Goal: Information Seeking & Learning: Check status

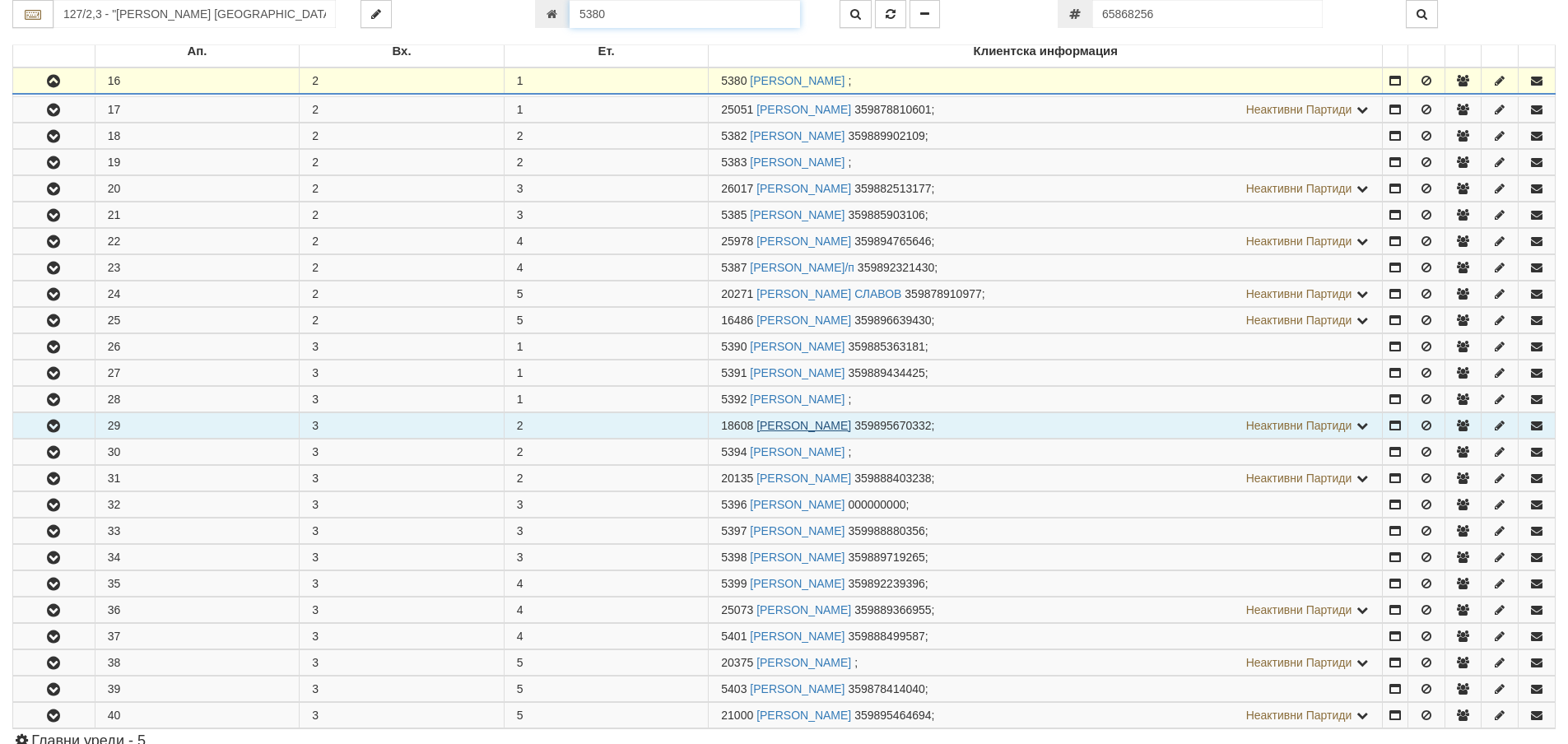
scroll to position [325, 0]
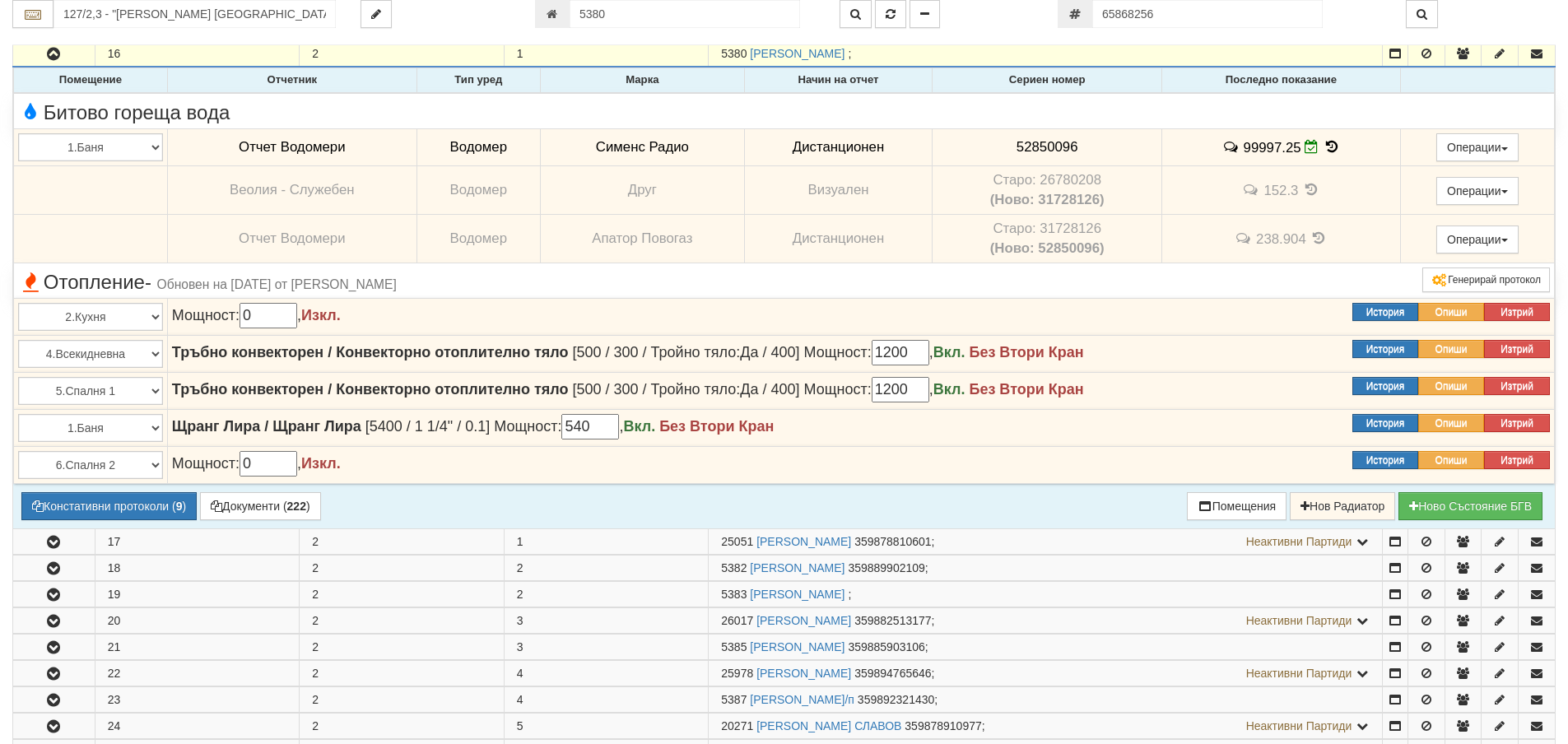
click at [1328, 148] on icon at bounding box center [1332, 147] width 18 height 14
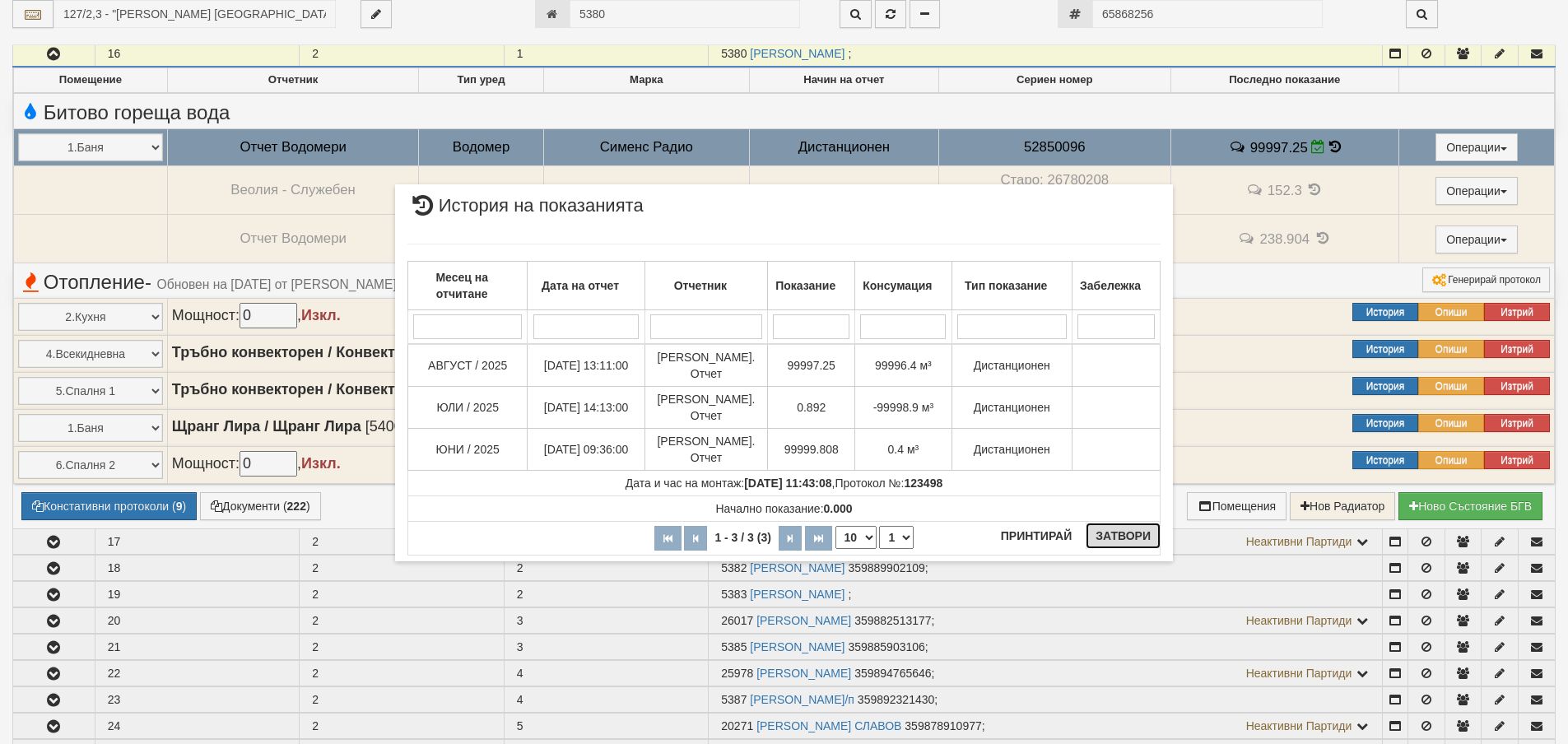
click at [1110, 536] on button "Затвори" at bounding box center [1123, 535] width 75 height 27
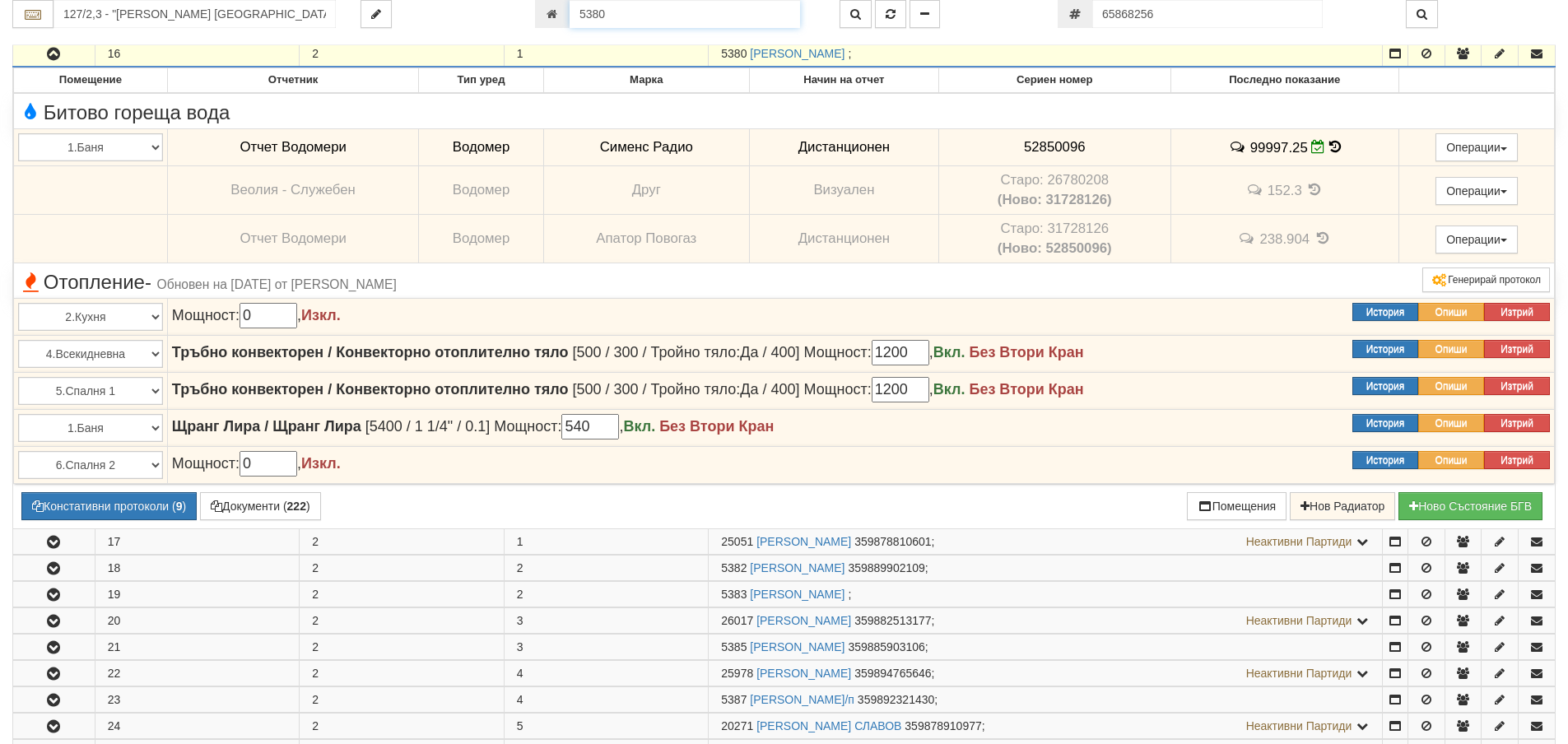
click at [666, 19] on input "5380" at bounding box center [684, 14] width 230 height 28
type input "6776"
type input "138/7 - "[PERSON_NAME] [GEOGRAPHIC_DATA] " ЕАД"
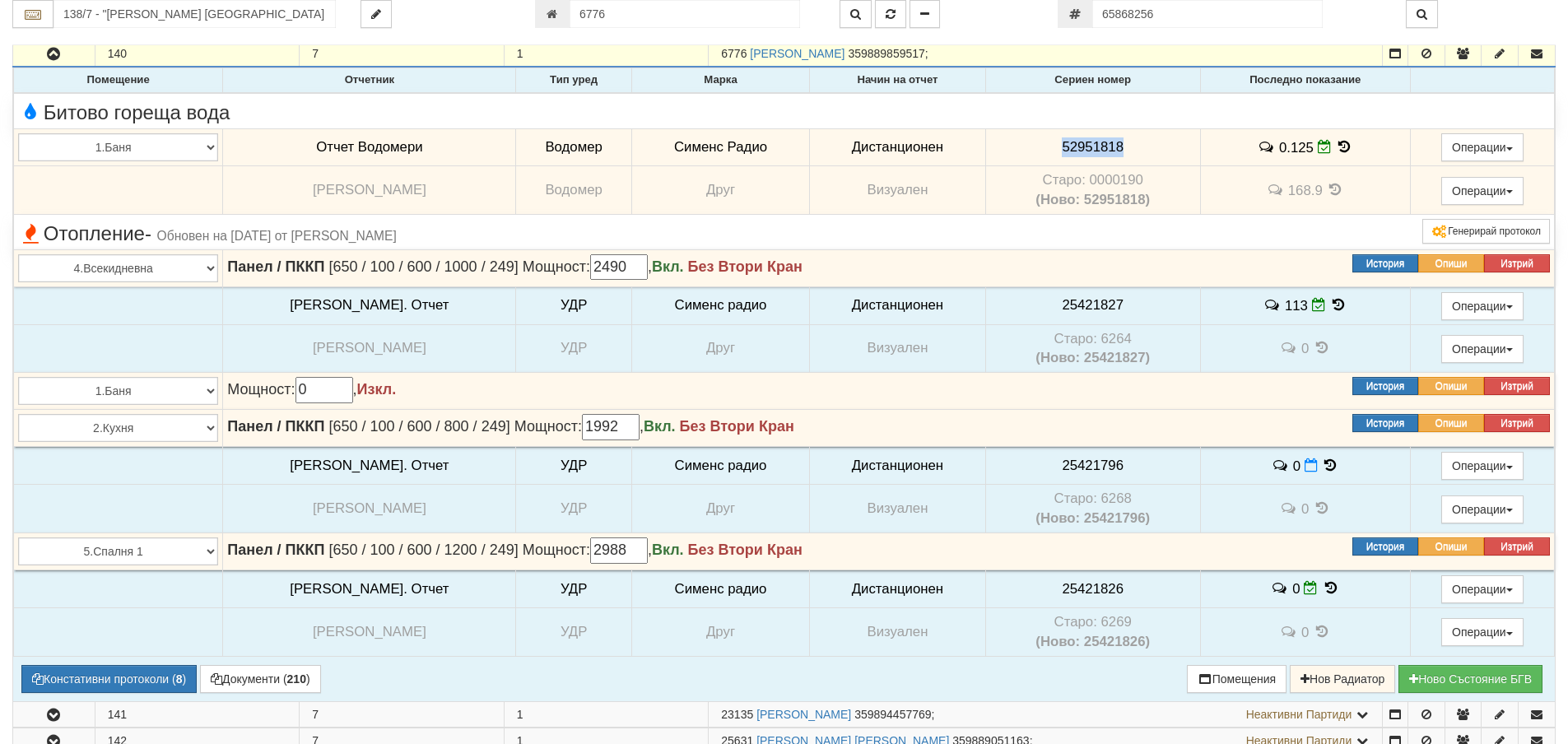
drag, startPoint x: 1124, startPoint y: 149, endPoint x: 1025, endPoint y: 146, distance: 99.0
click at [989, 138] on td "52951818" at bounding box center [1092, 147] width 214 height 38
copy span "52951818"
click at [148, 676] on button "Констативни протоколи ( 8 )" at bounding box center [108, 679] width 175 height 28
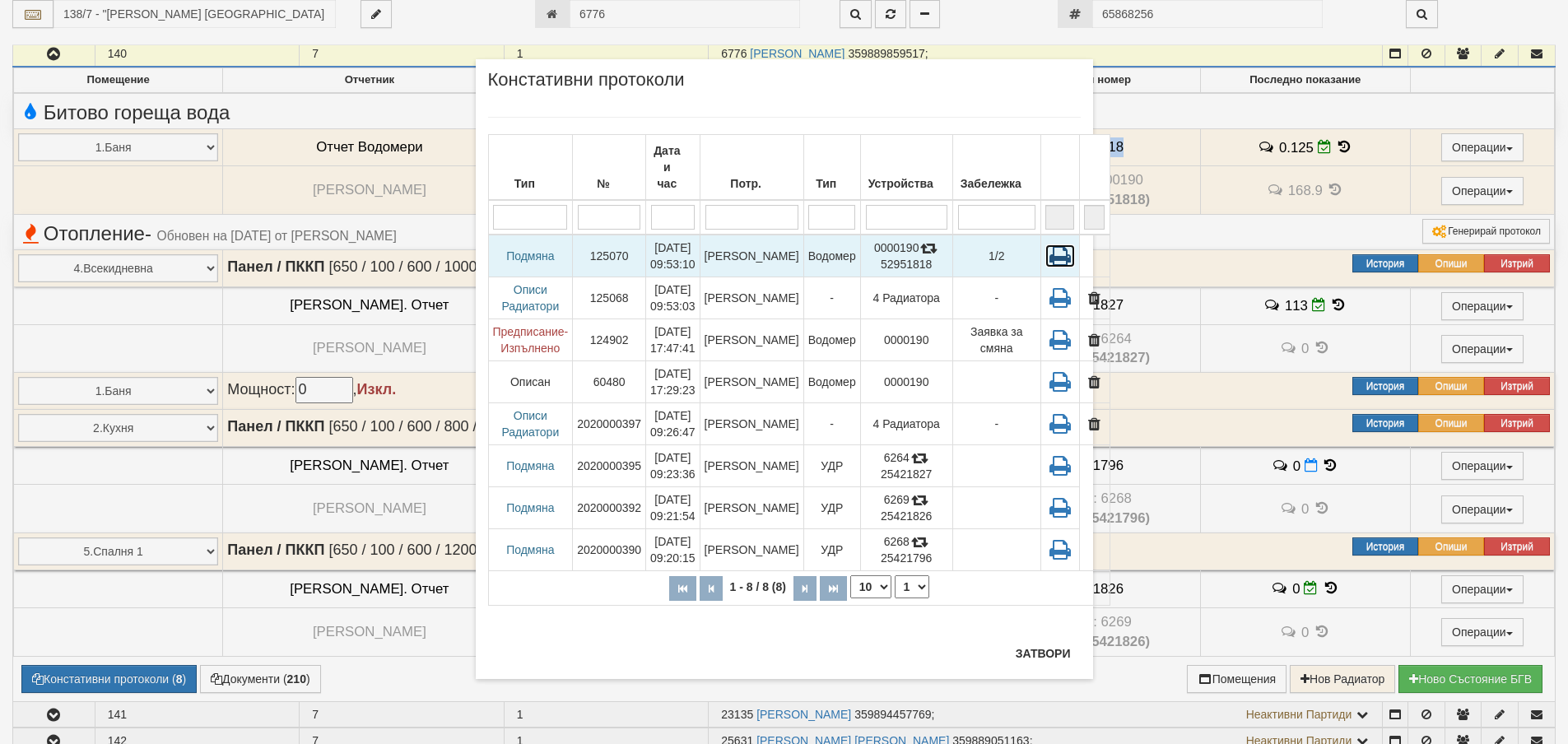
click at [1045, 245] on icon at bounding box center [1059, 256] width 29 height 23
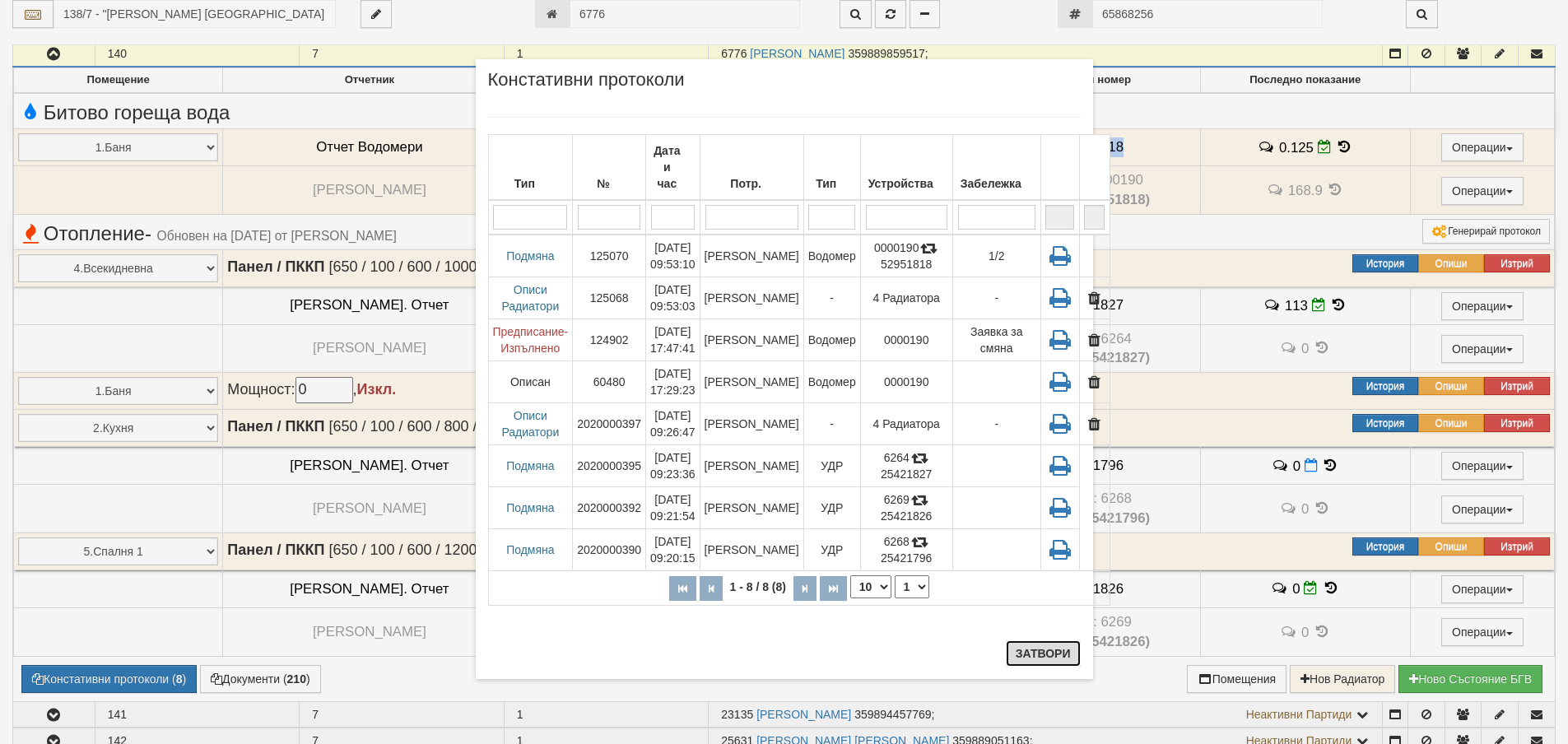
drag, startPoint x: 1047, startPoint y: 653, endPoint x: 552, endPoint y: 461, distance: 530.9
click at [1045, 653] on button "Затвори" at bounding box center [1043, 653] width 75 height 27
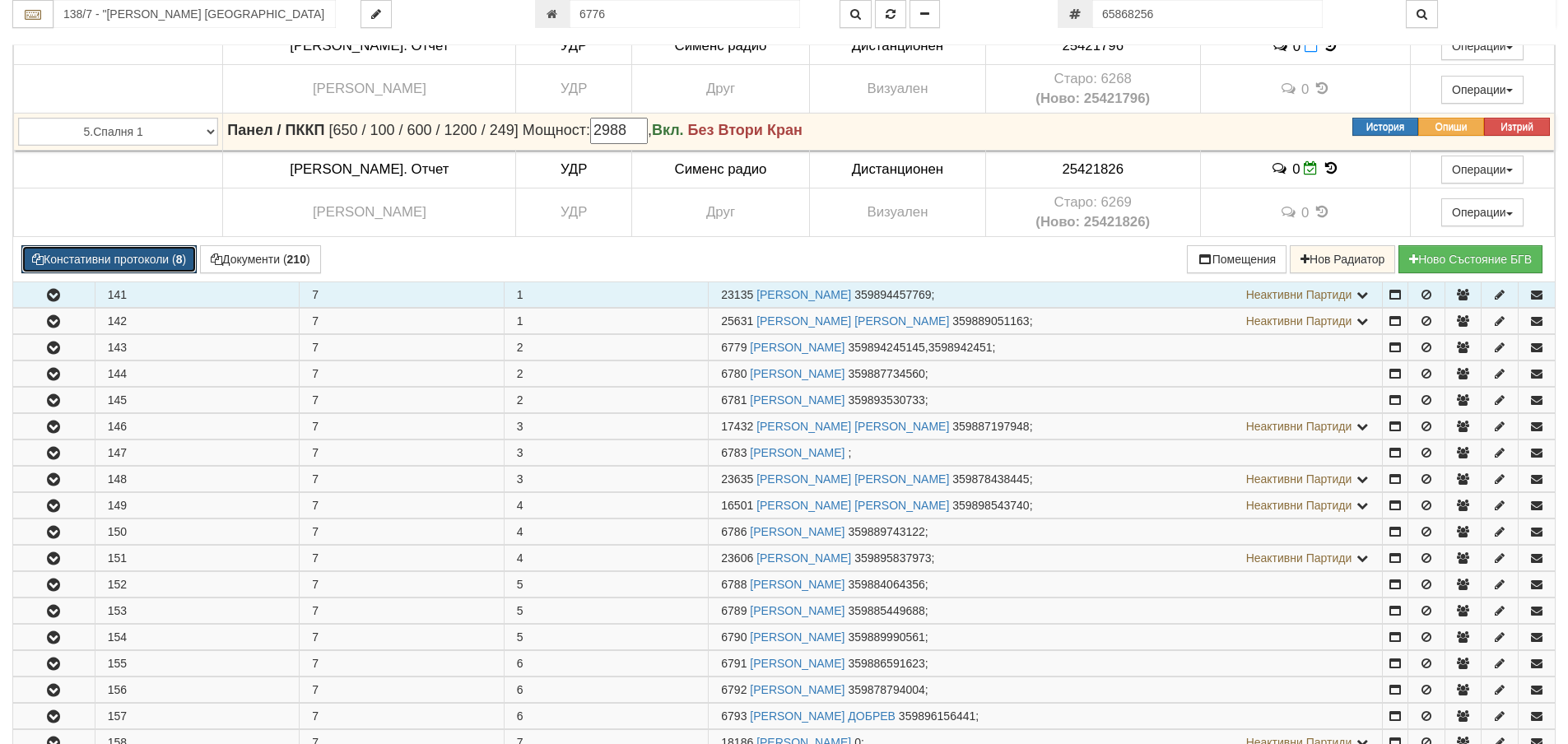
scroll to position [818, 0]
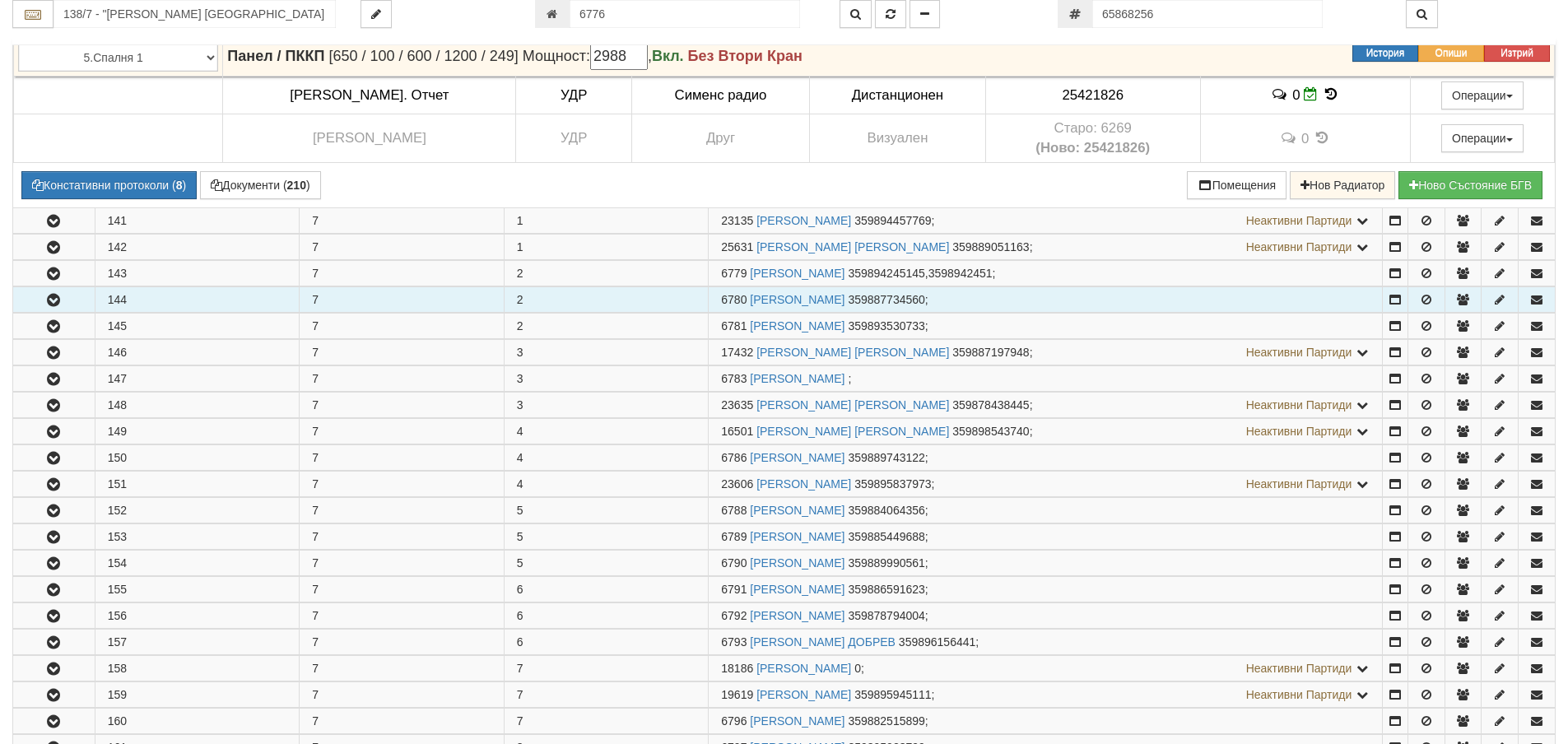
click at [58, 294] on icon "button" at bounding box center [54, 300] width 20 height 12
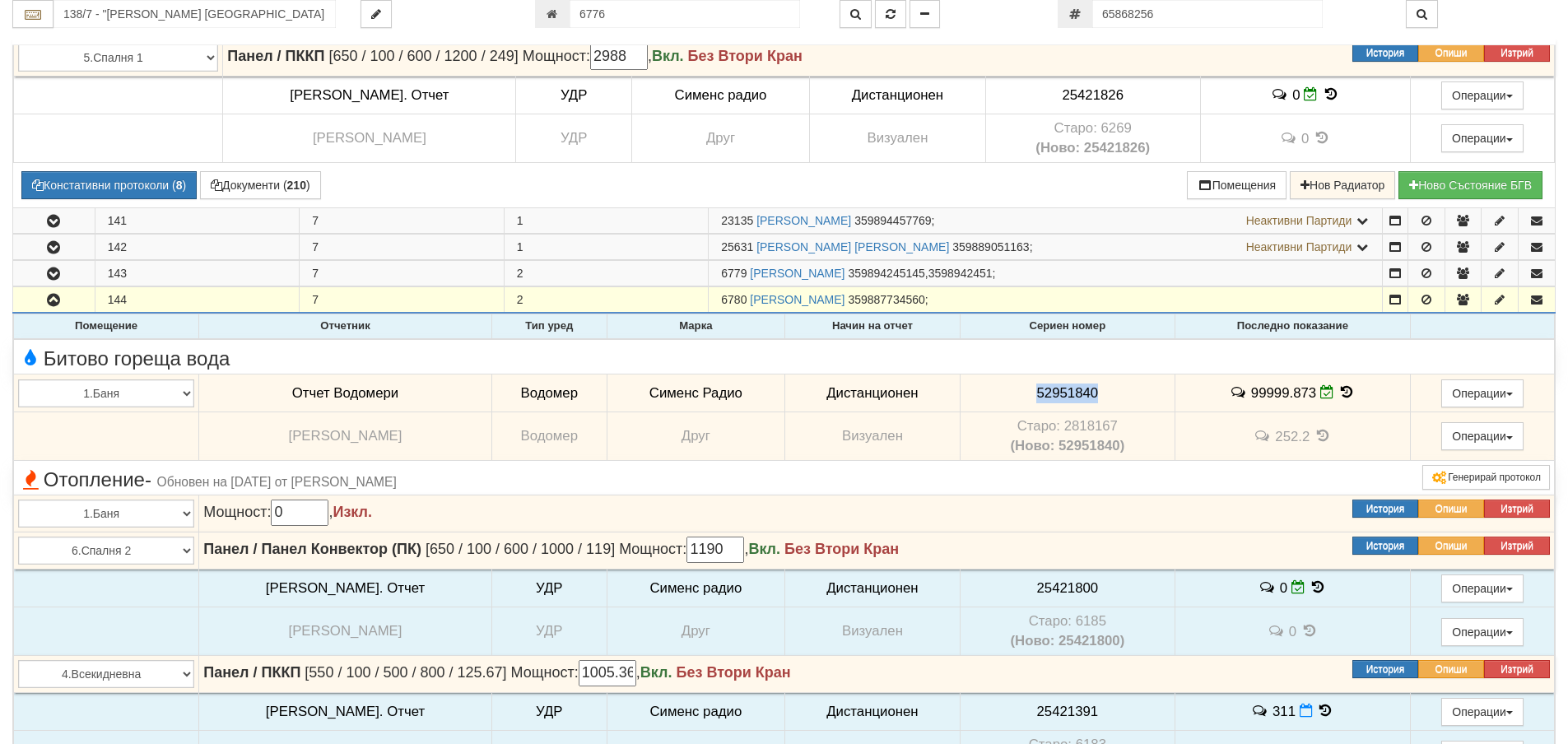
drag, startPoint x: 1115, startPoint y: 390, endPoint x: 1064, endPoint y: 393, distance: 51.1
click at [1001, 388] on td "52951840" at bounding box center [1067, 393] width 214 height 38
copy span "52951840"
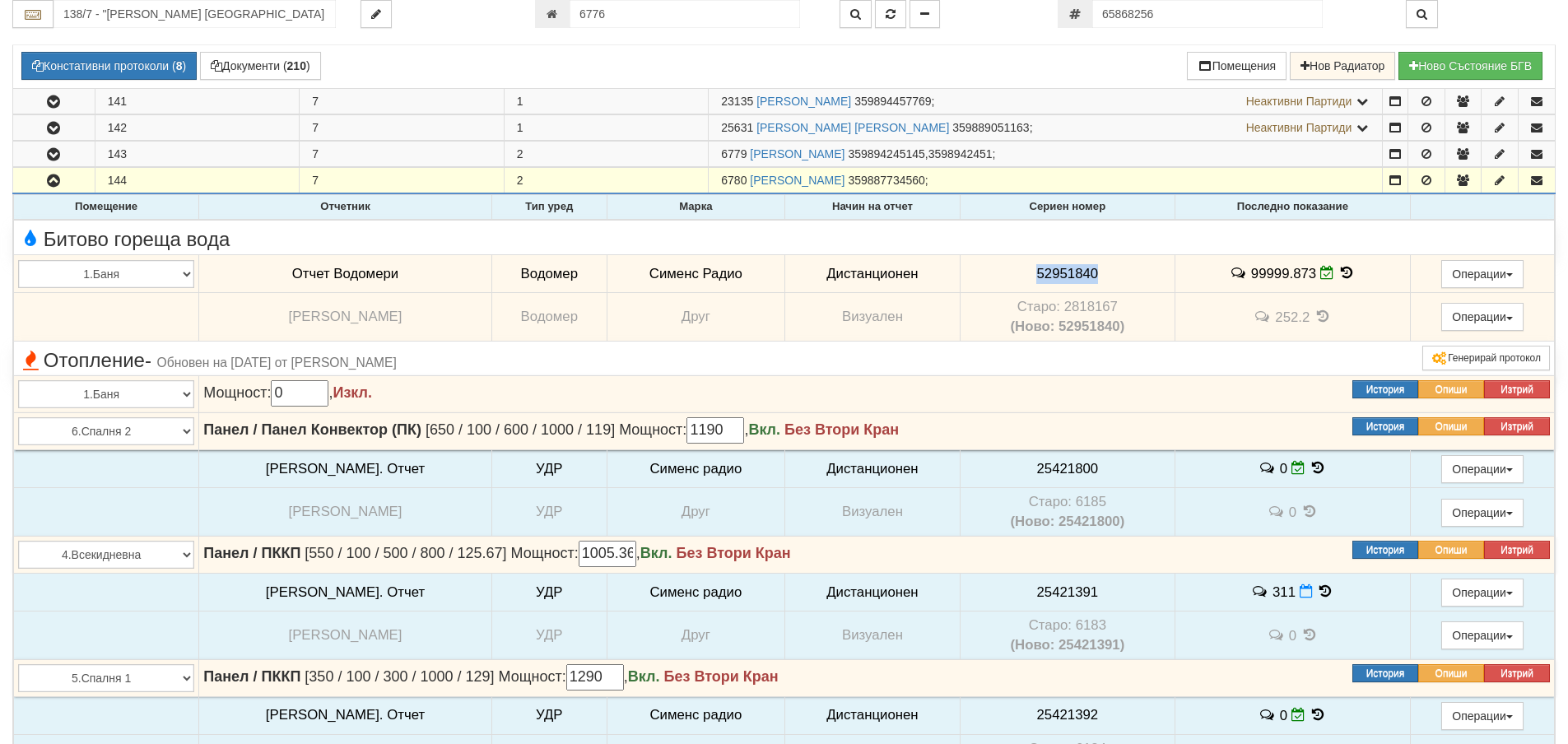
scroll to position [1066, 0]
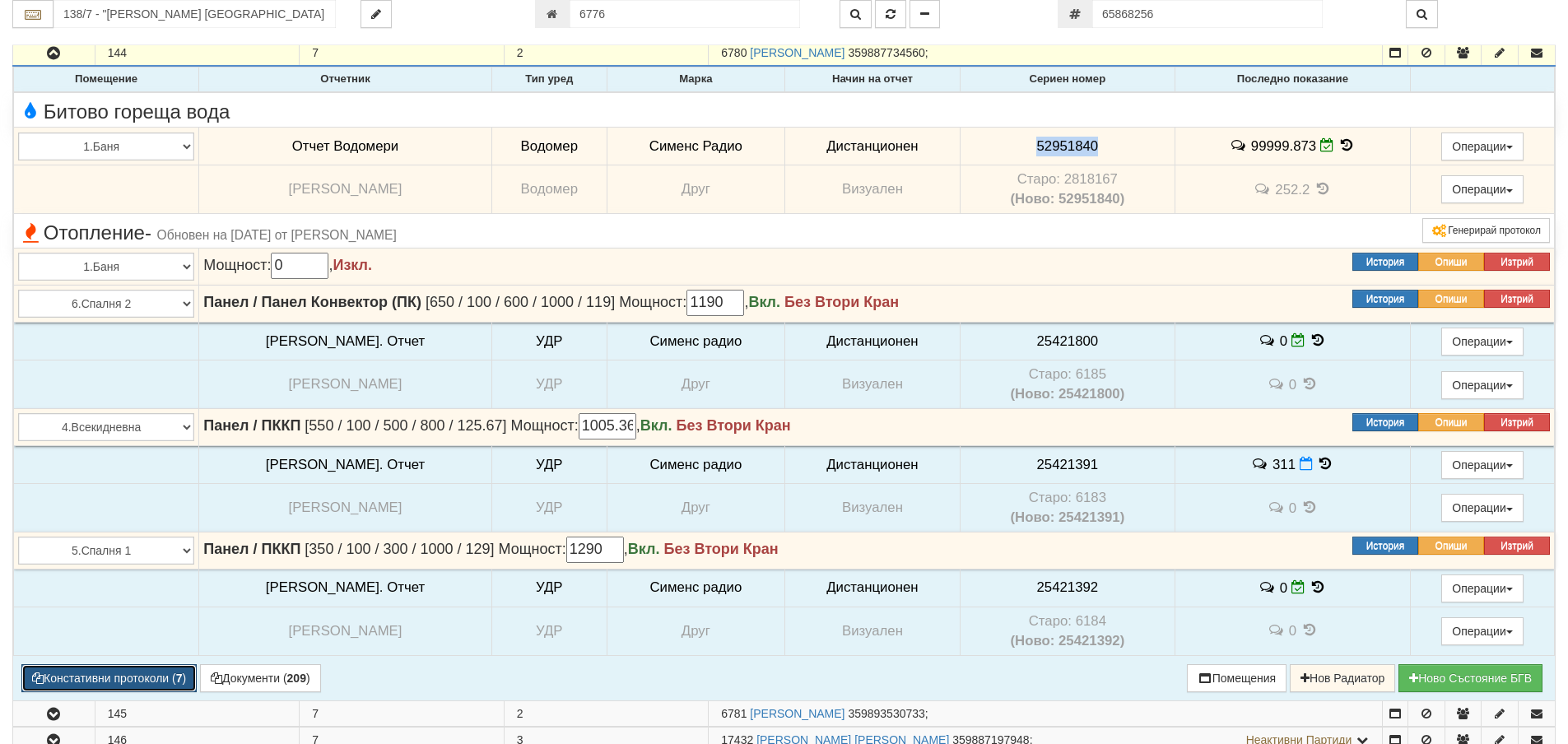
click at [92, 678] on button "Констативни протоколи ( 7 )" at bounding box center [108, 678] width 175 height 28
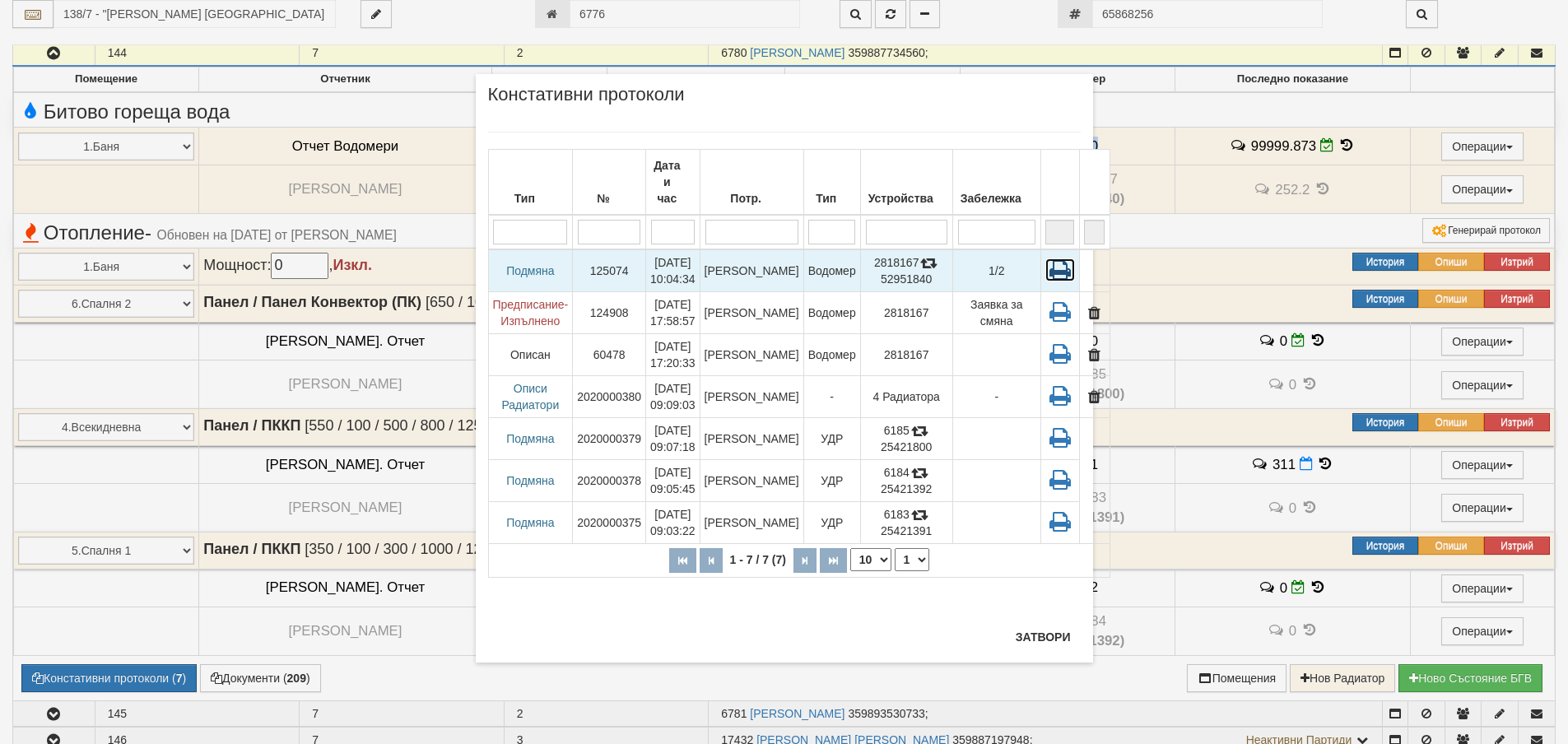
click at [1045, 258] on icon at bounding box center [1059, 269] width 29 height 23
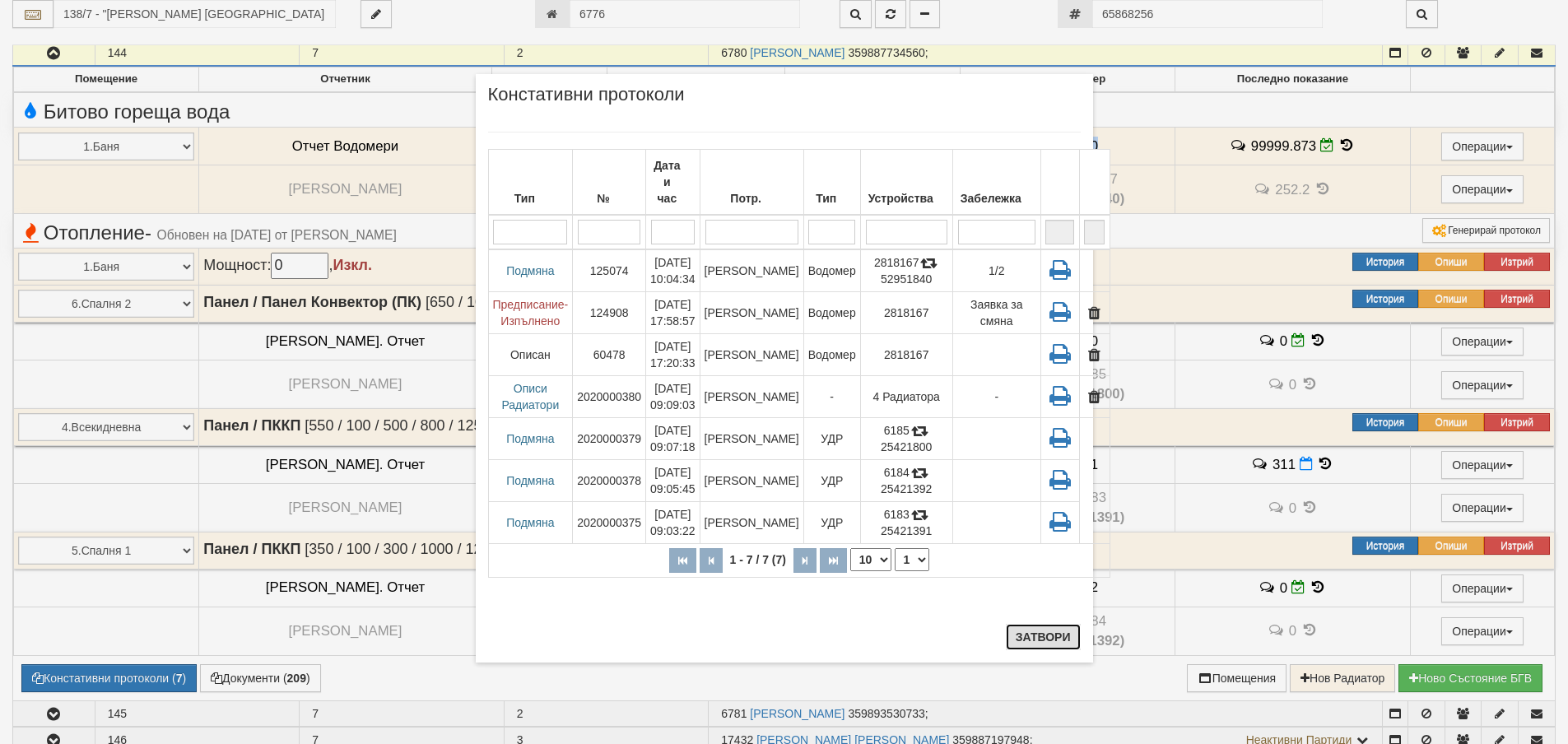
drag, startPoint x: 1069, startPoint y: 643, endPoint x: 626, endPoint y: 697, distance: 446.3
click at [1067, 643] on button "Затвори" at bounding box center [1043, 637] width 75 height 27
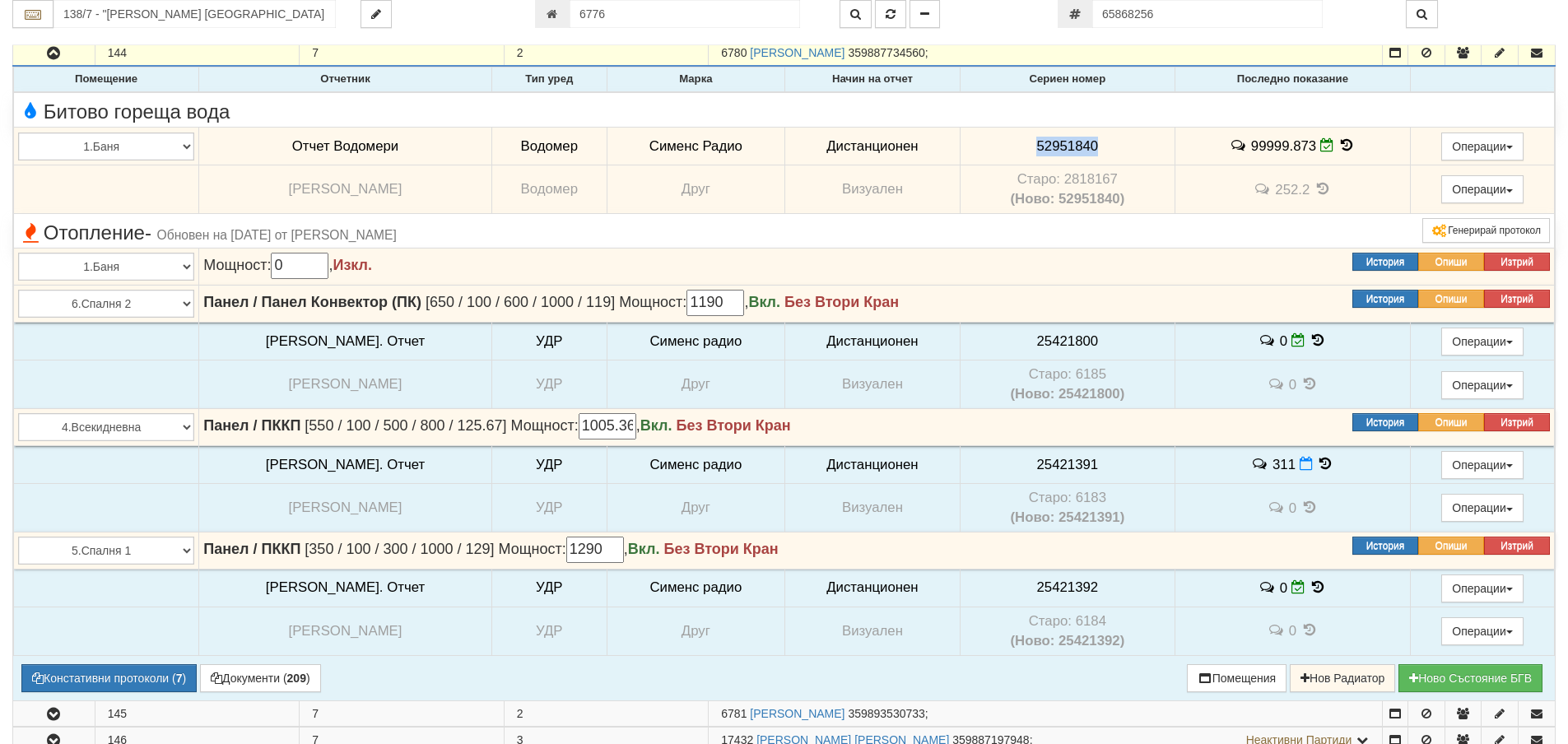
copy span "52951840"
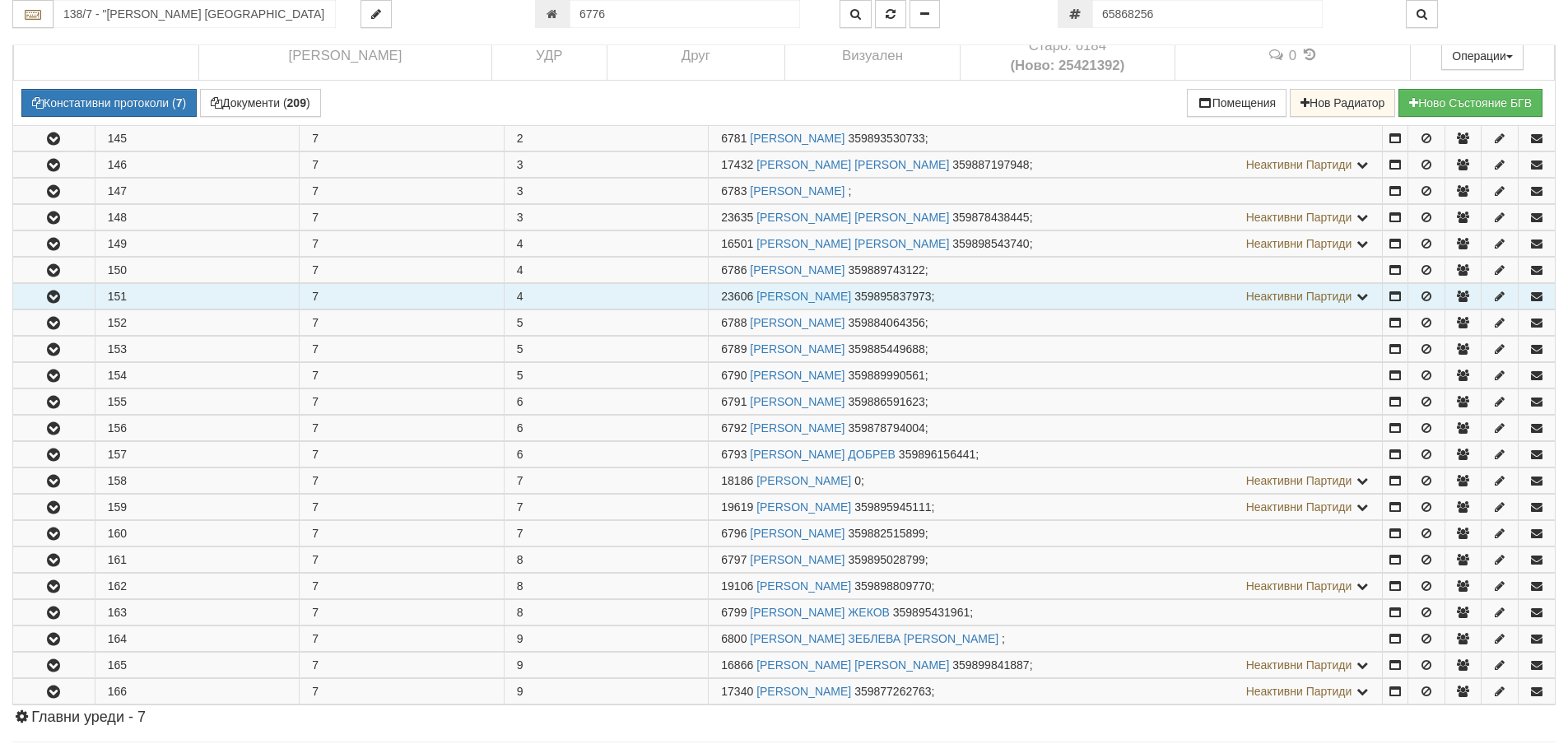
scroll to position [1641, 0]
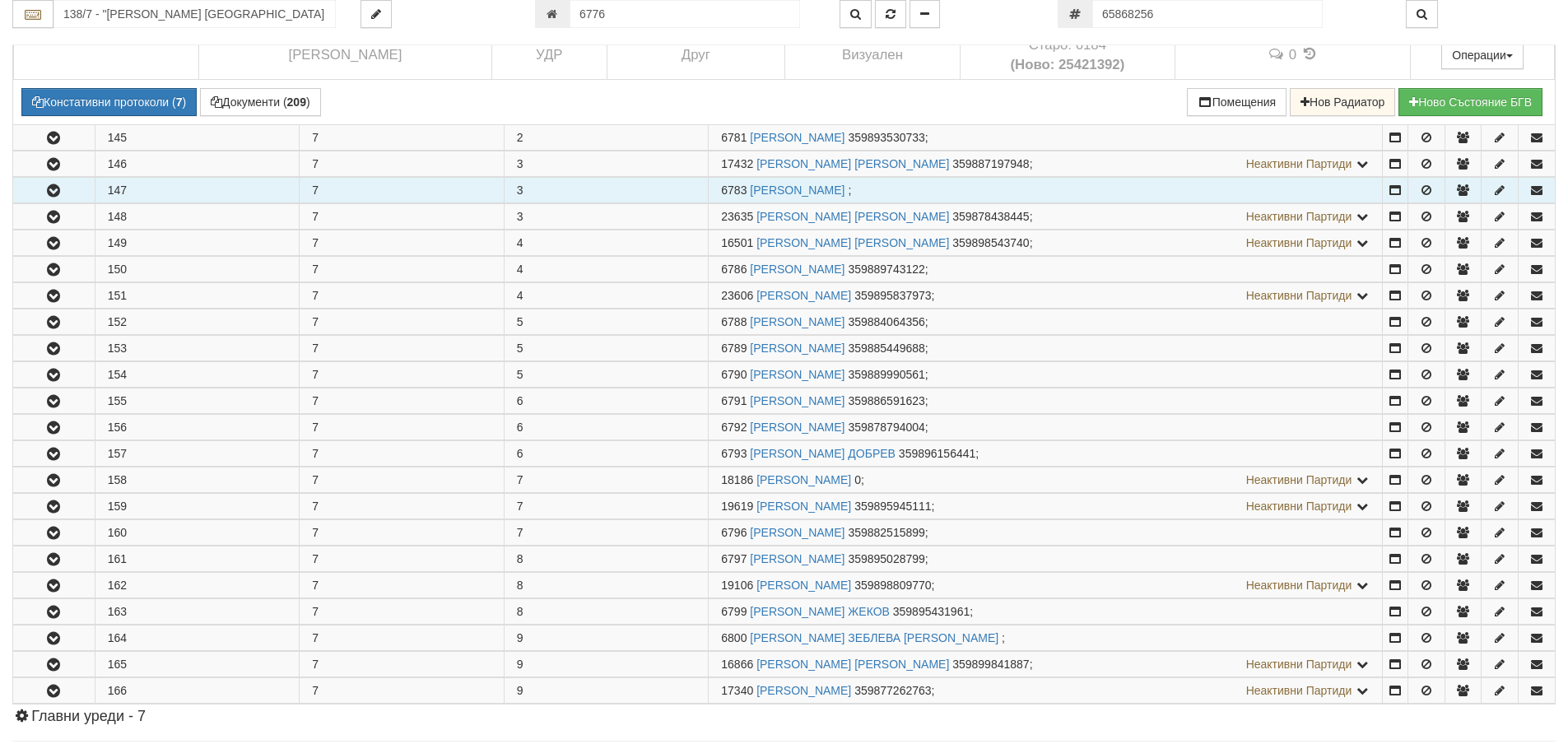
click at [69, 194] on button "button" at bounding box center [53, 190] width 82 height 25
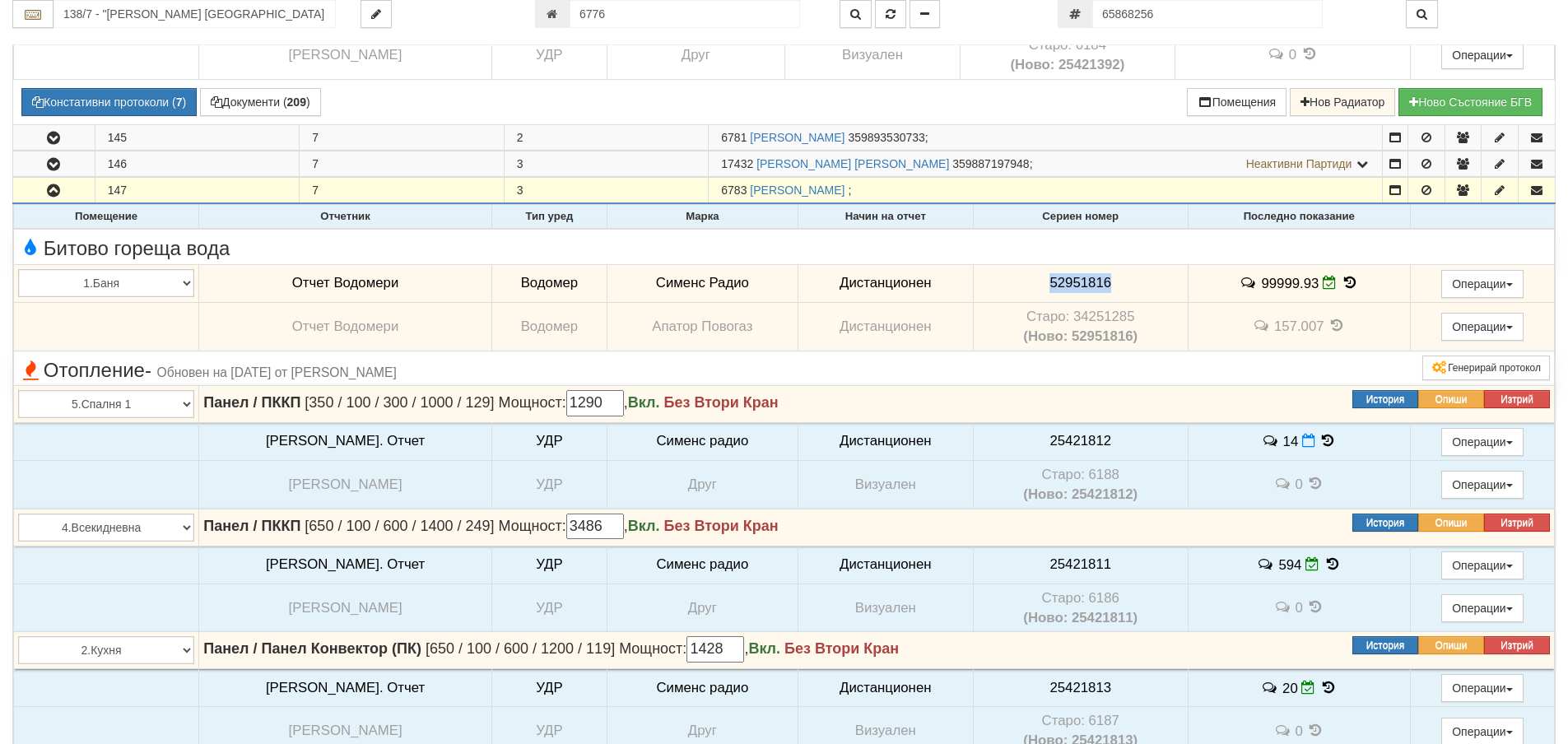
drag, startPoint x: 1112, startPoint y: 274, endPoint x: 1066, endPoint y: 281, distance: 46.5
click at [1037, 279] on td "52951816" at bounding box center [1080, 282] width 214 height 38
drag, startPoint x: 1066, startPoint y: 281, endPoint x: 1139, endPoint y: 263, distance: 75.2
click at [1139, 263] on td "Битово гореща вода" at bounding box center [784, 246] width 1541 height 36
drag, startPoint x: 1133, startPoint y: 283, endPoint x: 1011, endPoint y: 274, distance: 122.3
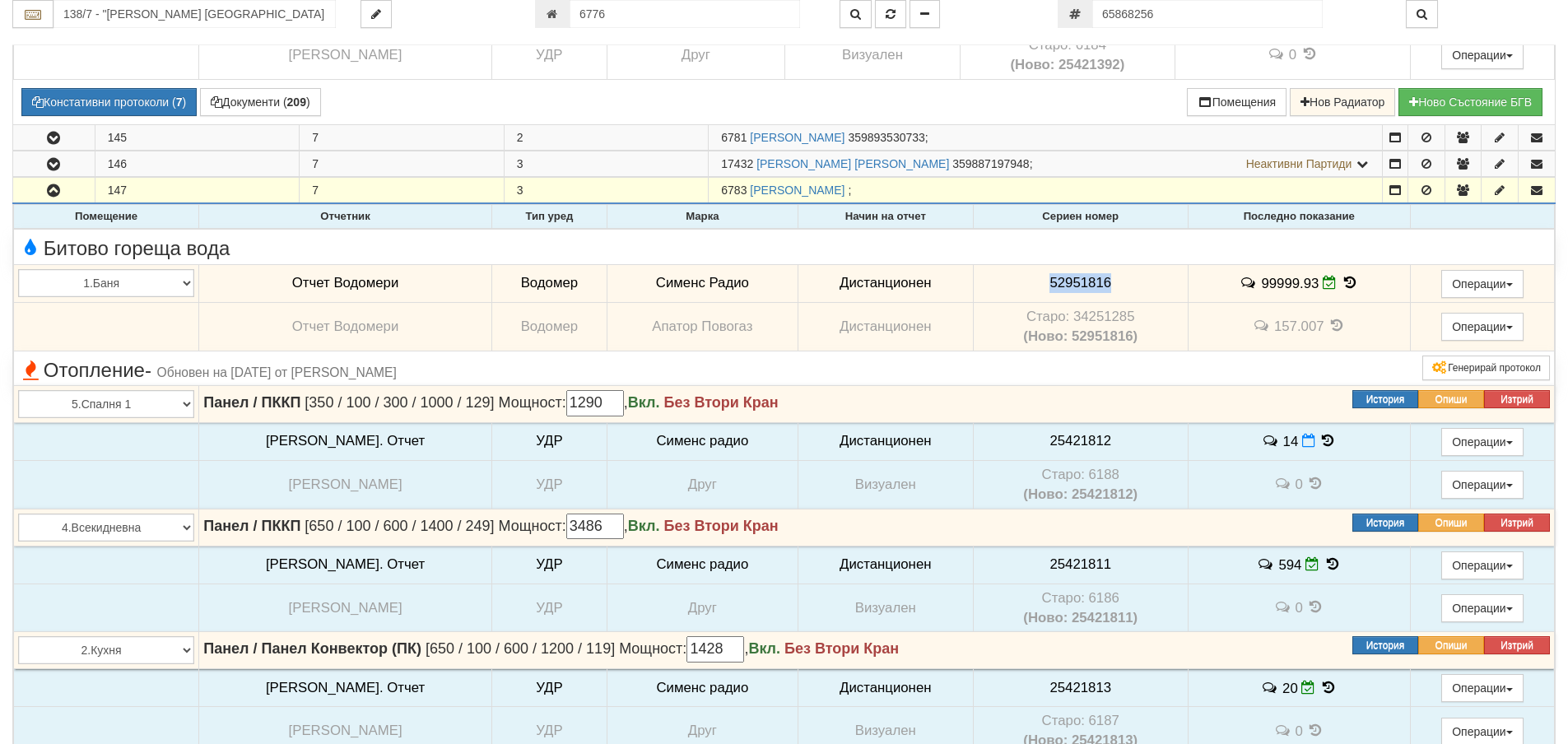
click at [1011, 274] on td "52951816" at bounding box center [1080, 282] width 214 height 38
copy span "52951816"
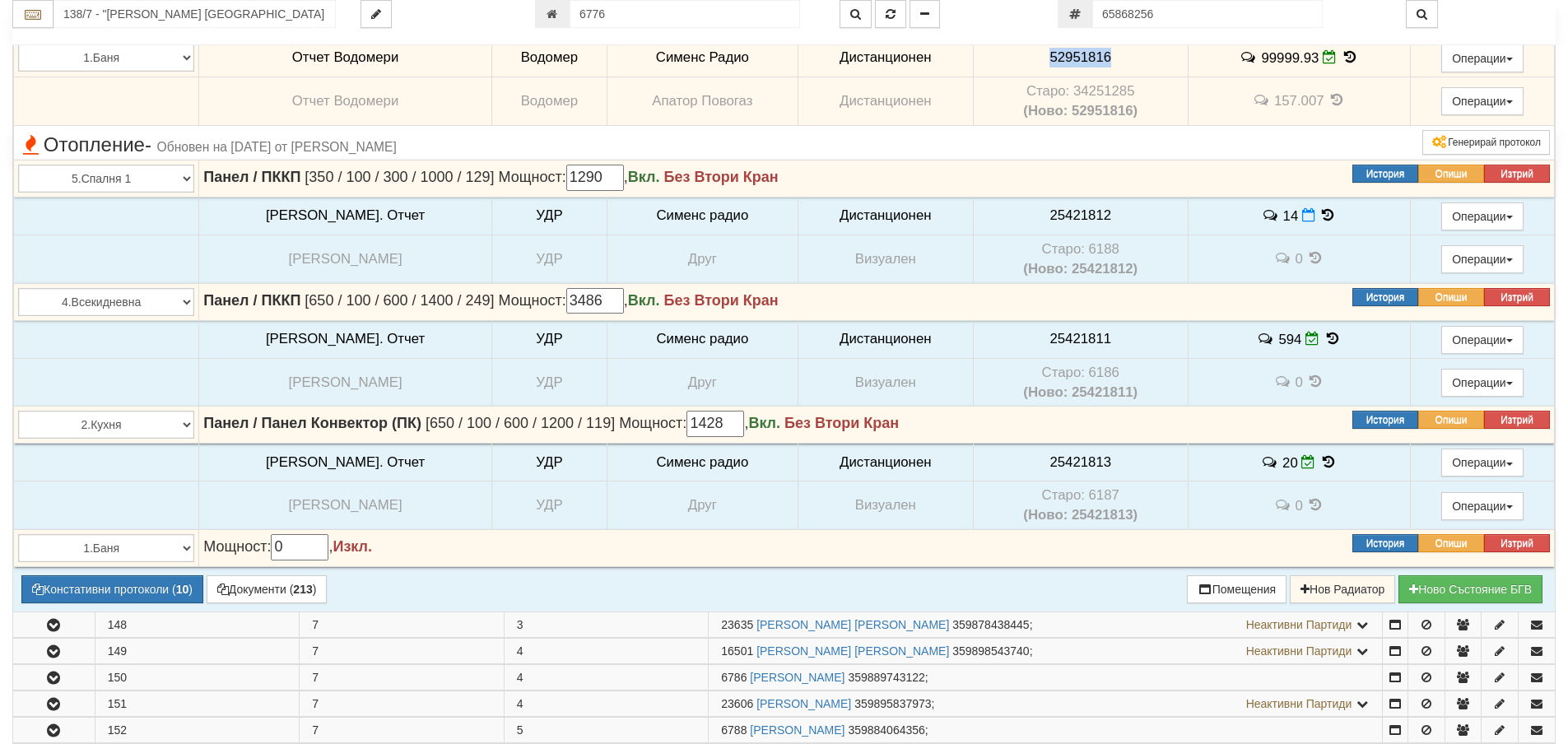
scroll to position [1970, 0]
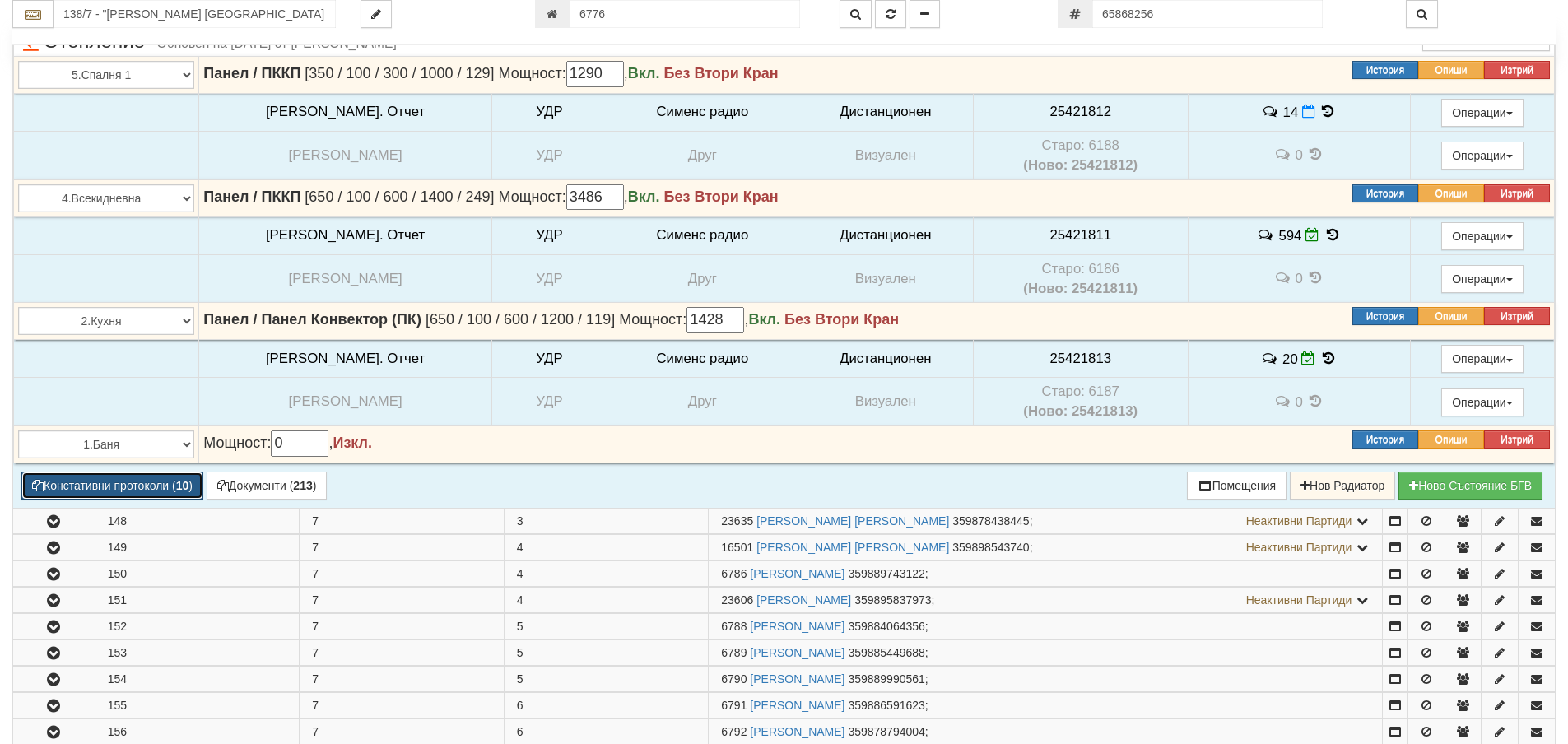
click at [157, 479] on button "Констативни протоколи ( 10 )" at bounding box center [112, 486] width 181 height 28
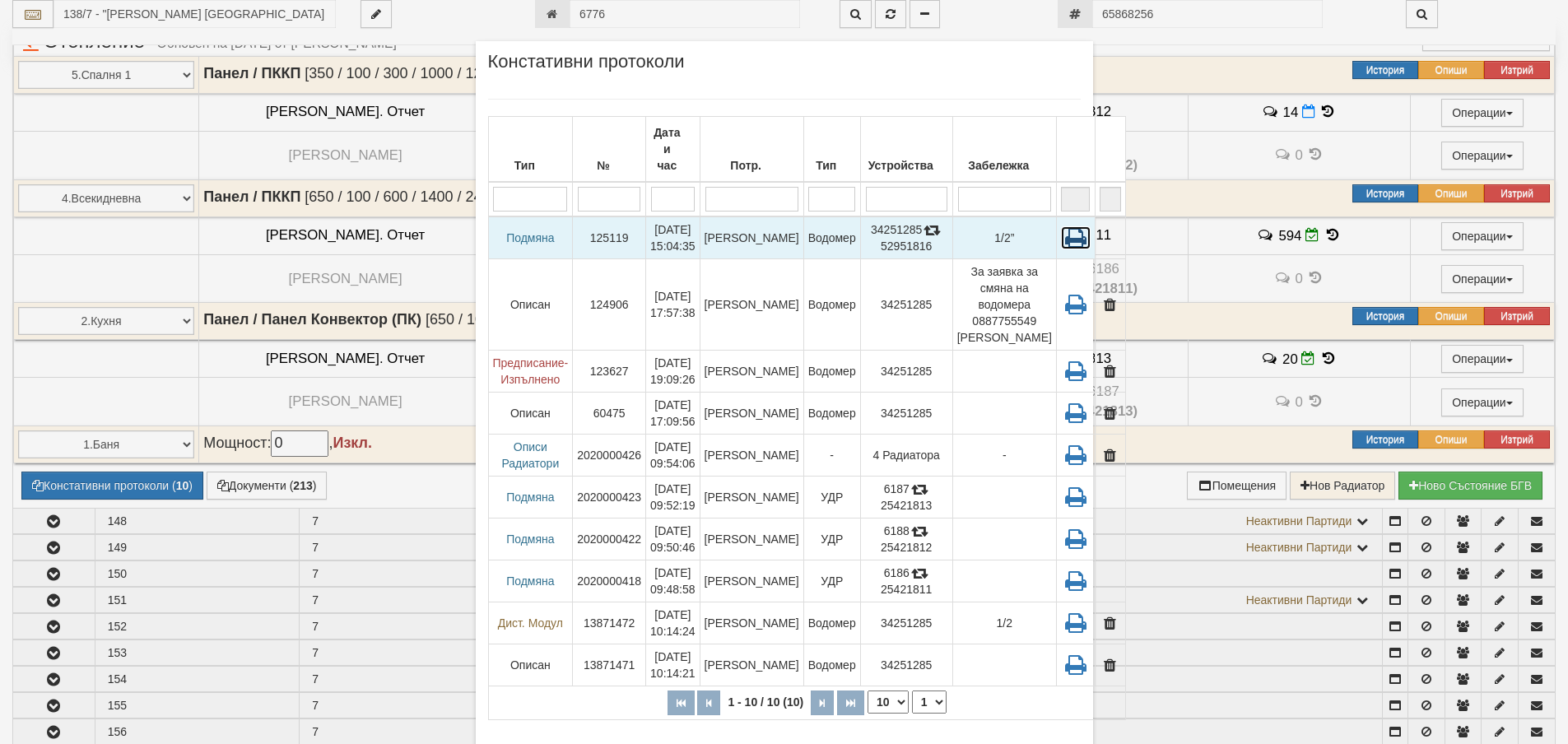
click at [1060, 226] on icon at bounding box center [1075, 237] width 29 height 23
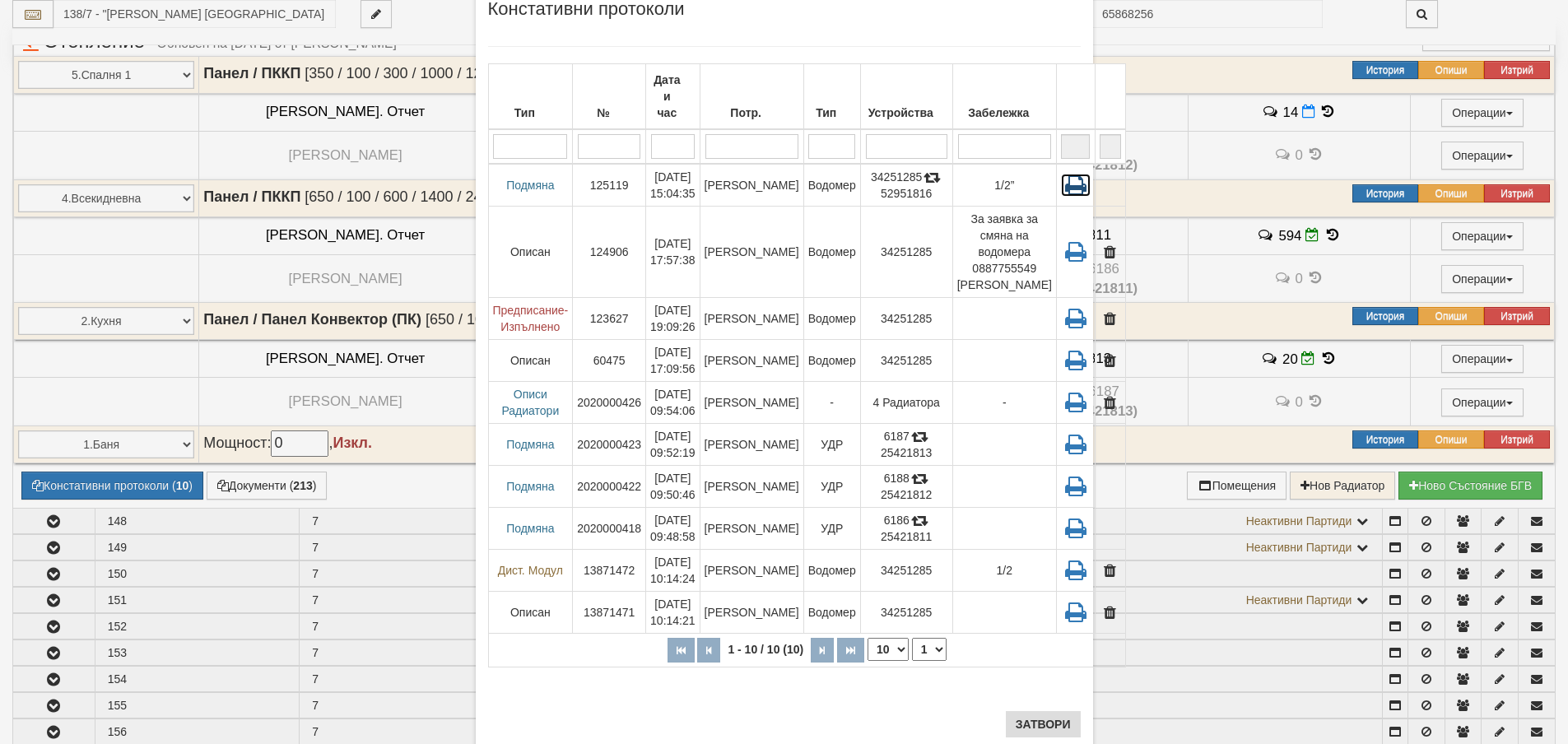
scroll to position [100, 0]
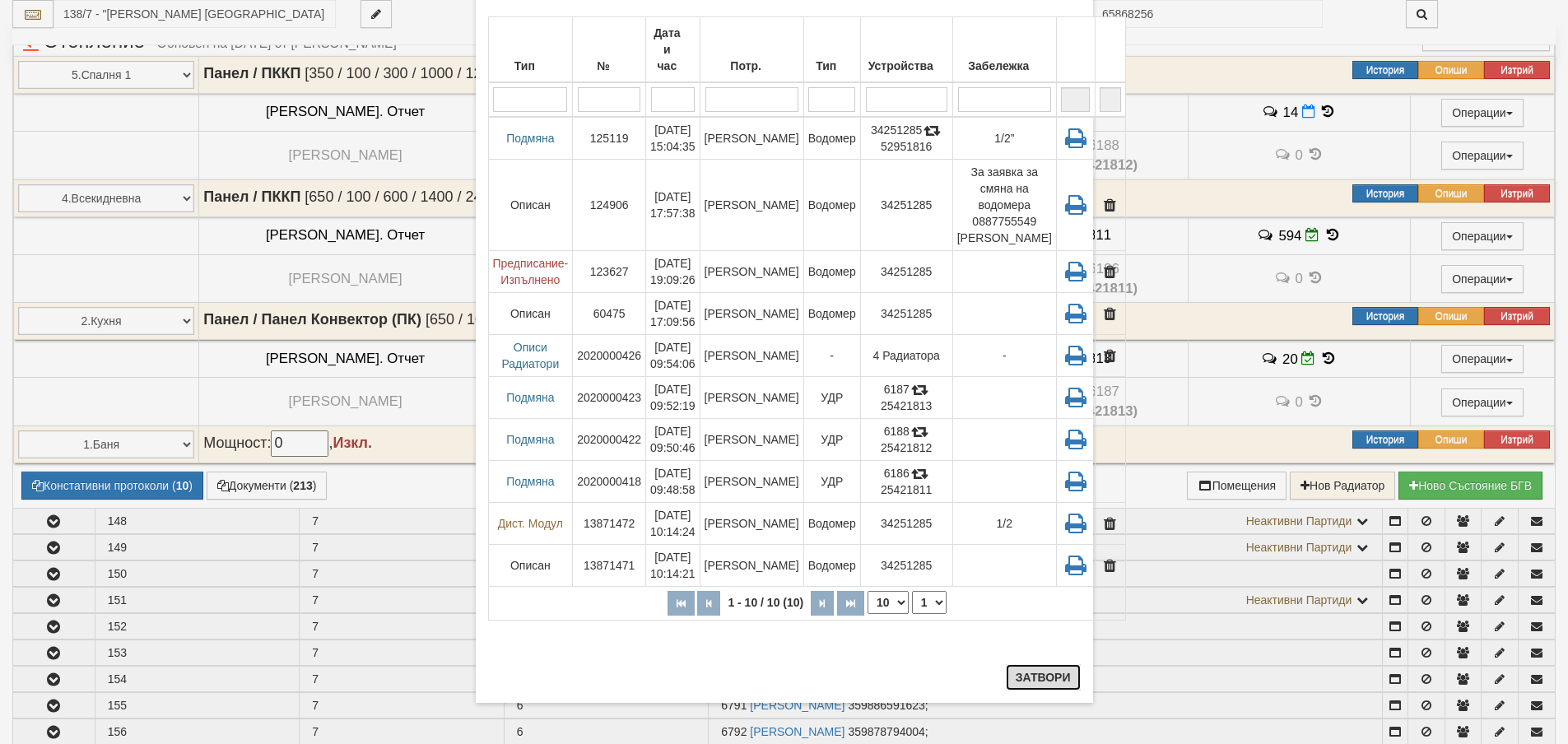
drag, startPoint x: 1039, startPoint y: 680, endPoint x: 587, endPoint y: 753, distance: 457.9
click at [1038, 680] on button "Затвори" at bounding box center [1043, 677] width 75 height 27
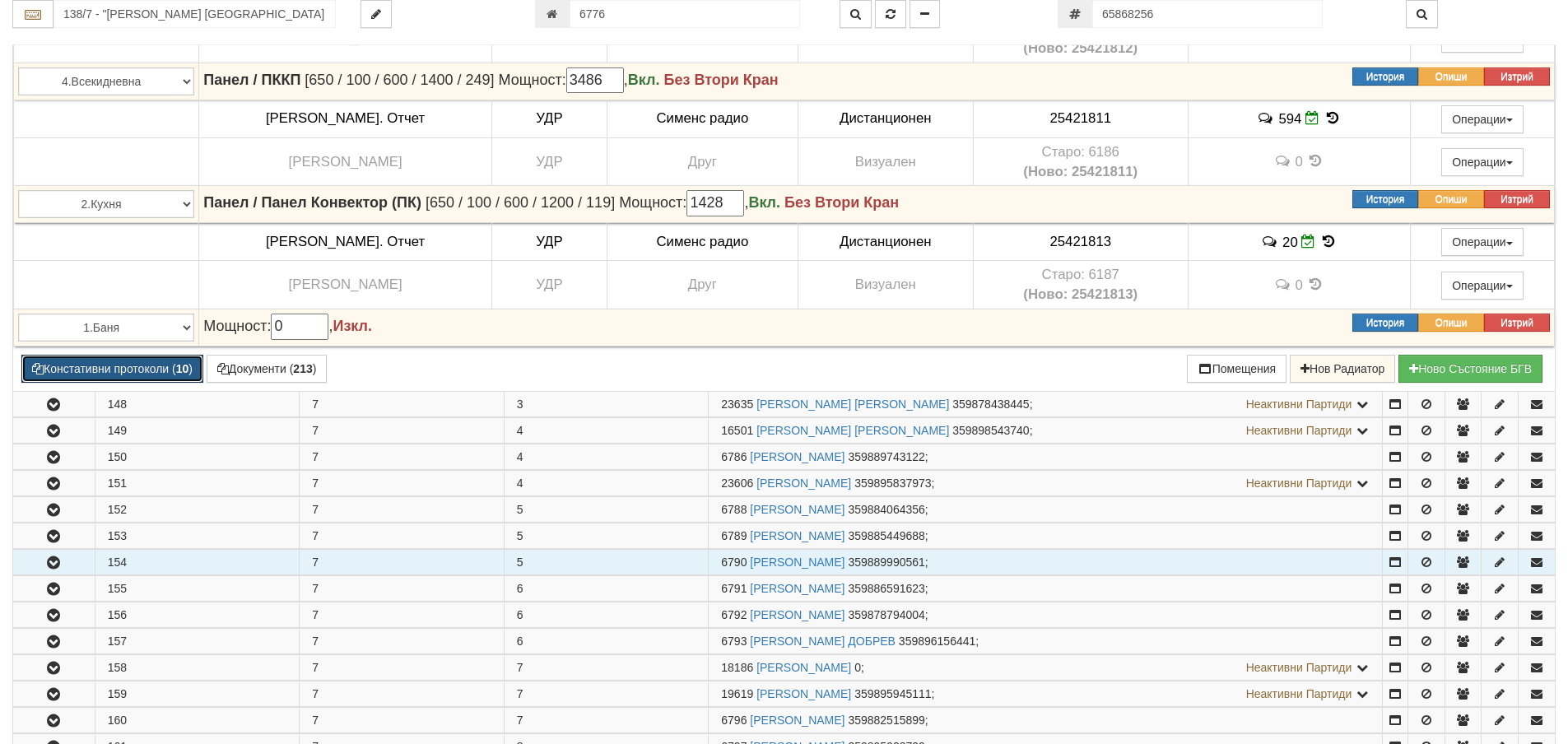
scroll to position [2135, 0]
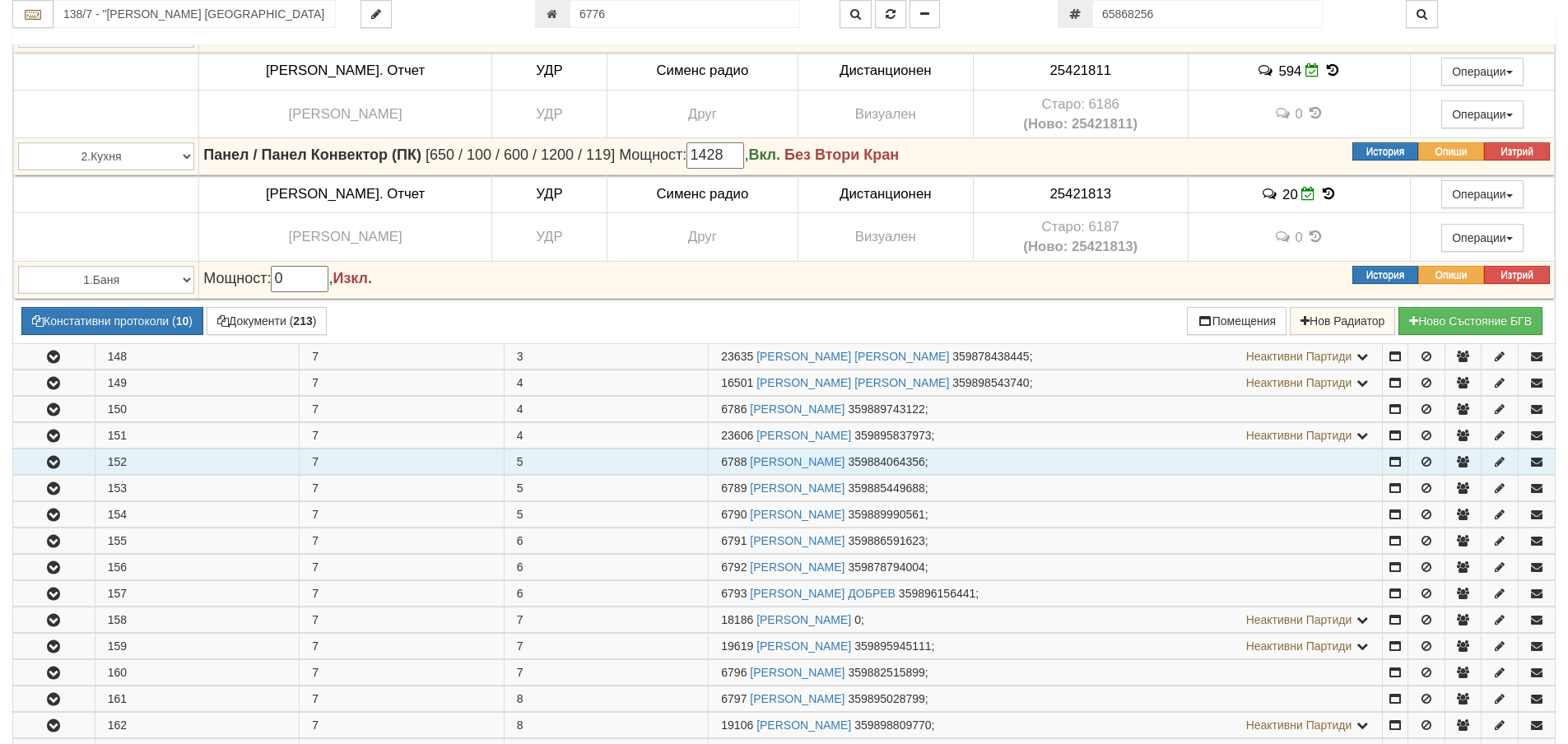
click at [59, 458] on icon "button" at bounding box center [54, 462] width 20 height 12
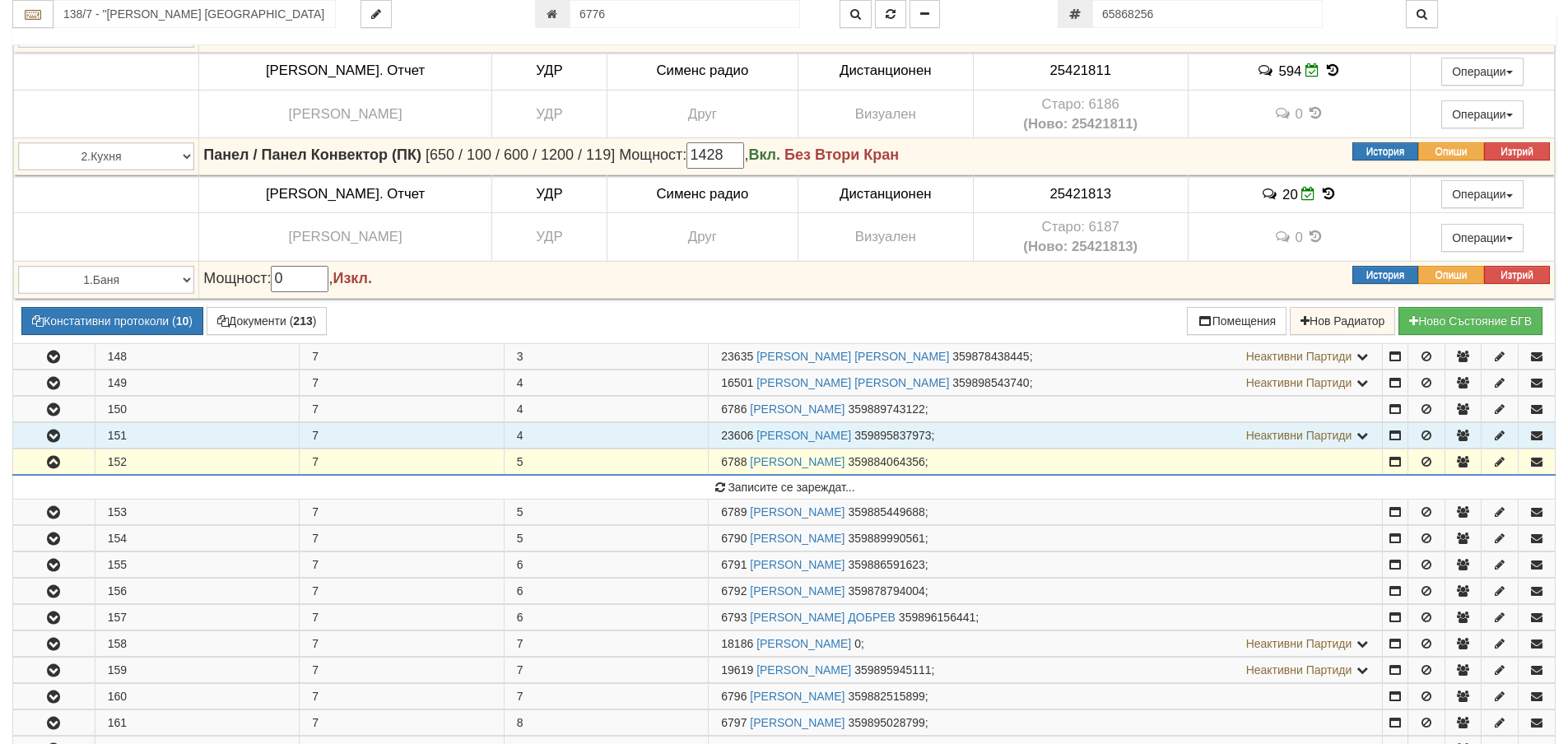
scroll to position [2300, 0]
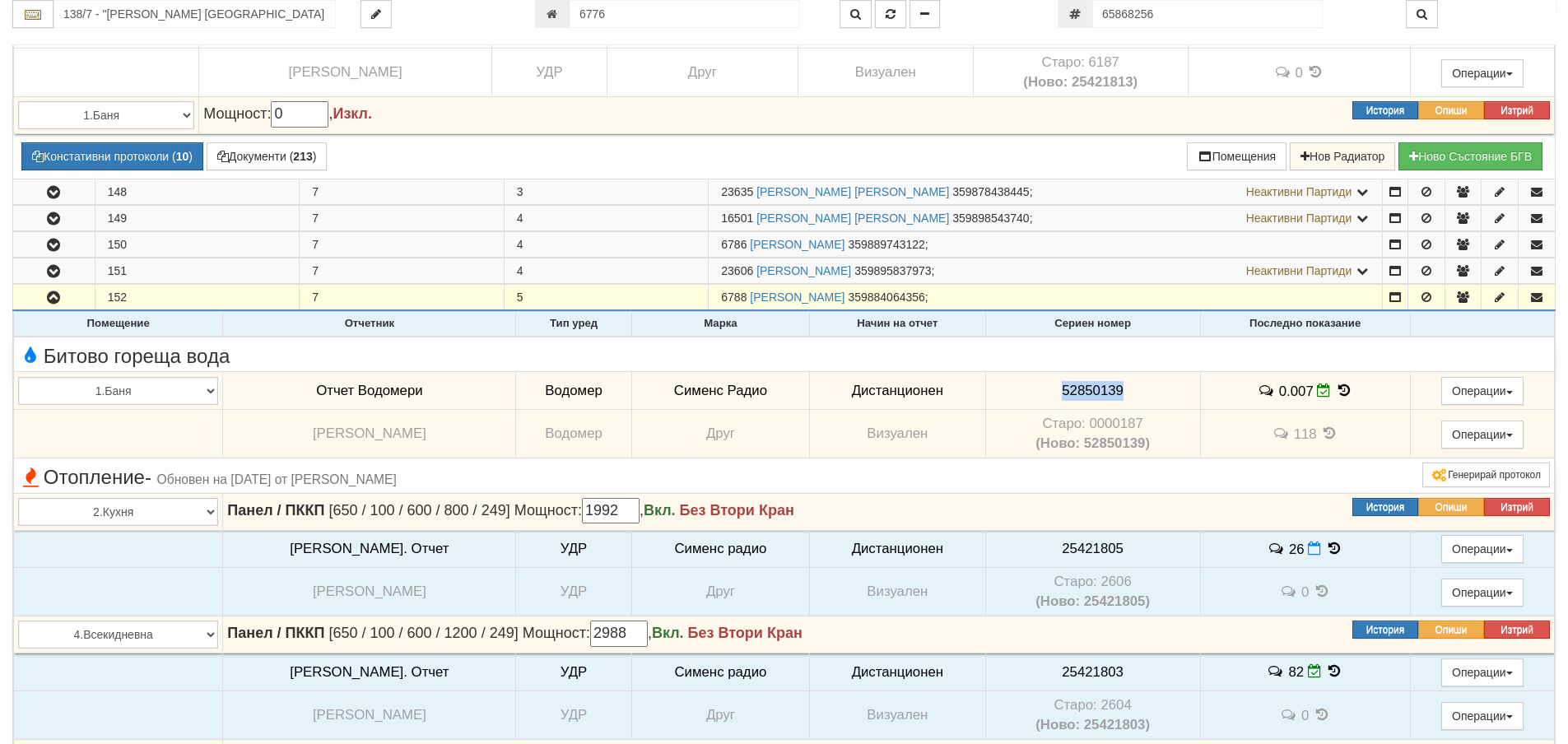
drag, startPoint x: 1132, startPoint y: 382, endPoint x: 1045, endPoint y: 390, distance: 87.4
click at [1015, 391] on td "52850139" at bounding box center [1092, 390] width 214 height 38
copy span "52850139"
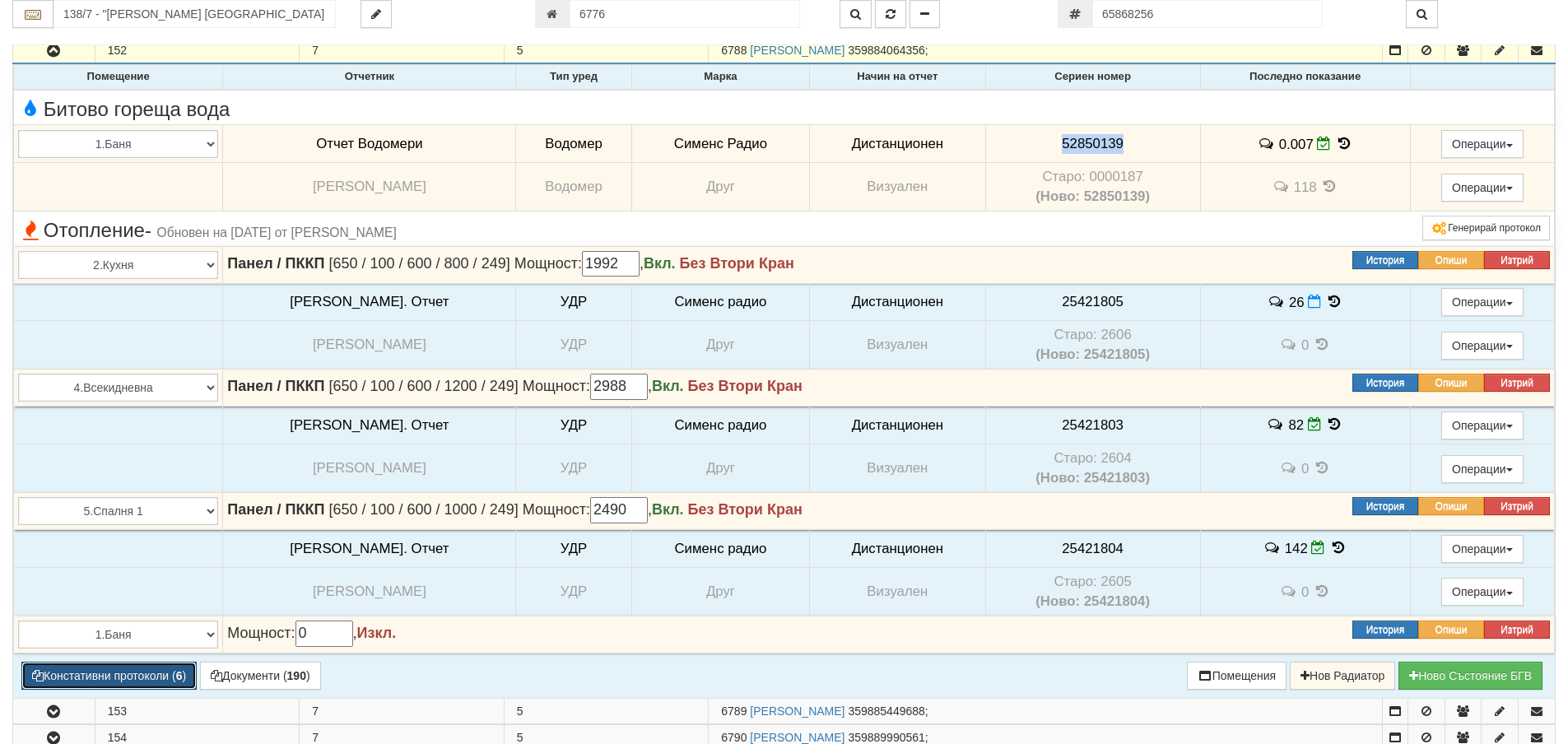
click at [128, 679] on button "Констативни протоколи ( 6 )" at bounding box center [108, 675] width 175 height 28
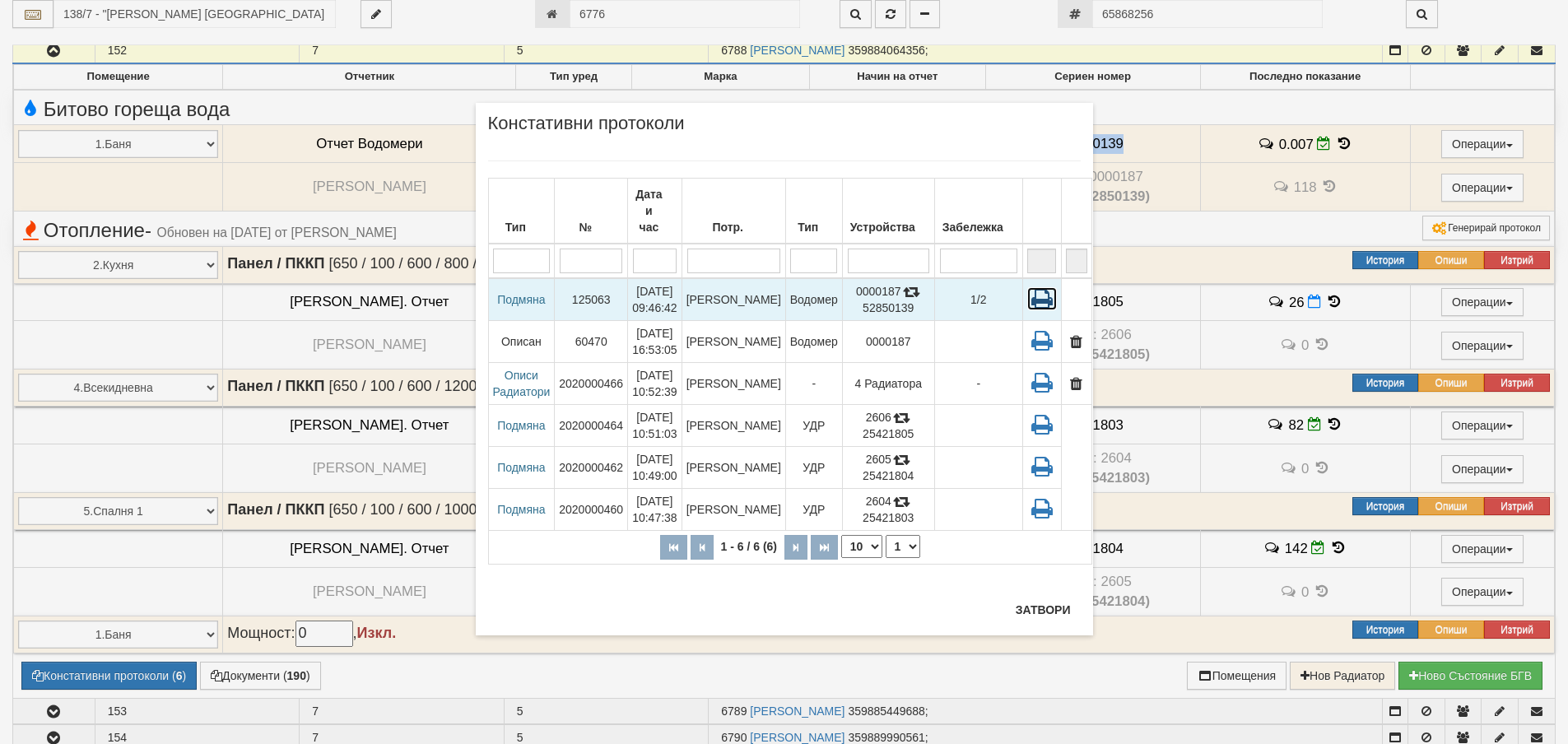
click at [1033, 287] on icon at bounding box center [1042, 298] width 29 height 23
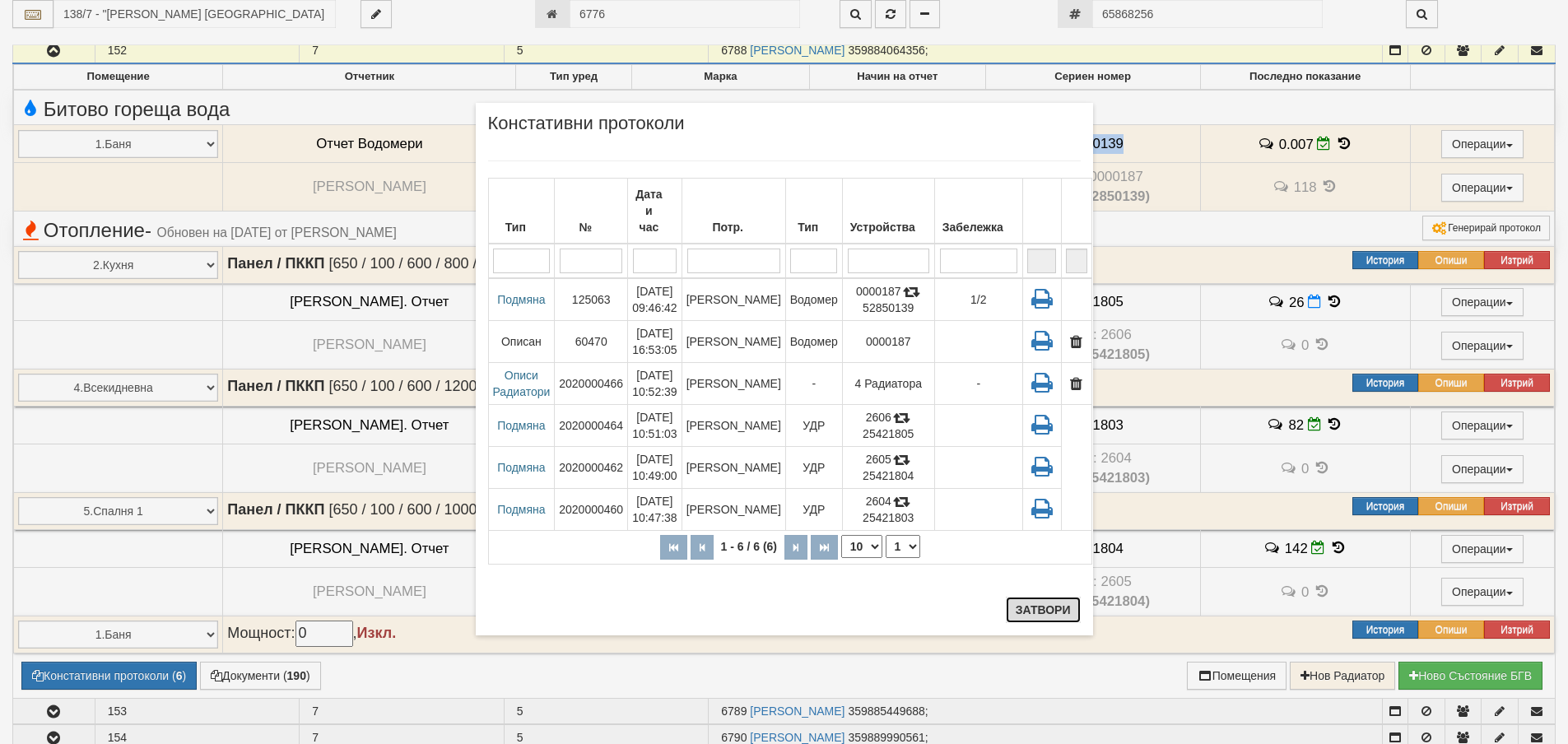
drag, startPoint x: 1046, startPoint y: 608, endPoint x: 1009, endPoint y: 618, distance: 38.3
click at [1041, 609] on button "Затвори" at bounding box center [1043, 609] width 75 height 27
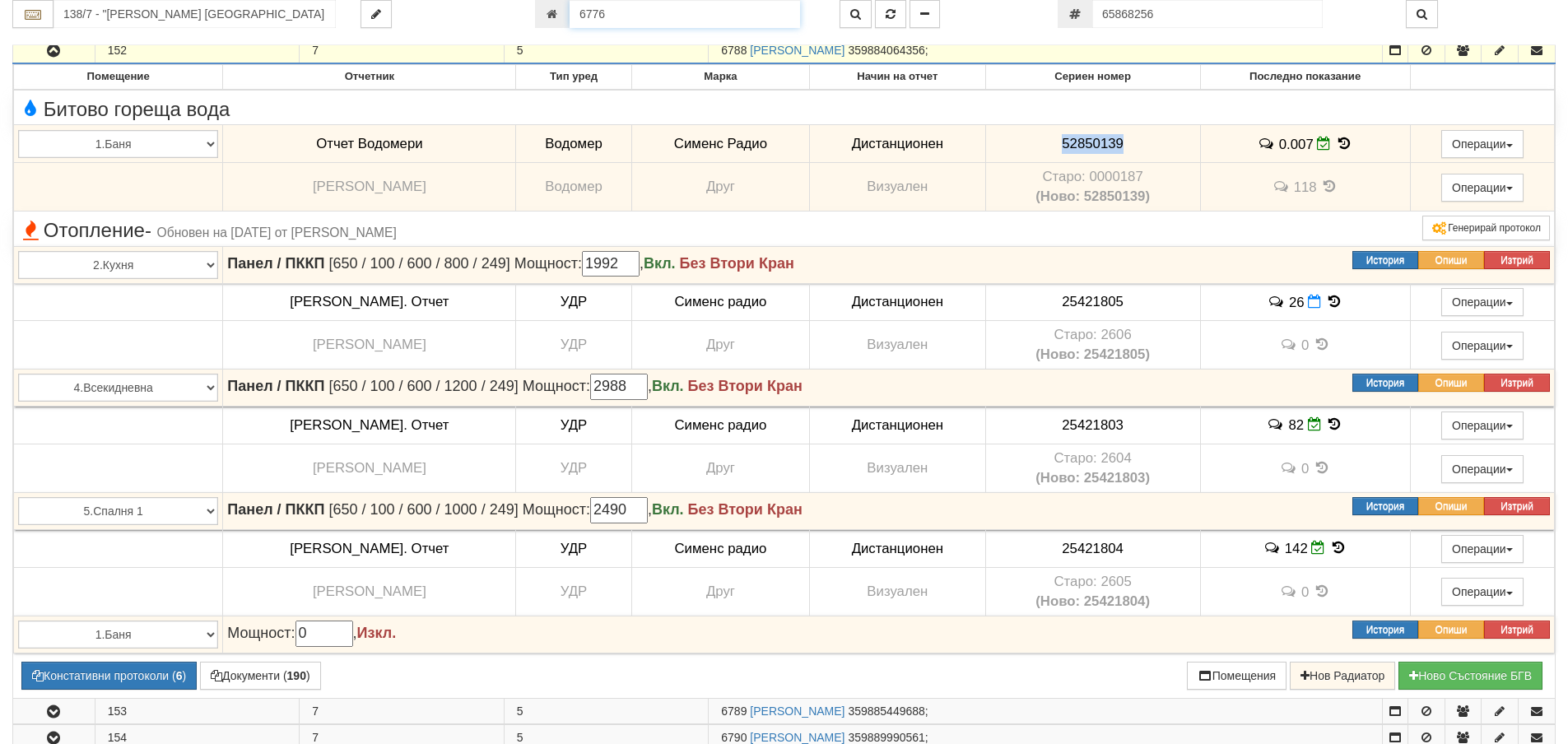
click at [675, 16] on input "6776" at bounding box center [684, 14] width 230 height 28
type input "16915"
type input "143/5 - "[PERSON_NAME] [GEOGRAPHIC_DATA] " ЕАД"
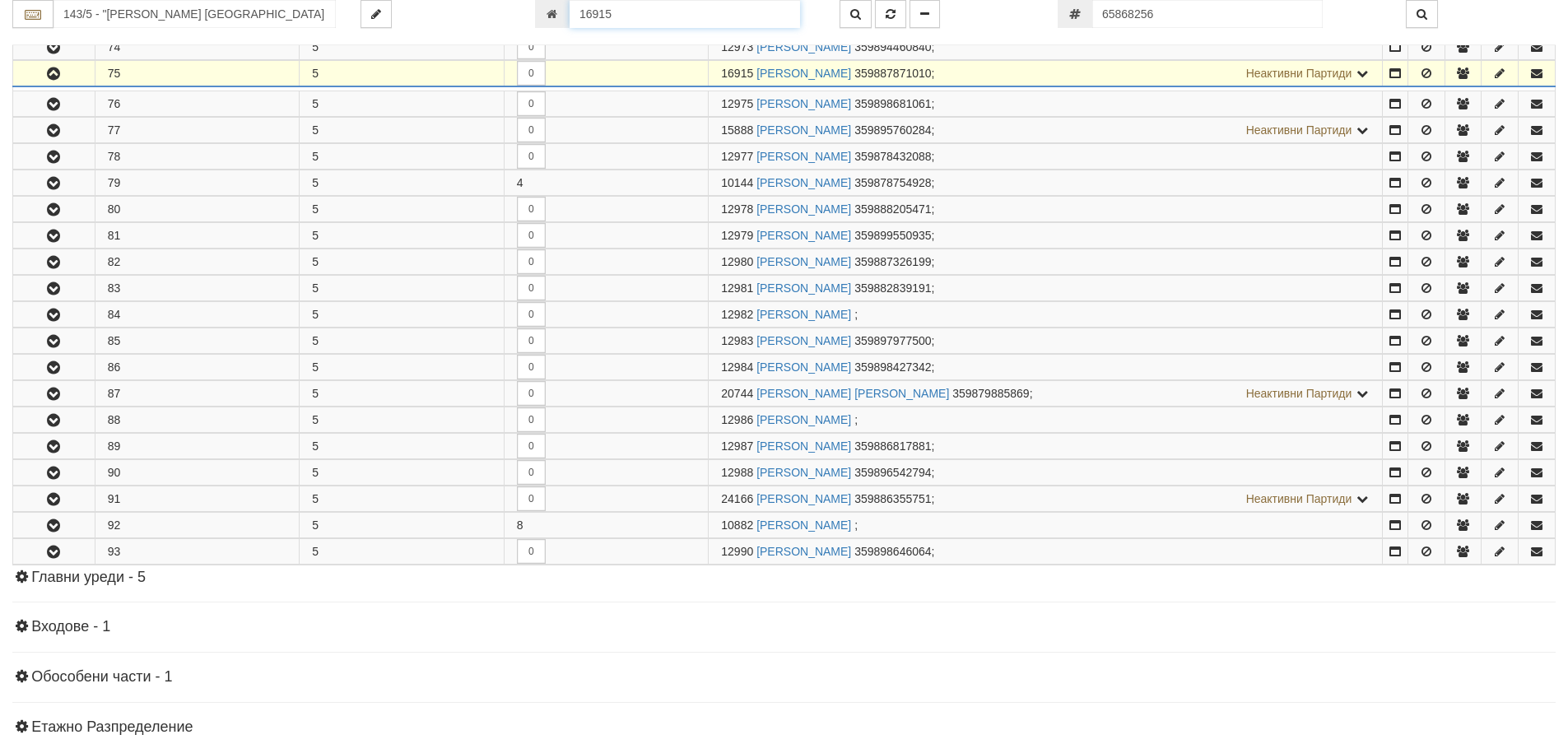
scroll to position [456, 0]
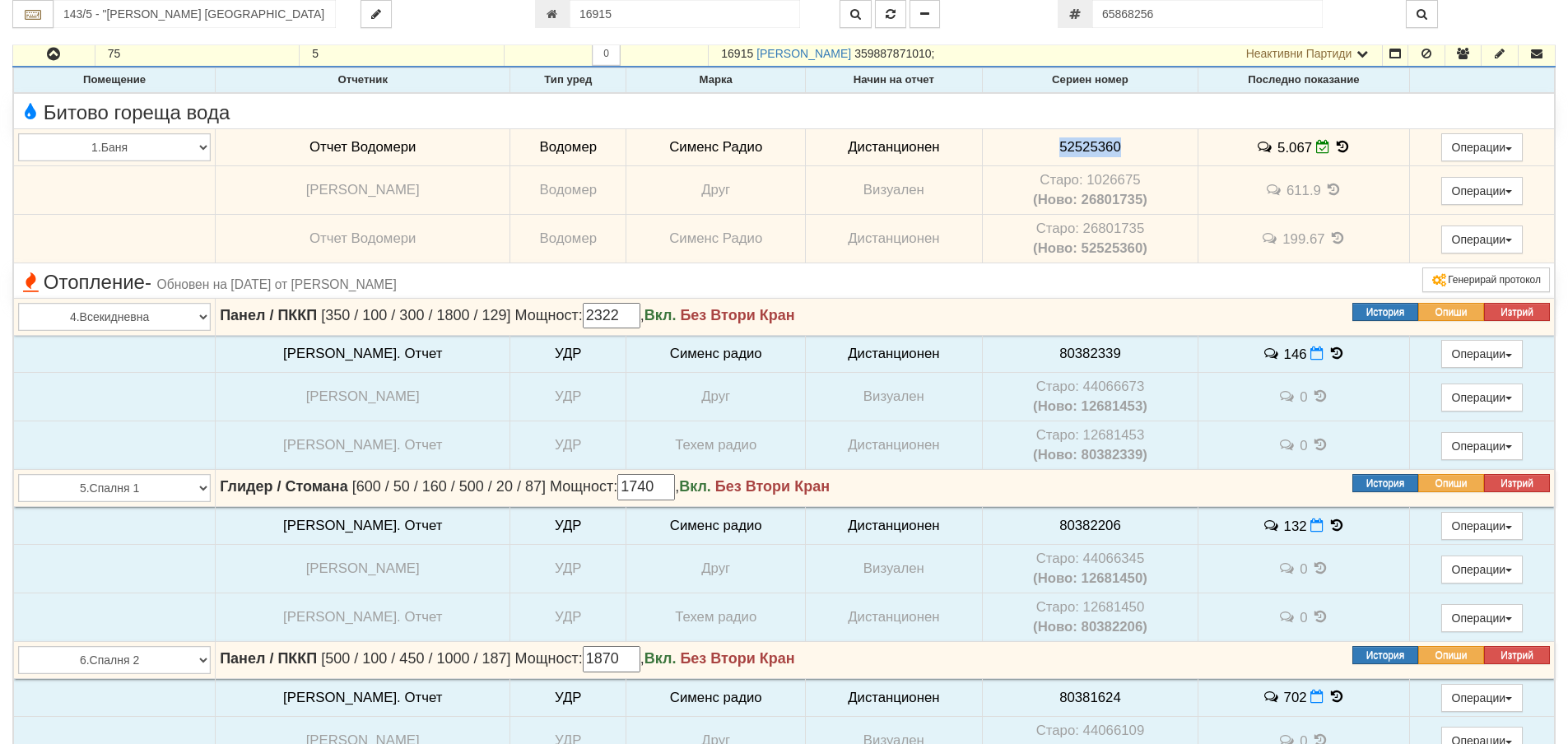
drag, startPoint x: 1140, startPoint y: 141, endPoint x: 1068, endPoint y: 149, distance: 72.4
click at [1044, 142] on td "52525360" at bounding box center [1090, 147] width 216 height 38
drag, startPoint x: 1069, startPoint y: 149, endPoint x: 1126, endPoint y: 138, distance: 58.1
click at [1127, 138] on td "52525360" at bounding box center [1090, 147] width 216 height 38
drag, startPoint x: 1120, startPoint y: 148, endPoint x: 1050, endPoint y: 141, distance: 70.3
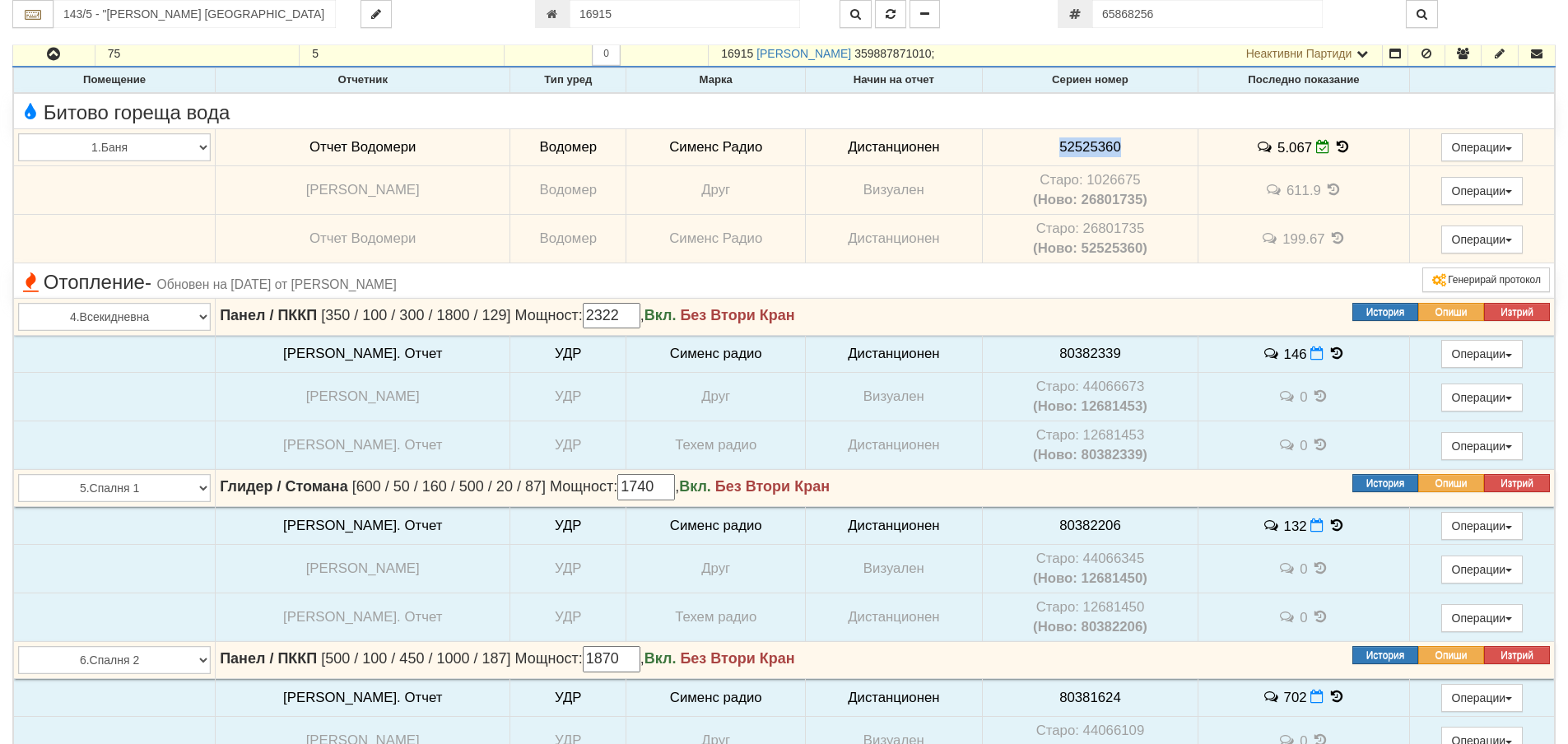
click at [1009, 138] on td "52525360" at bounding box center [1090, 147] width 216 height 38
copy span "52525360"
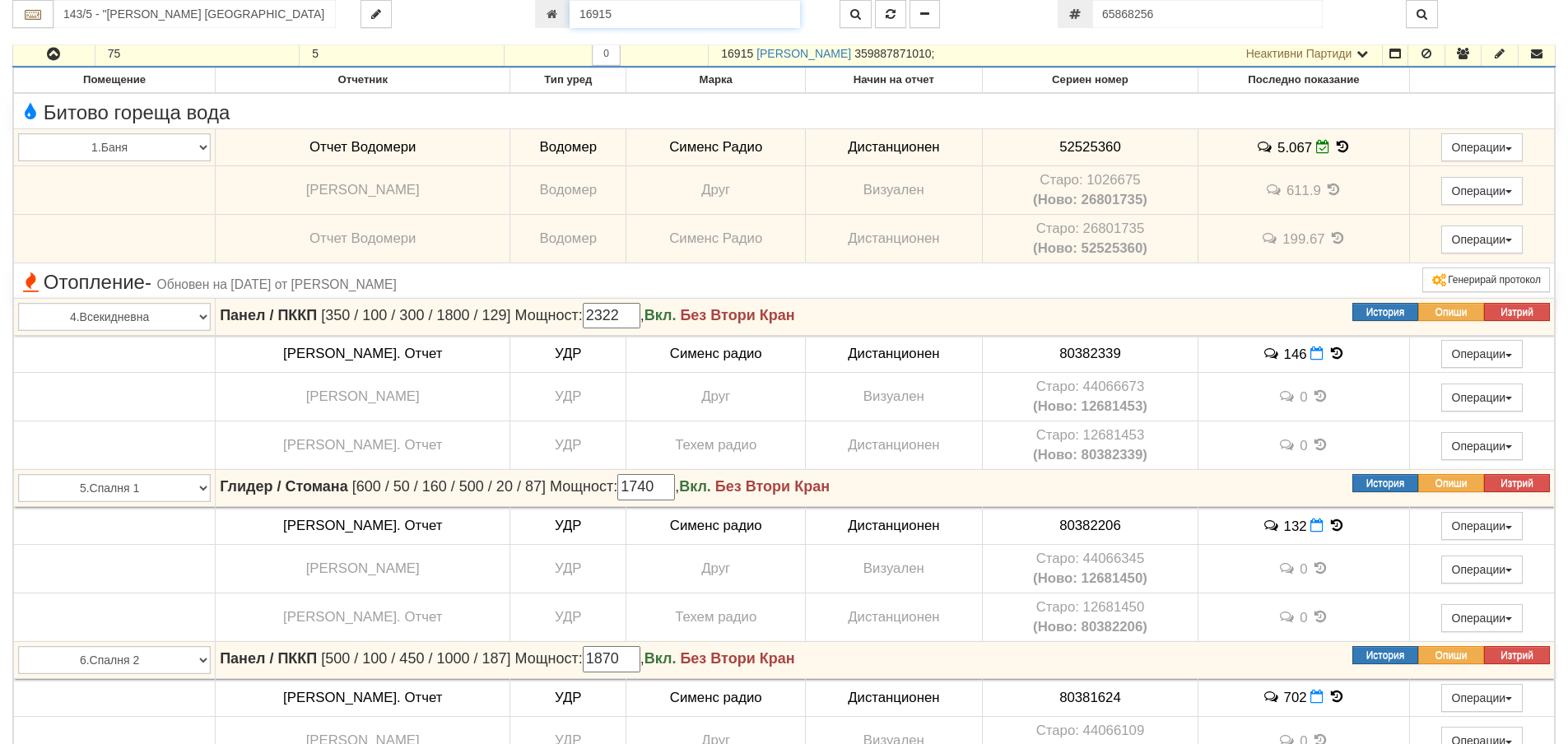
click at [619, 16] on input "16915" at bounding box center [684, 14] width 230 height 28
type input "18390"
type input "206/1 - "[PERSON_NAME] [GEOGRAPHIC_DATA] " ЕАД"
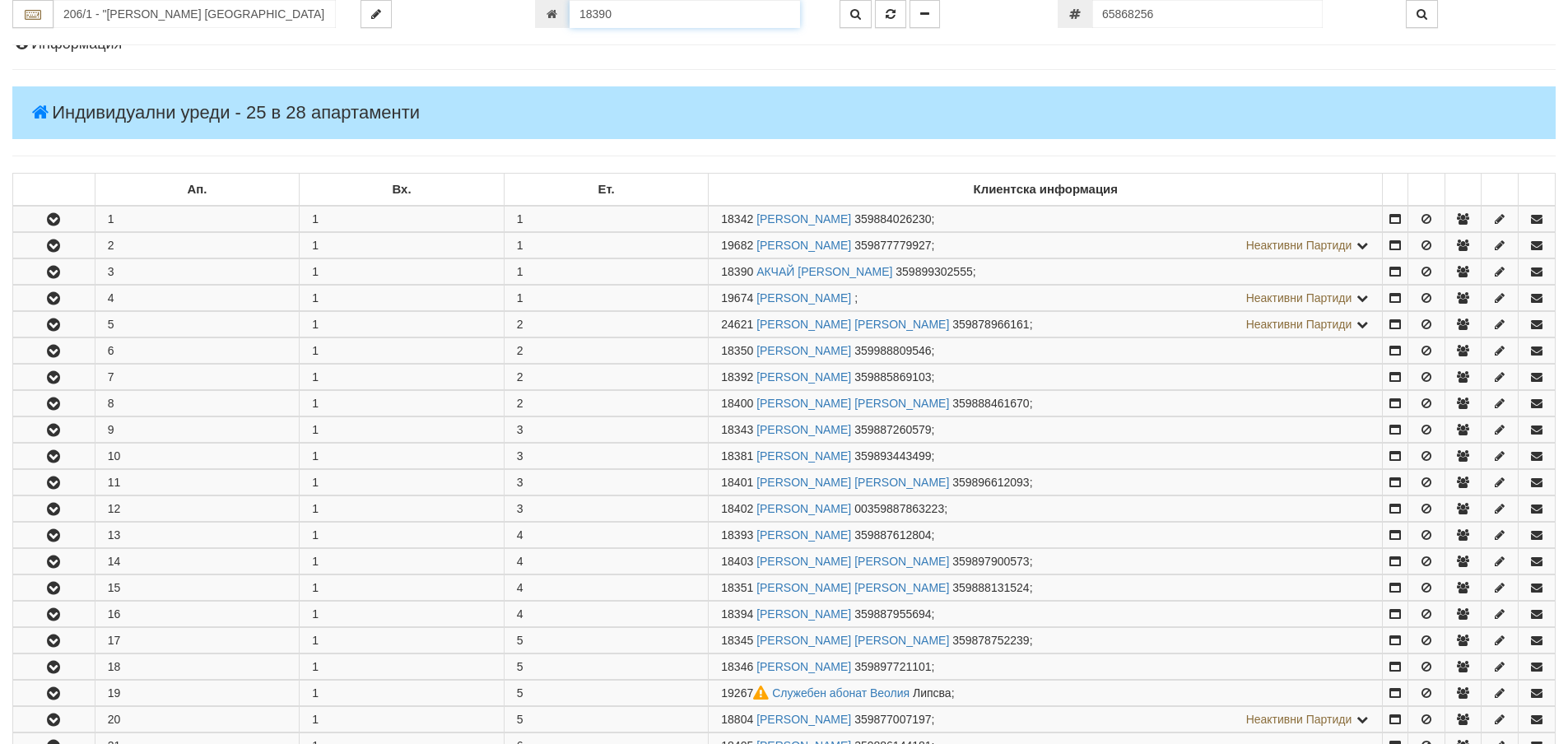
scroll to position [377, 0]
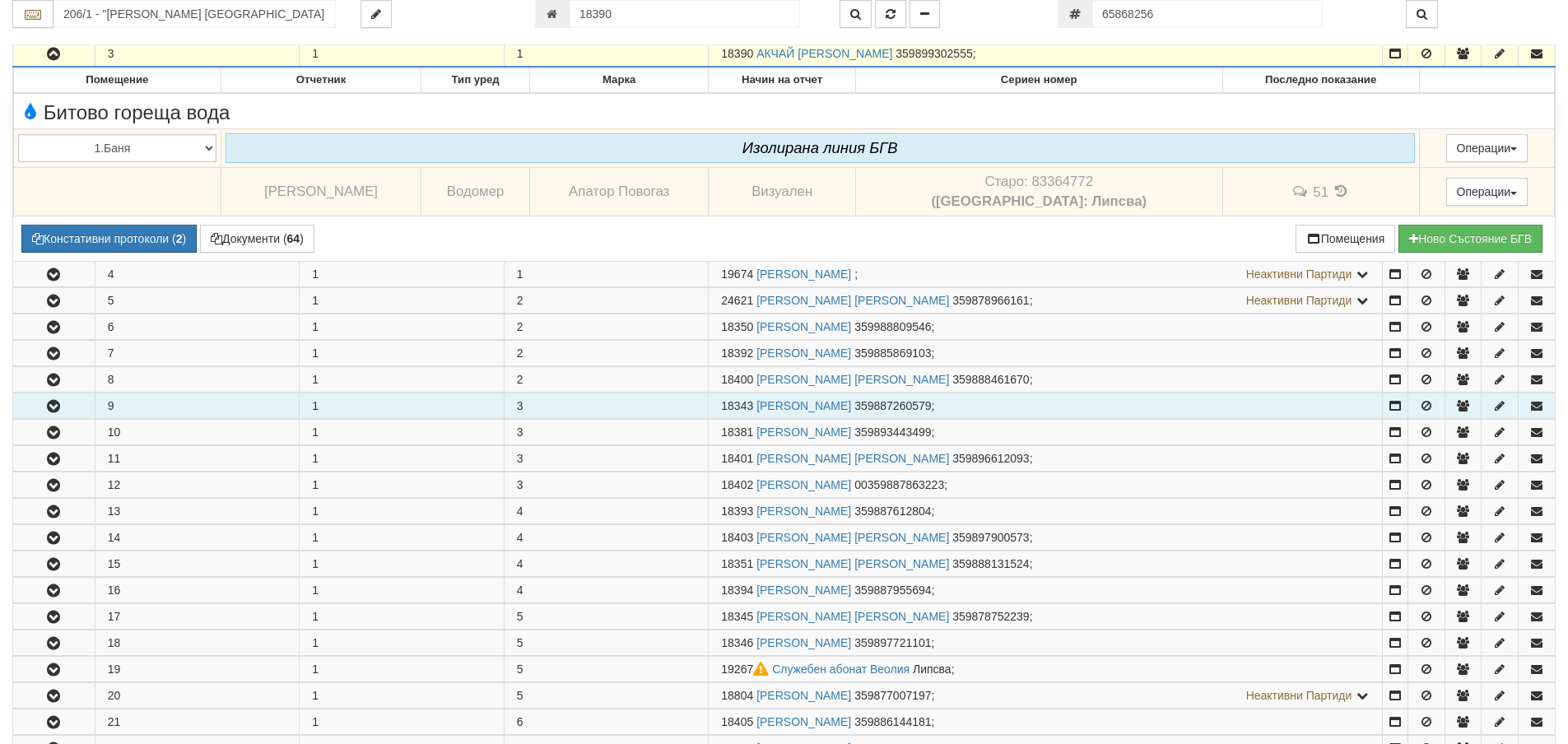
click at [55, 398] on button "button" at bounding box center [53, 405] width 82 height 25
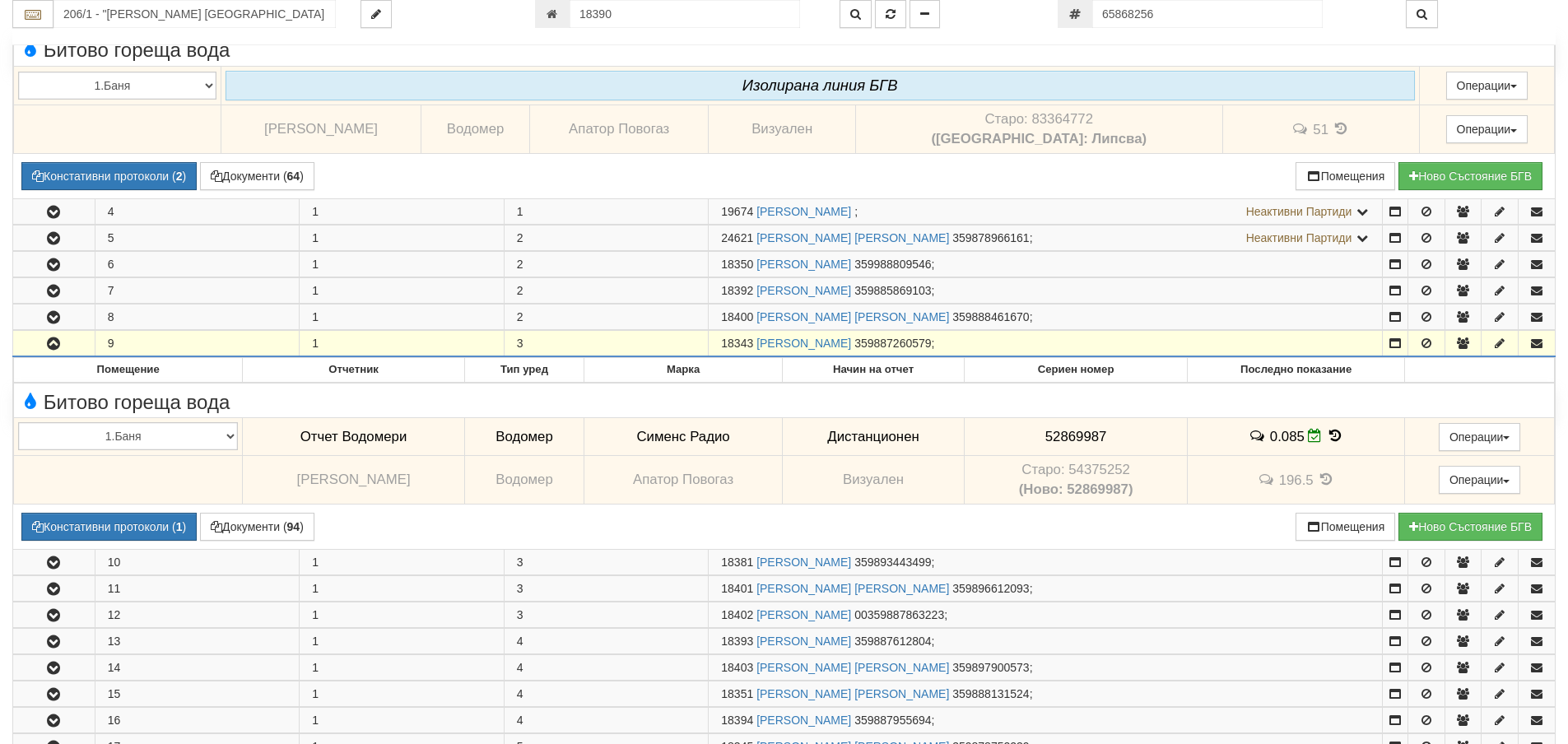
scroll to position [460, 0]
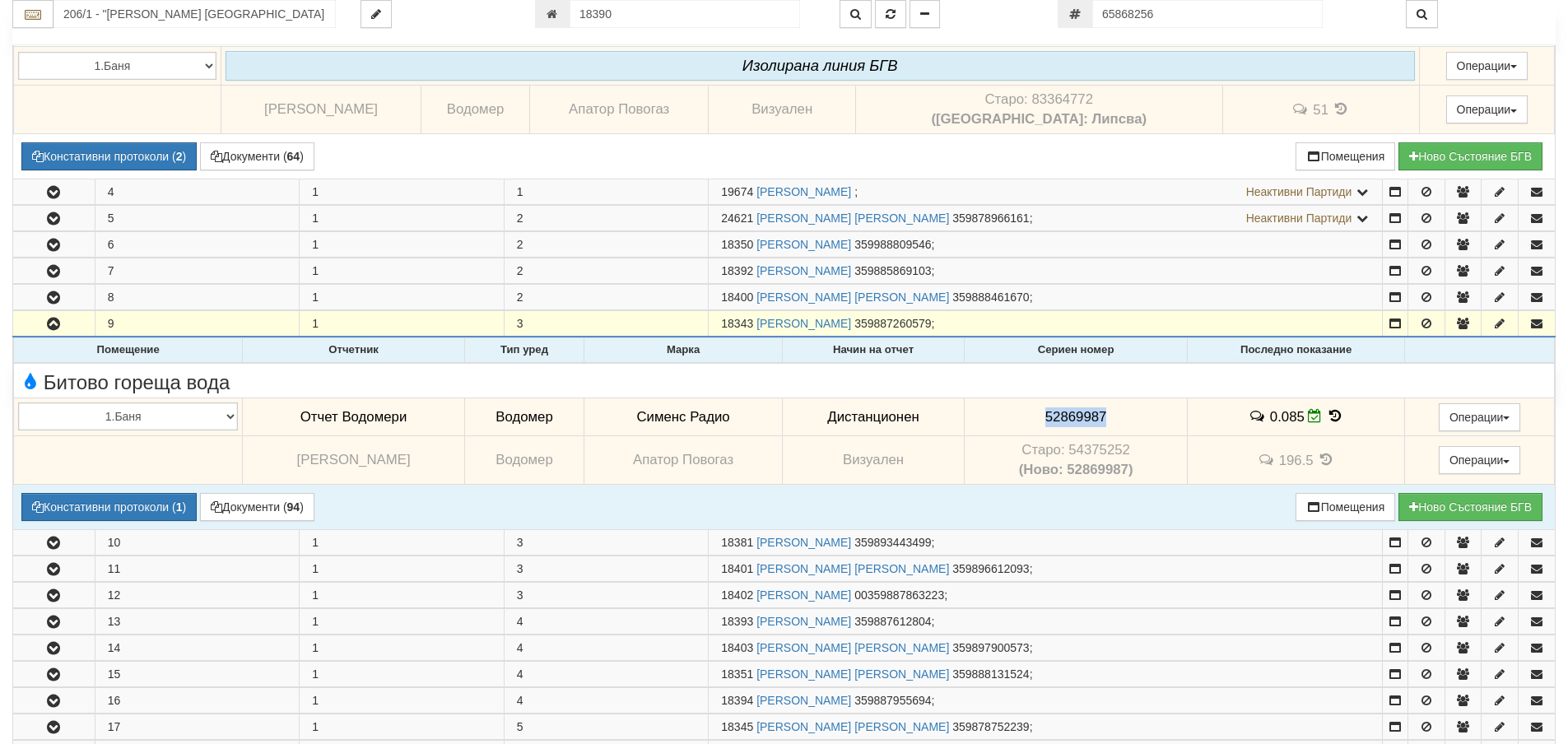
drag, startPoint x: 1111, startPoint y: 406, endPoint x: 1055, endPoint y: 410, distance: 56.1
click at [1012, 409] on td "52869987" at bounding box center [1075, 417] width 223 height 38
copy span "52869987"
click at [98, 507] on button "Констативни протоколи ( 1 )" at bounding box center [108, 507] width 175 height 28
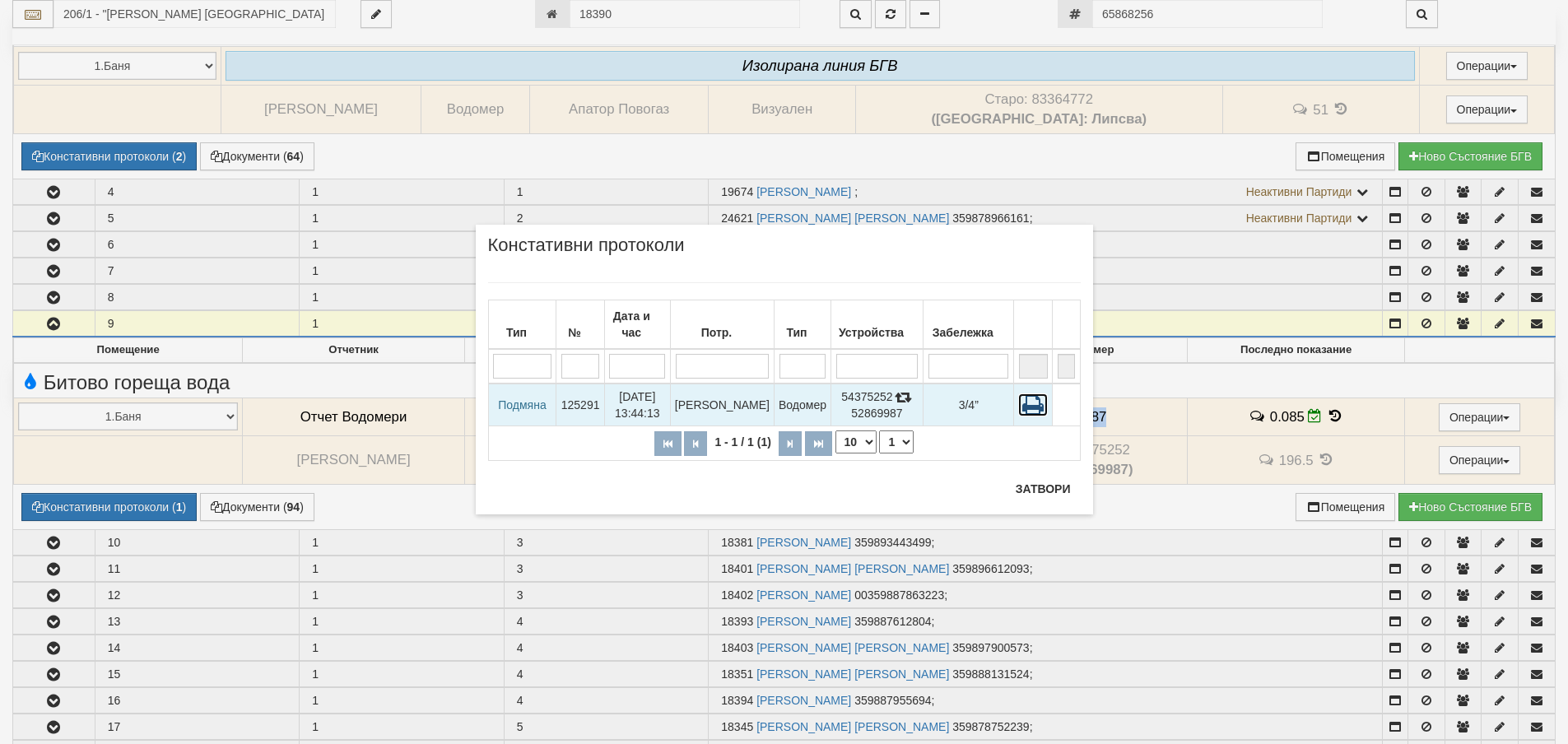
click at [1040, 393] on icon at bounding box center [1033, 404] width 29 height 23
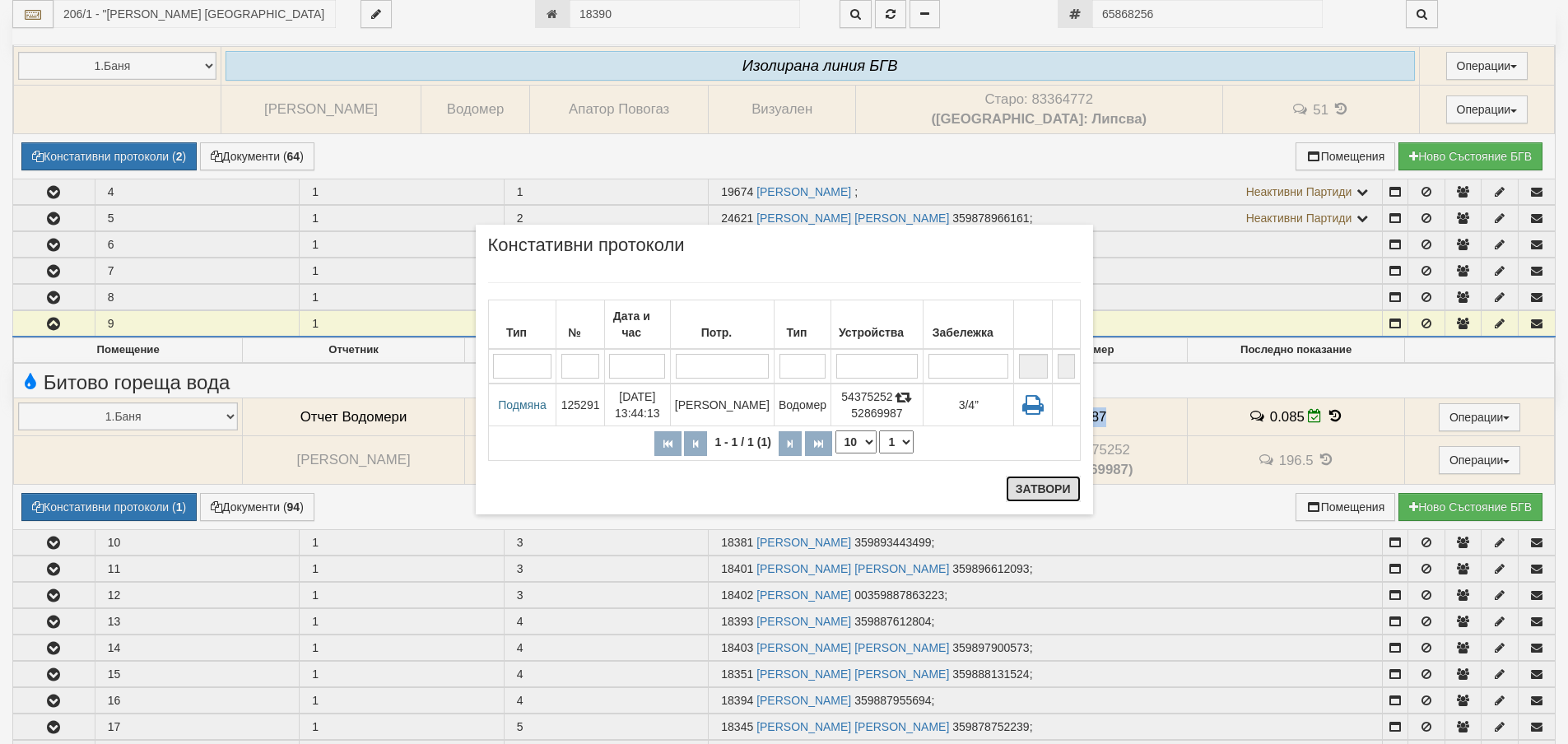
drag, startPoint x: 1044, startPoint y: 486, endPoint x: 964, endPoint y: 515, distance: 85.1
click at [1044, 486] on button "Затвори" at bounding box center [1043, 488] width 75 height 27
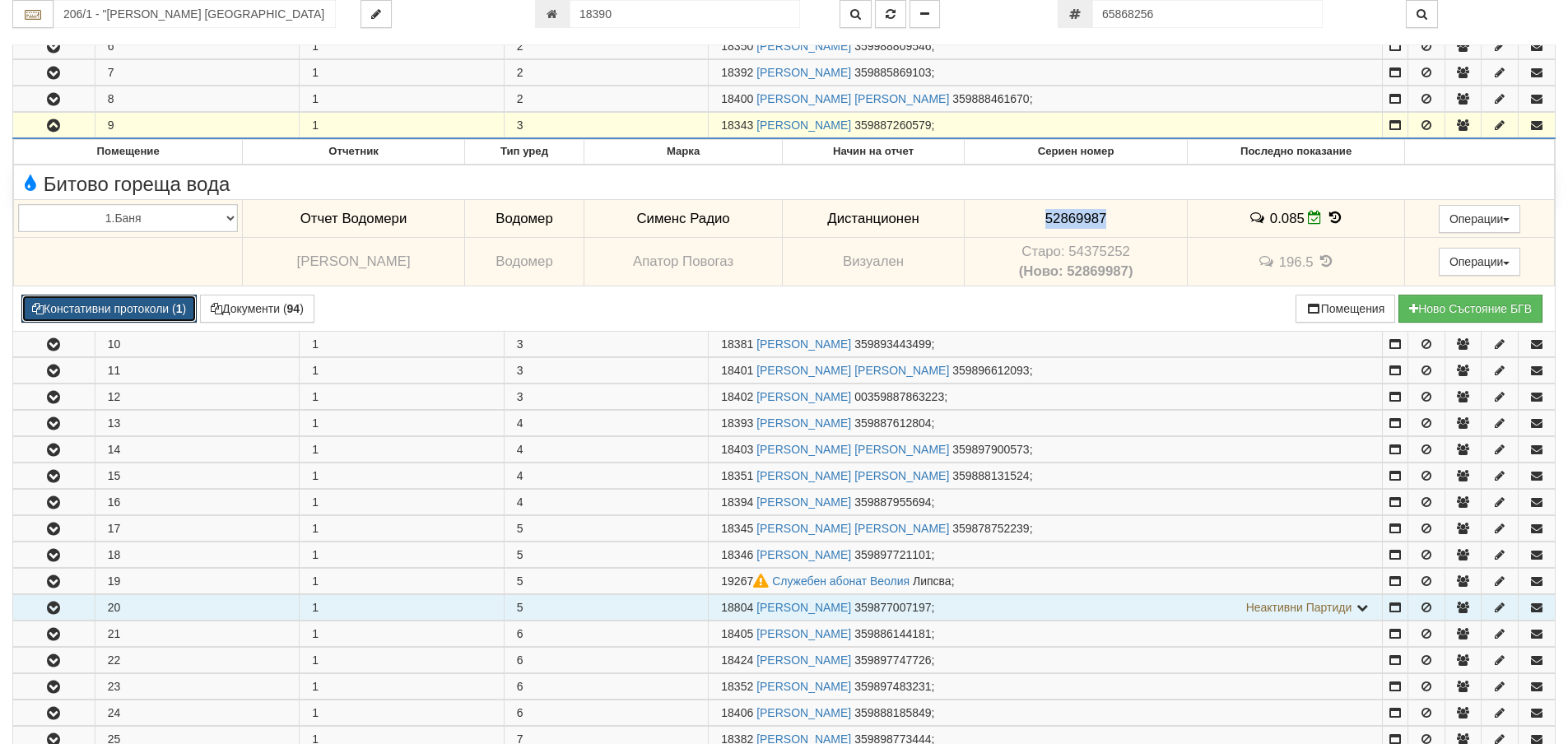
scroll to position [789, 0]
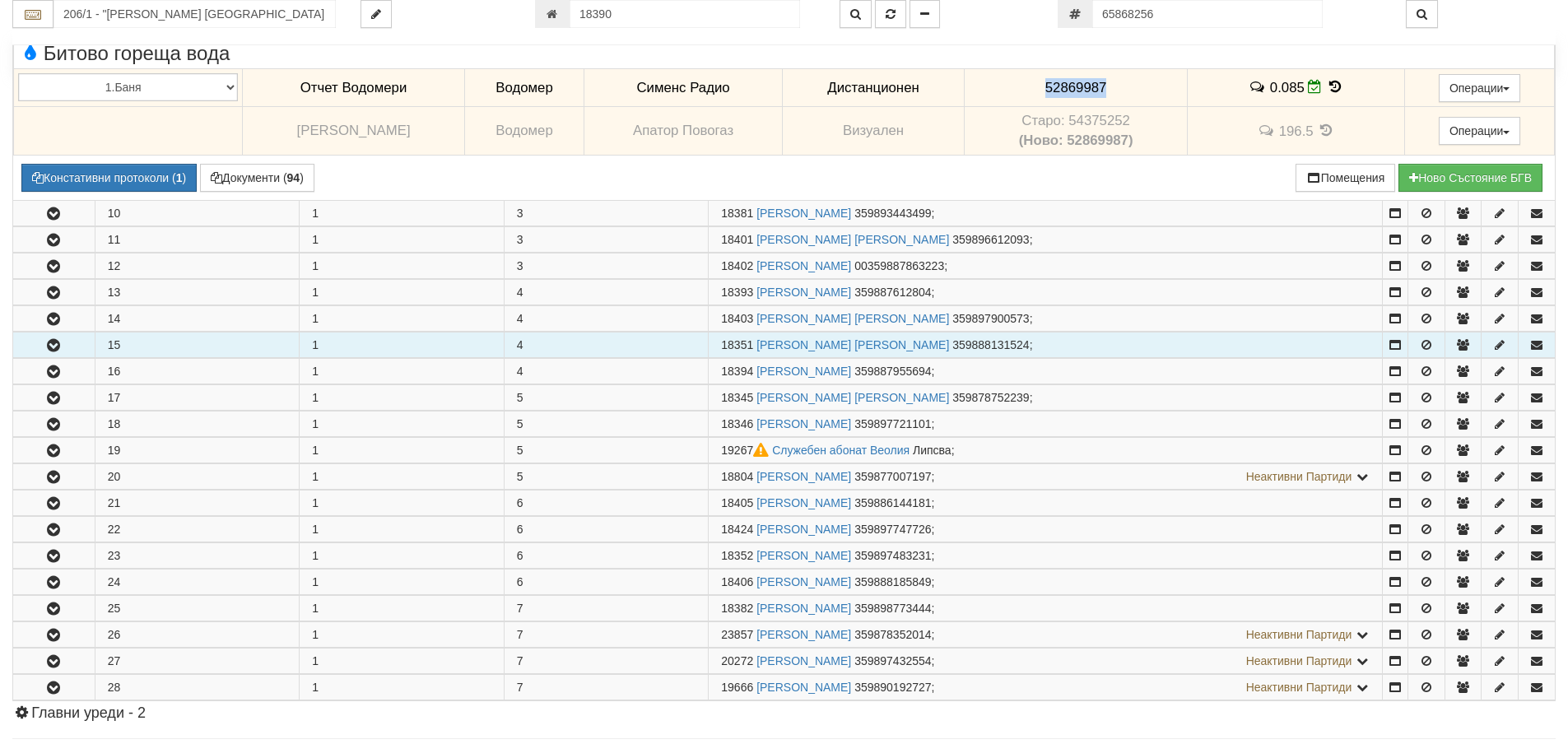
click at [44, 343] on icon "button" at bounding box center [54, 345] width 20 height 12
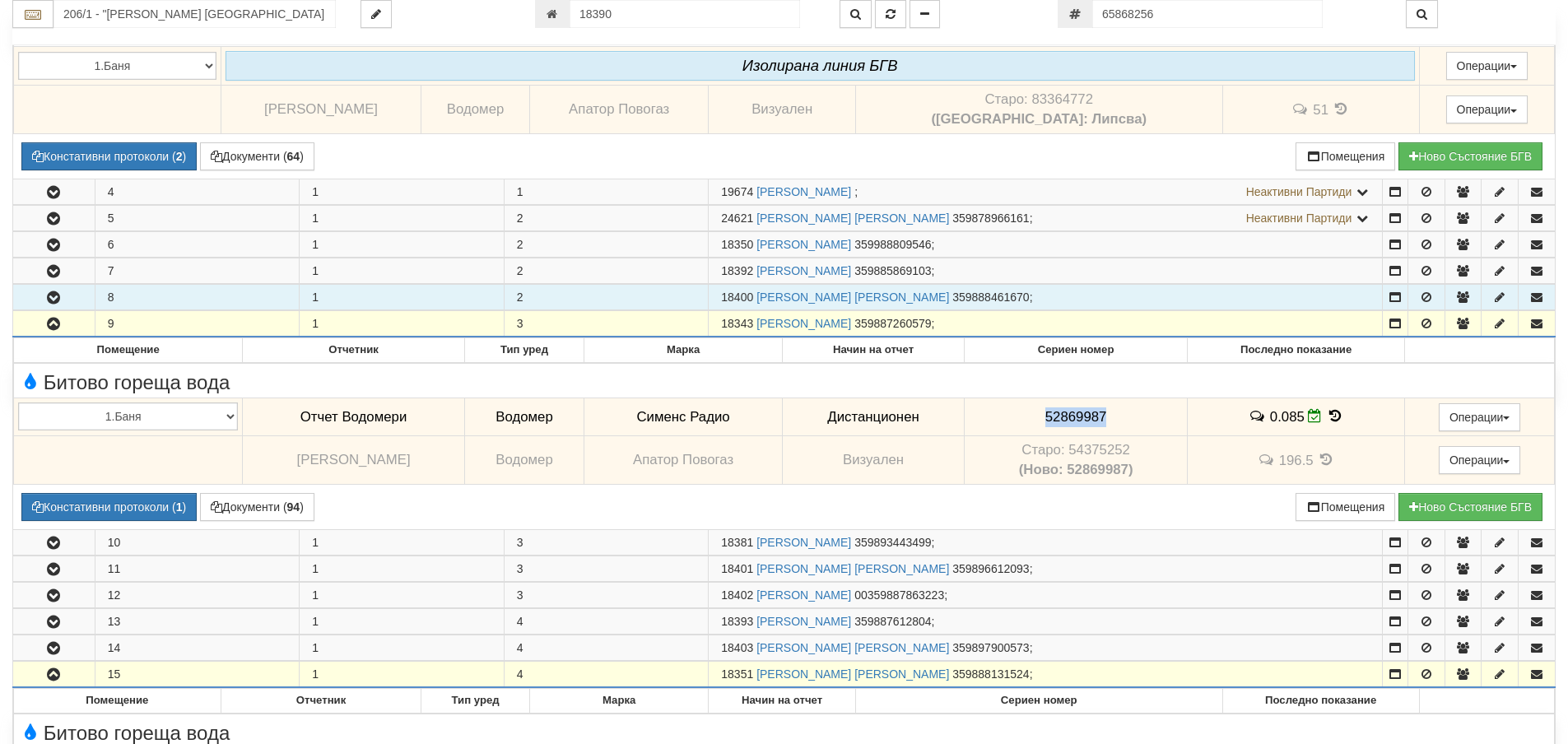
scroll to position [295, 0]
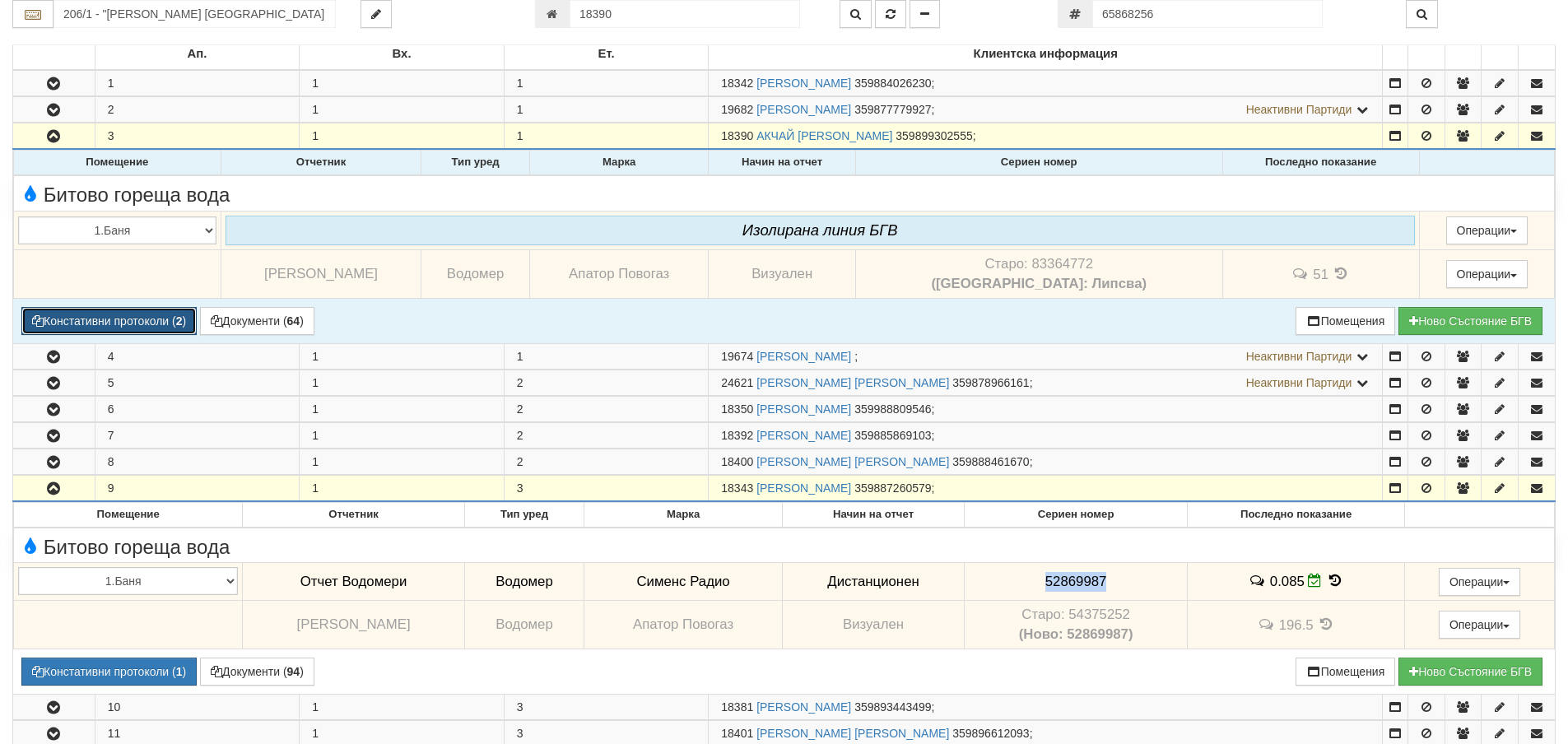
click at [109, 328] on button "Констативни протоколи ( 2 )" at bounding box center [108, 321] width 175 height 28
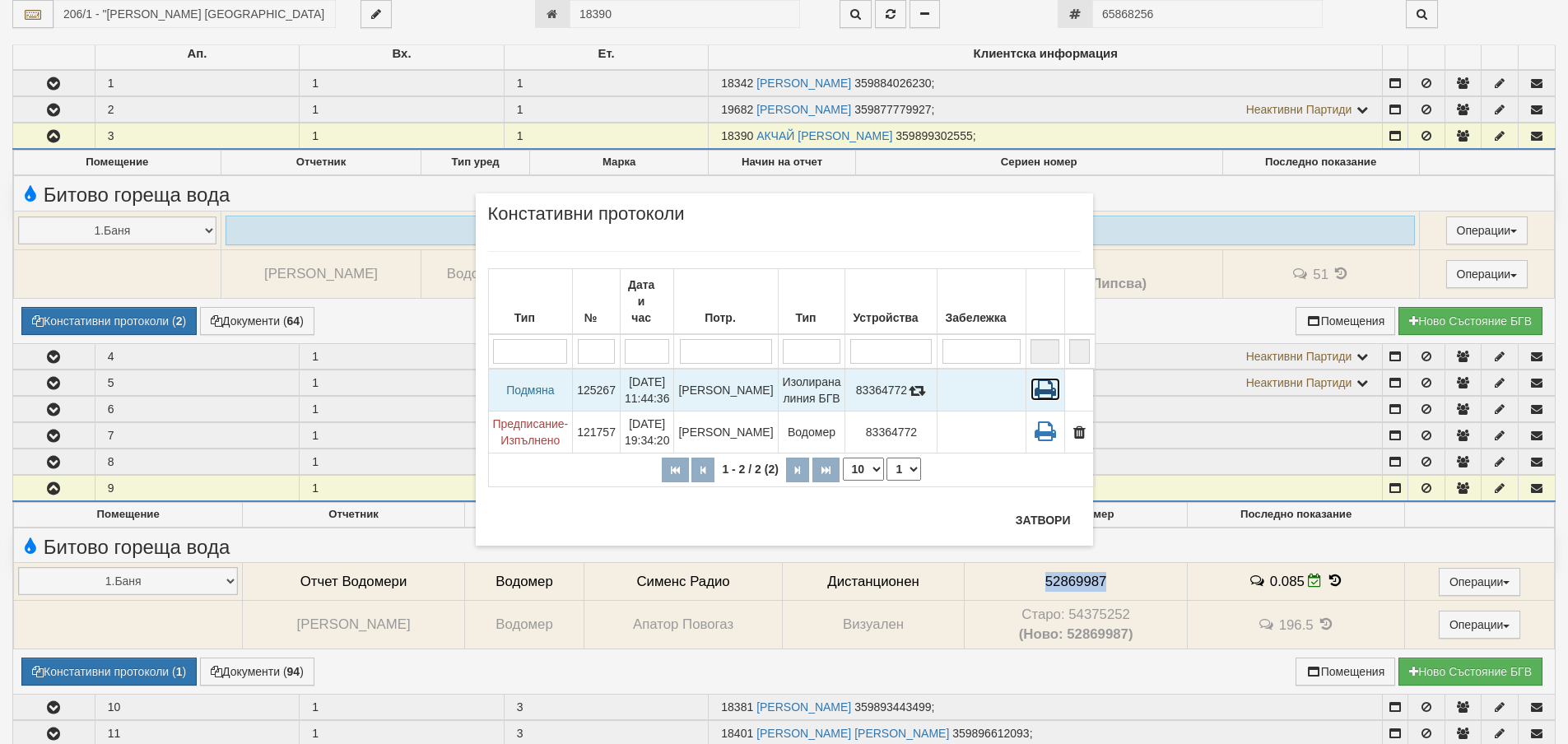
click at [1030, 377] on icon at bounding box center [1045, 388] width 29 height 23
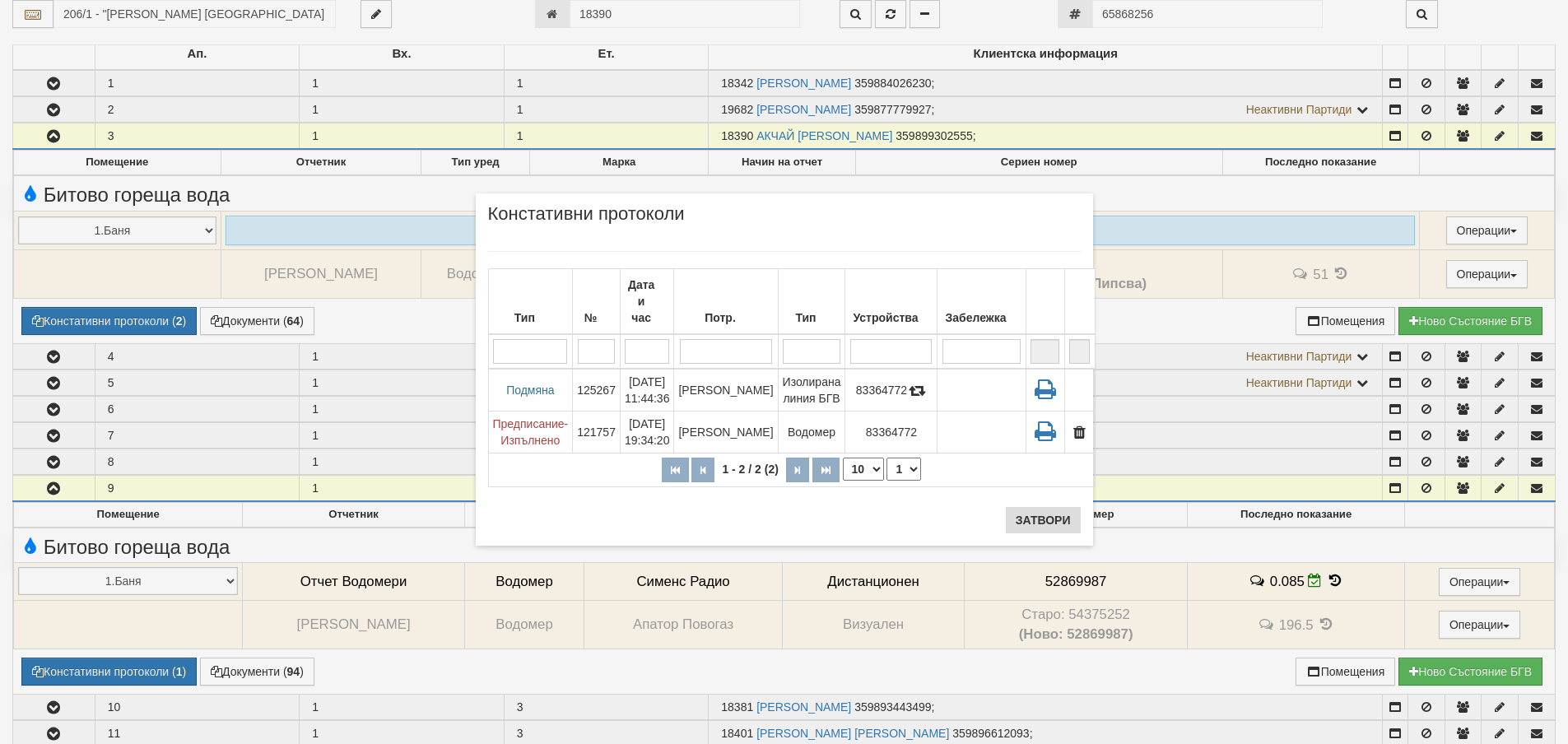
drag, startPoint x: 1035, startPoint y: 503, endPoint x: 1040, endPoint y: 517, distance: 14.9
click at [1040, 517] on div "× Констативни протоколи Тип № Дата и час Потр. Тип Устройства Забележка 1 - 2 /…" at bounding box center [784, 369] width 617 height 352
click at [1041, 517] on button "Затвори" at bounding box center [1043, 520] width 75 height 27
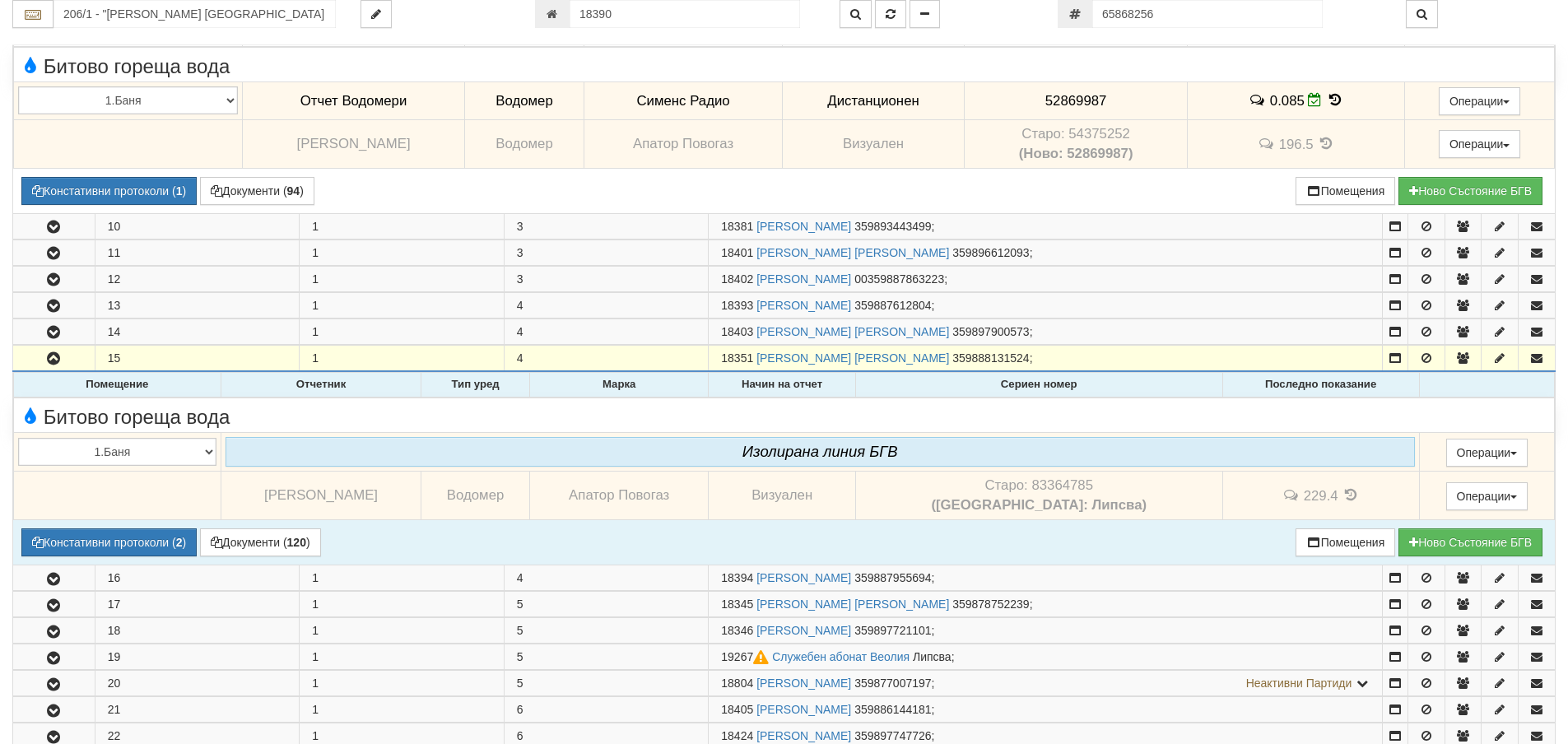
scroll to position [789, 0]
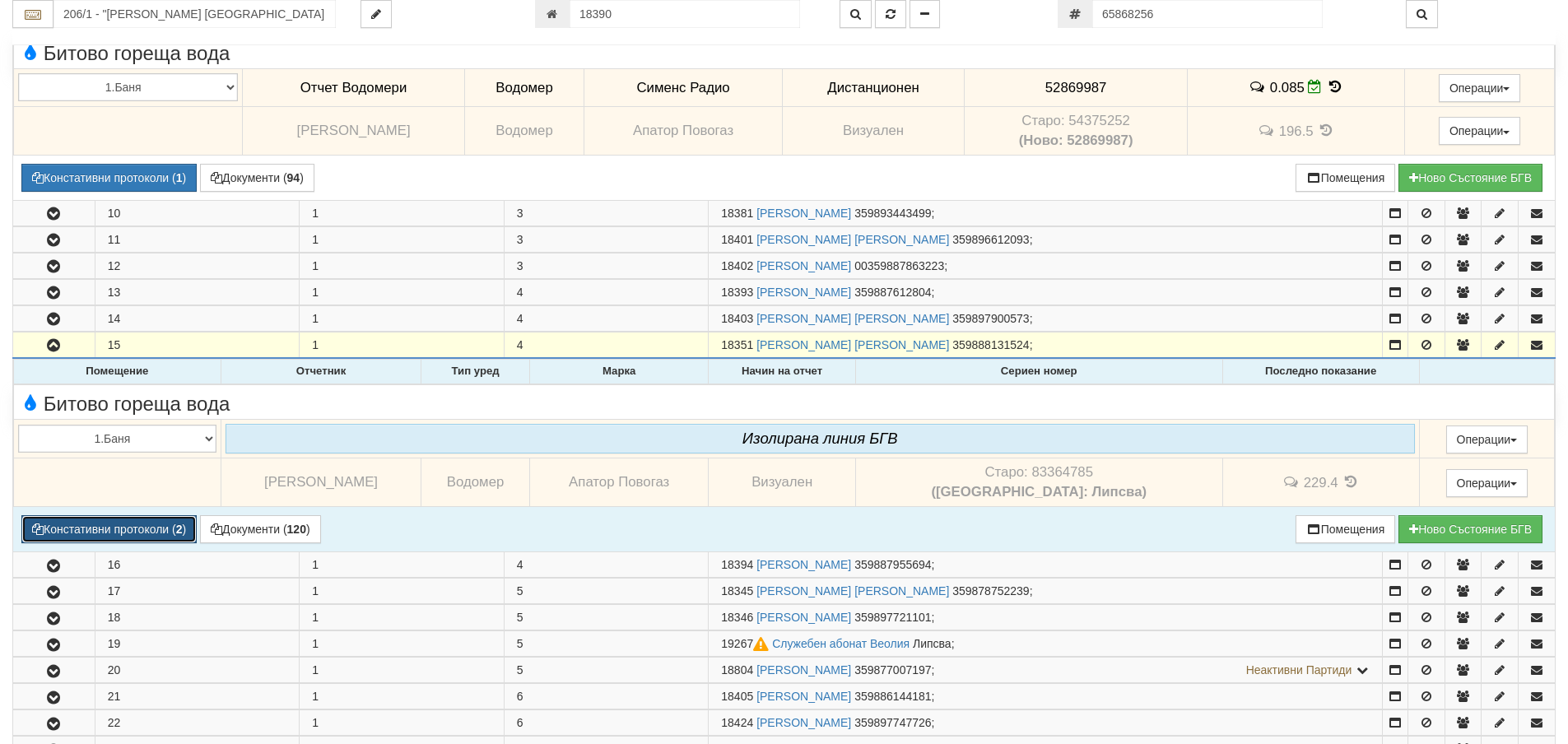
click at [115, 531] on button "Констативни протоколи ( 2 )" at bounding box center [108, 529] width 175 height 28
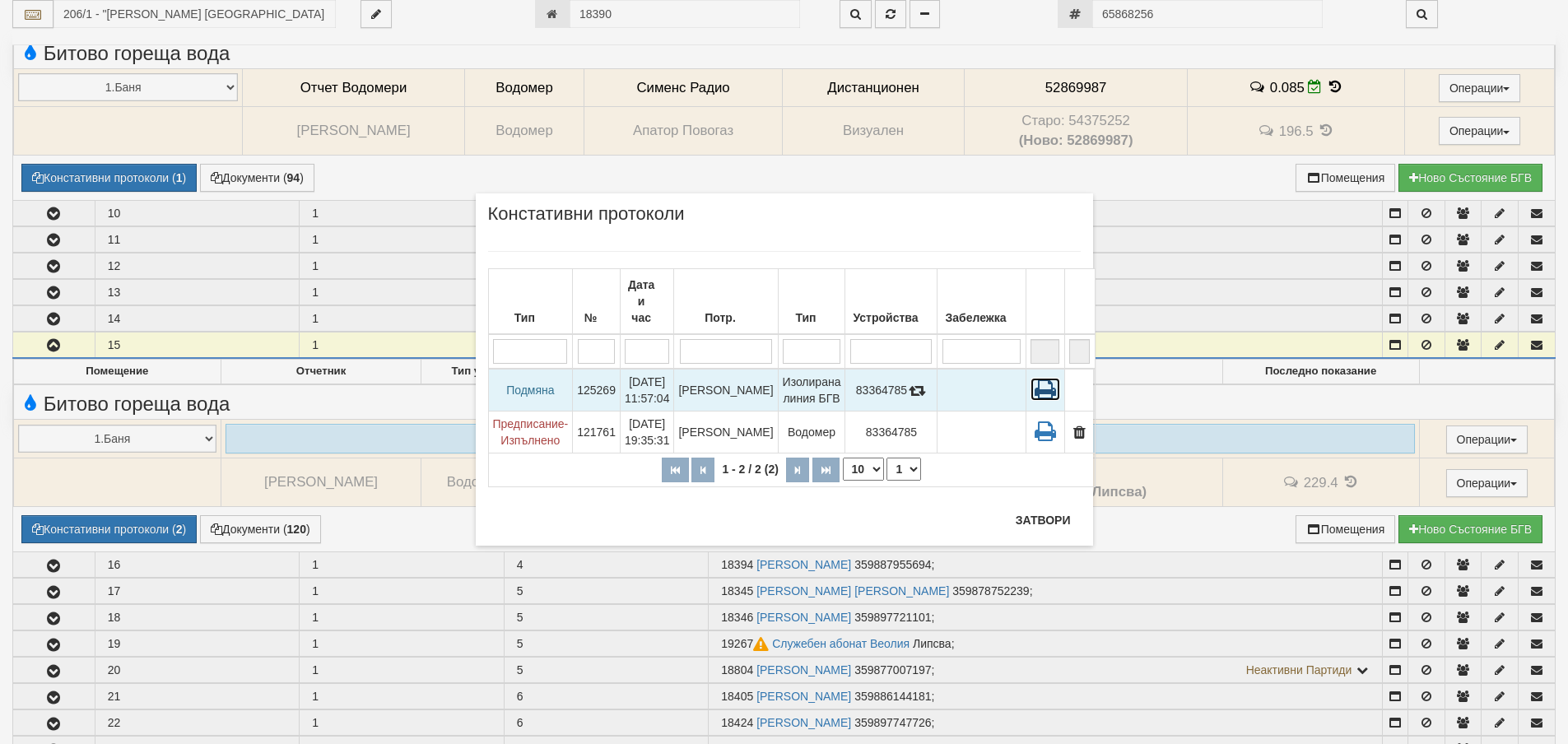
click at [1030, 377] on icon at bounding box center [1045, 388] width 29 height 23
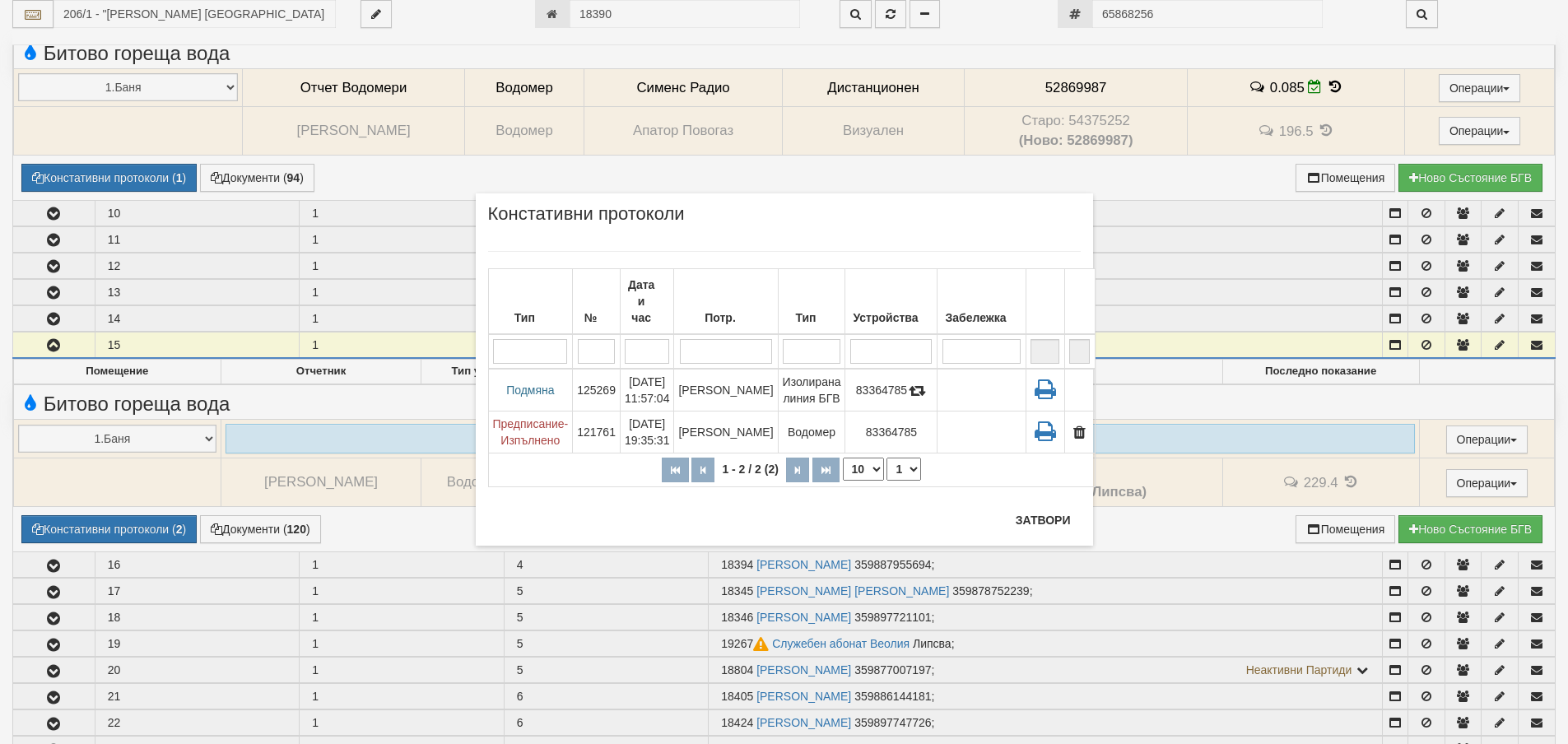
click at [1042, 505] on div "× Констативни протоколи Тип № Дата и час Потр. Тип Устройства Забележка 1 - 2 /…" at bounding box center [784, 369] width 617 height 352
click at [1035, 510] on button "Затвори" at bounding box center [1043, 520] width 75 height 27
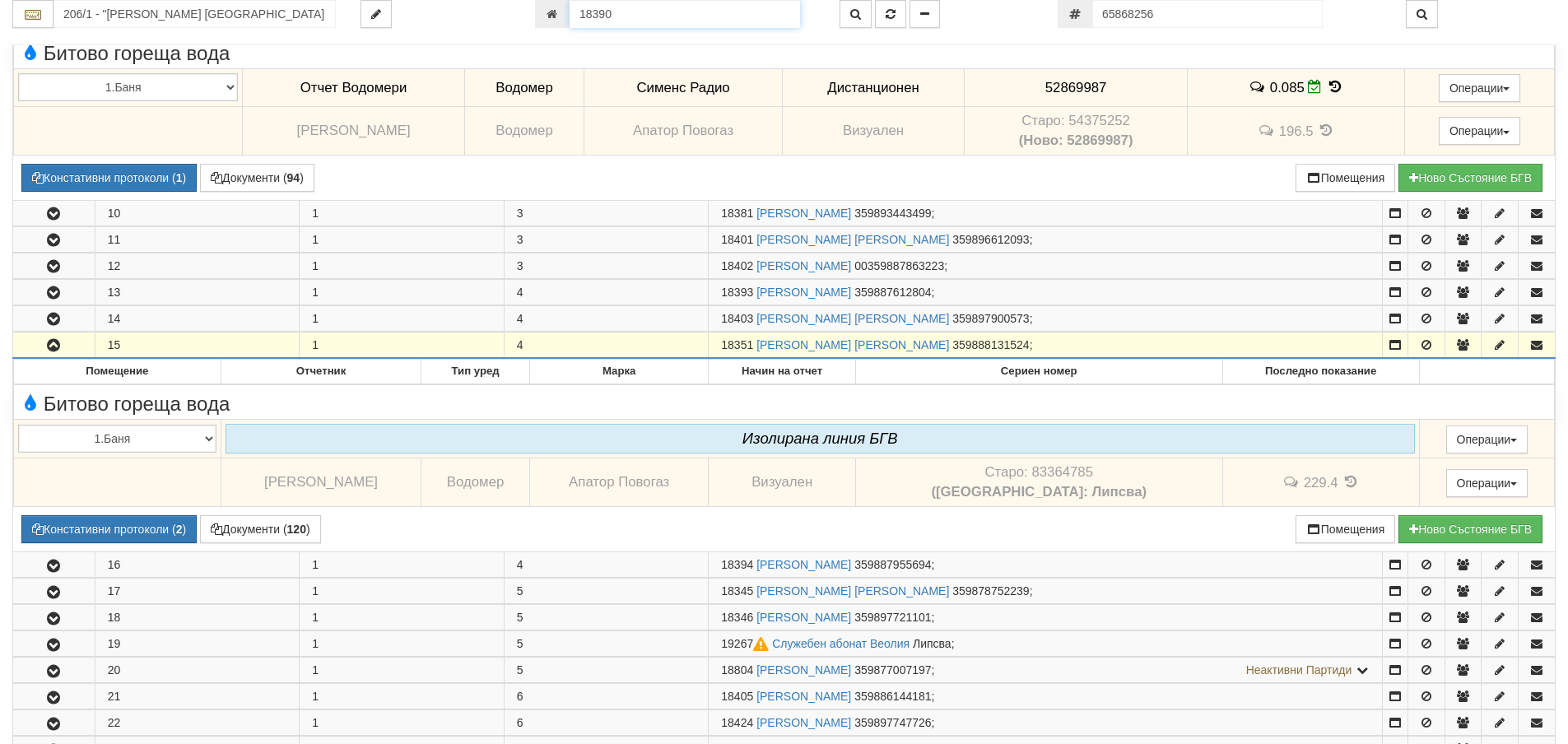
click at [657, 0] on input "18390" at bounding box center [684, 14] width 230 height 28
type input "18358"
type input "206/2 - "[PERSON_NAME] [GEOGRAPHIC_DATA] " ЕАД"
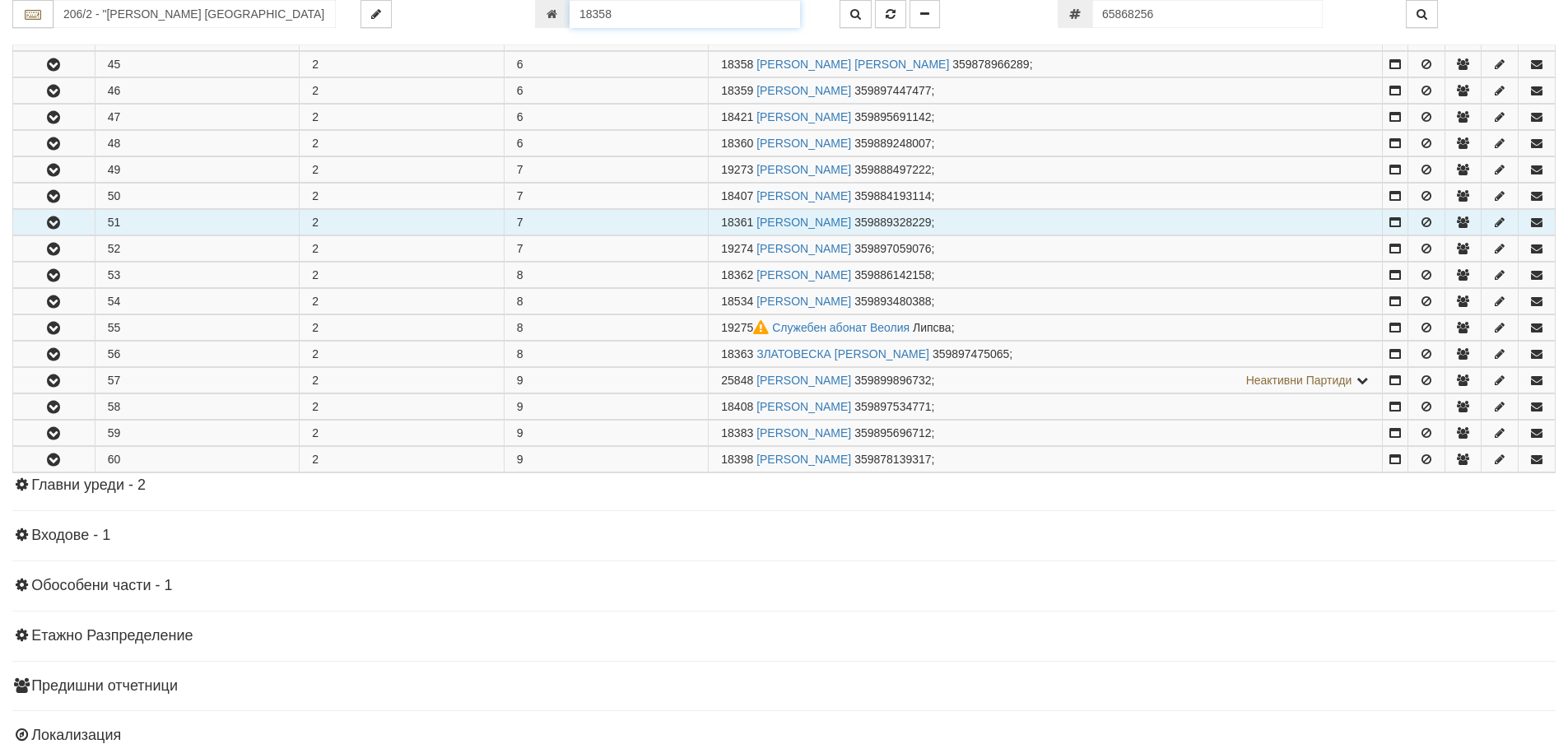
scroll to position [746, 0]
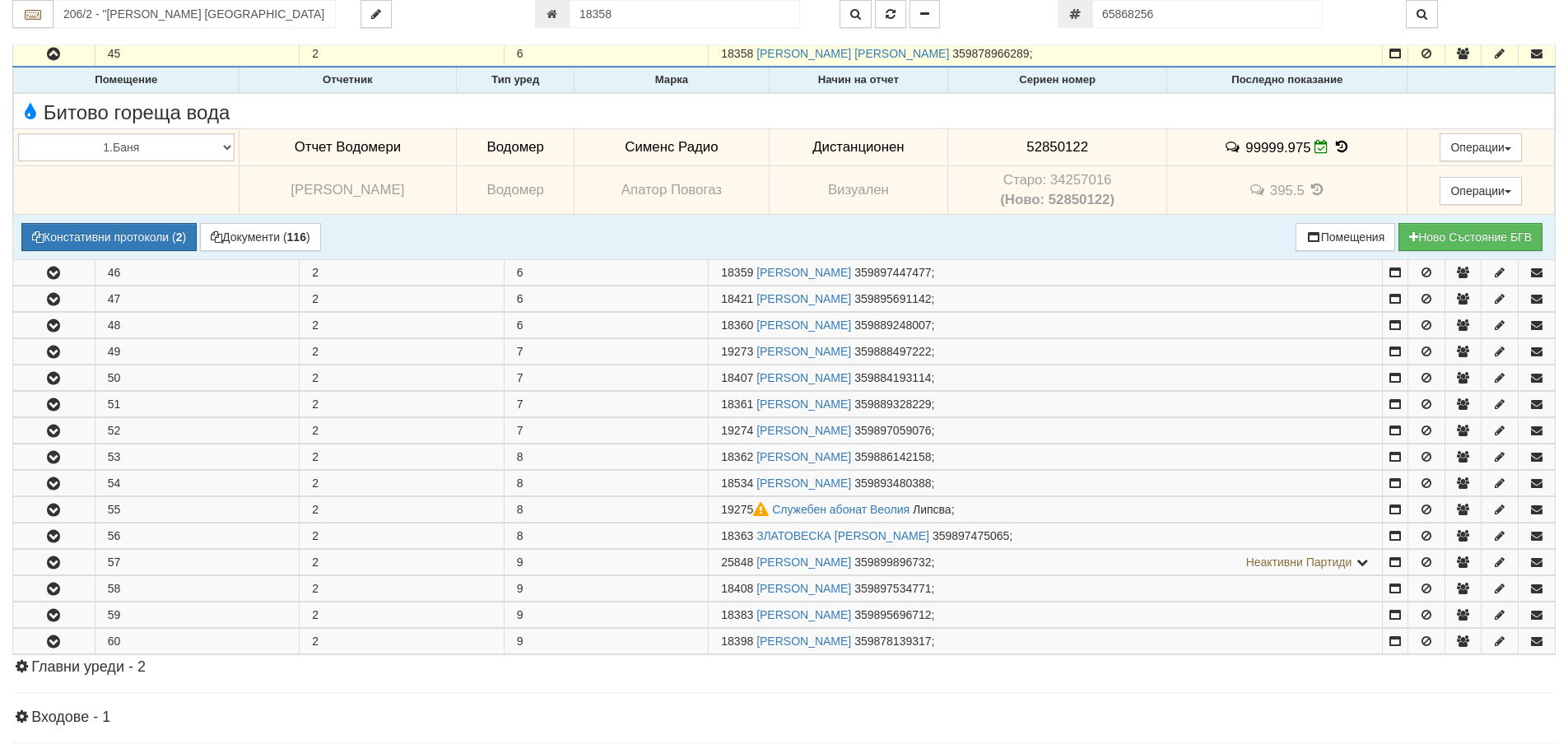
click at [1342, 151] on icon at bounding box center [1342, 147] width 18 height 14
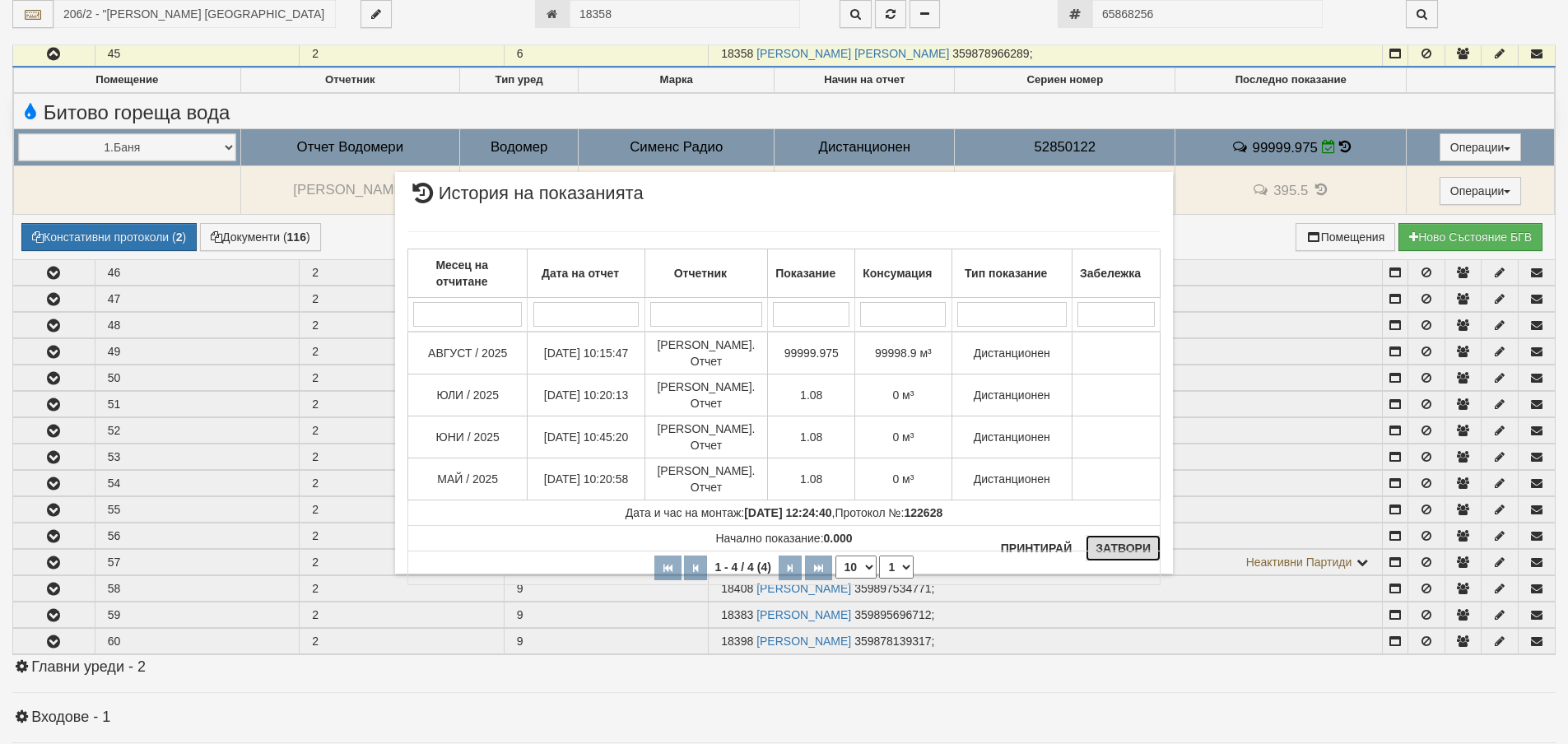
click at [1116, 542] on button "Затвори" at bounding box center [1123, 548] width 75 height 27
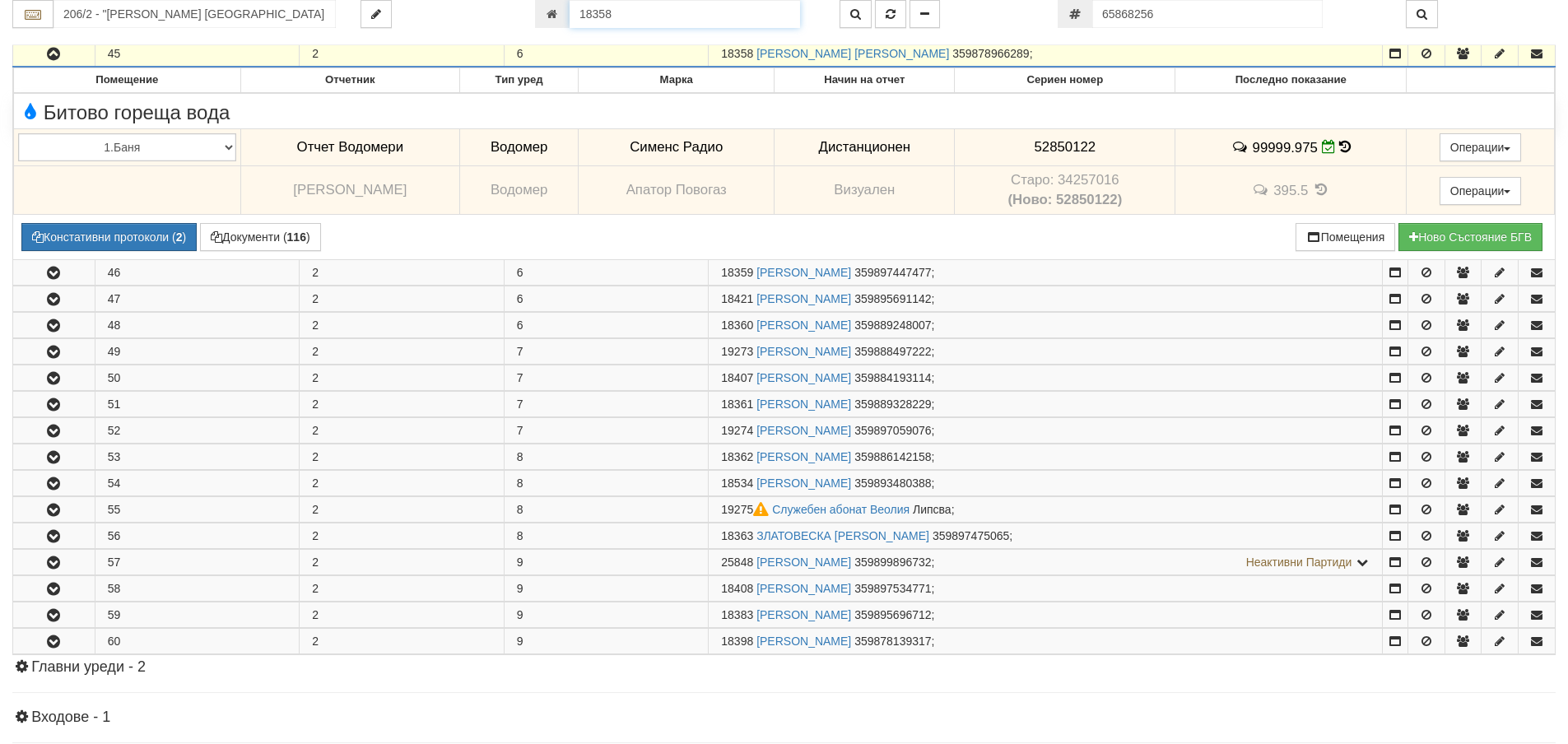
click at [657, 4] on input "18358" at bounding box center [684, 14] width 230 height 28
type input "23609"
type input "206/5 - "[PERSON_NAME] [GEOGRAPHIC_DATA] " ЕАД"
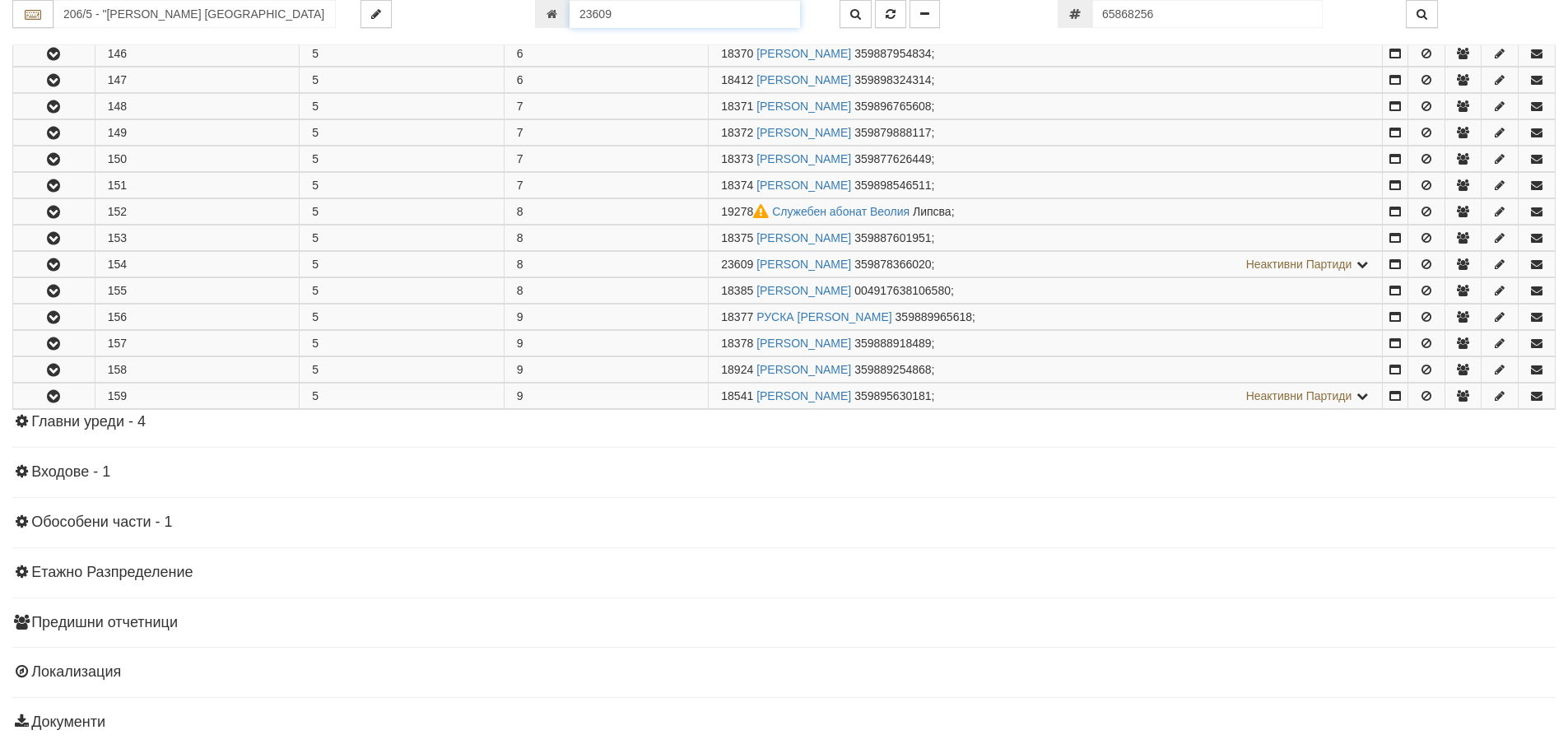
scroll to position [971, 0]
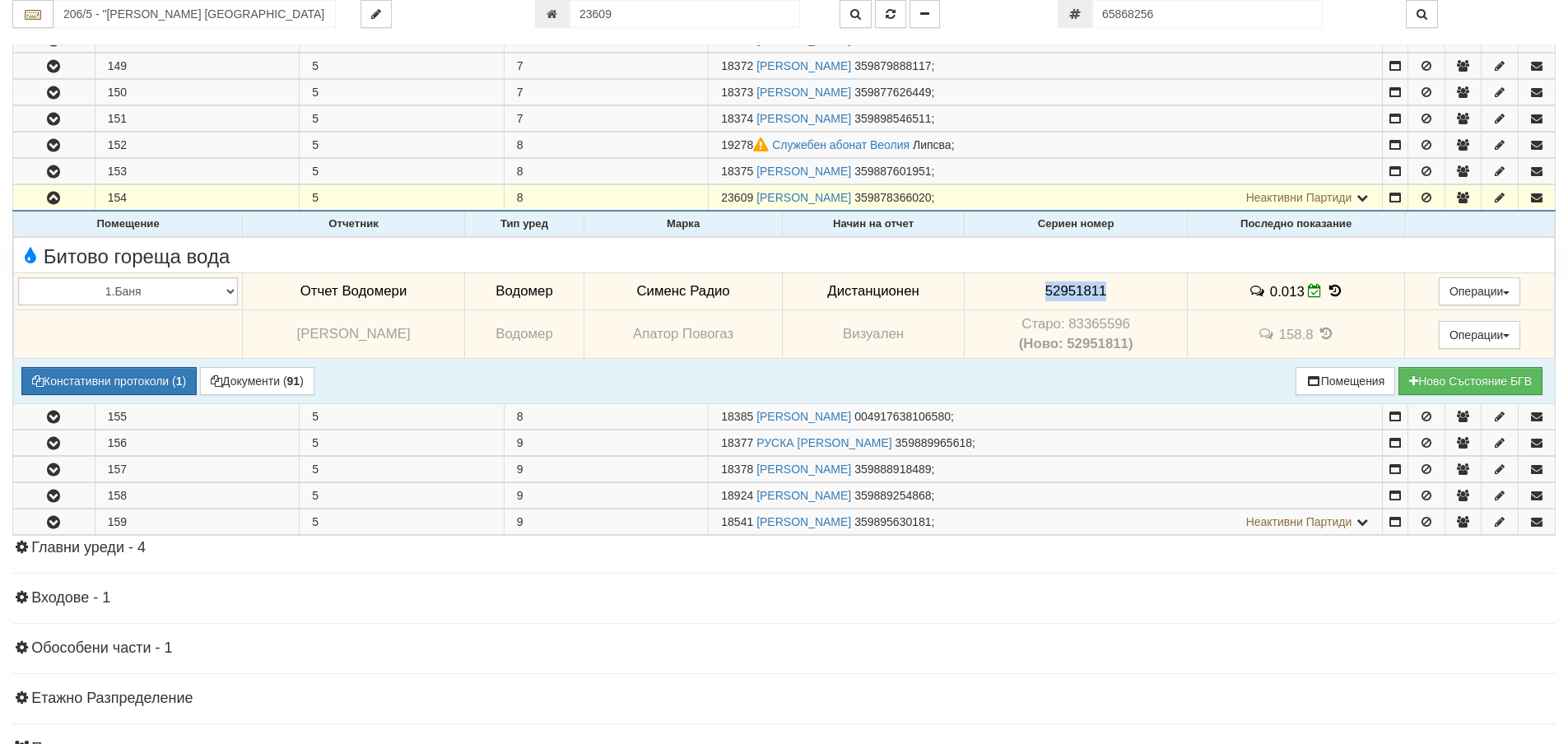
drag, startPoint x: 1076, startPoint y: 283, endPoint x: 1013, endPoint y: 286, distance: 63.1
click at [1013, 286] on td "52951811" at bounding box center [1075, 290] width 223 height 38
copy span "52951811"
click at [133, 379] on button "Констативни протоколи ( 1 )" at bounding box center [108, 380] width 175 height 28
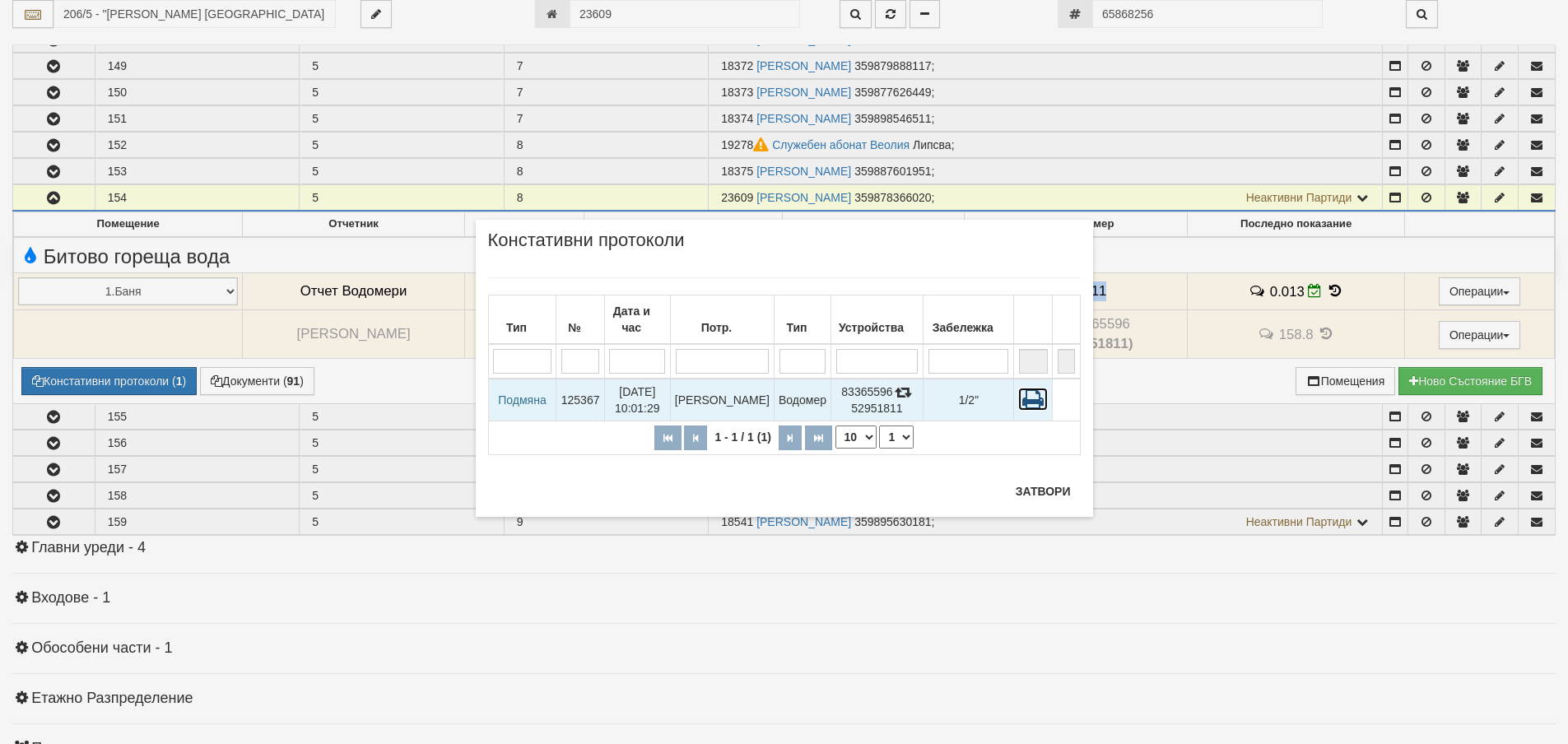
click at [1036, 388] on icon at bounding box center [1033, 399] width 29 height 23
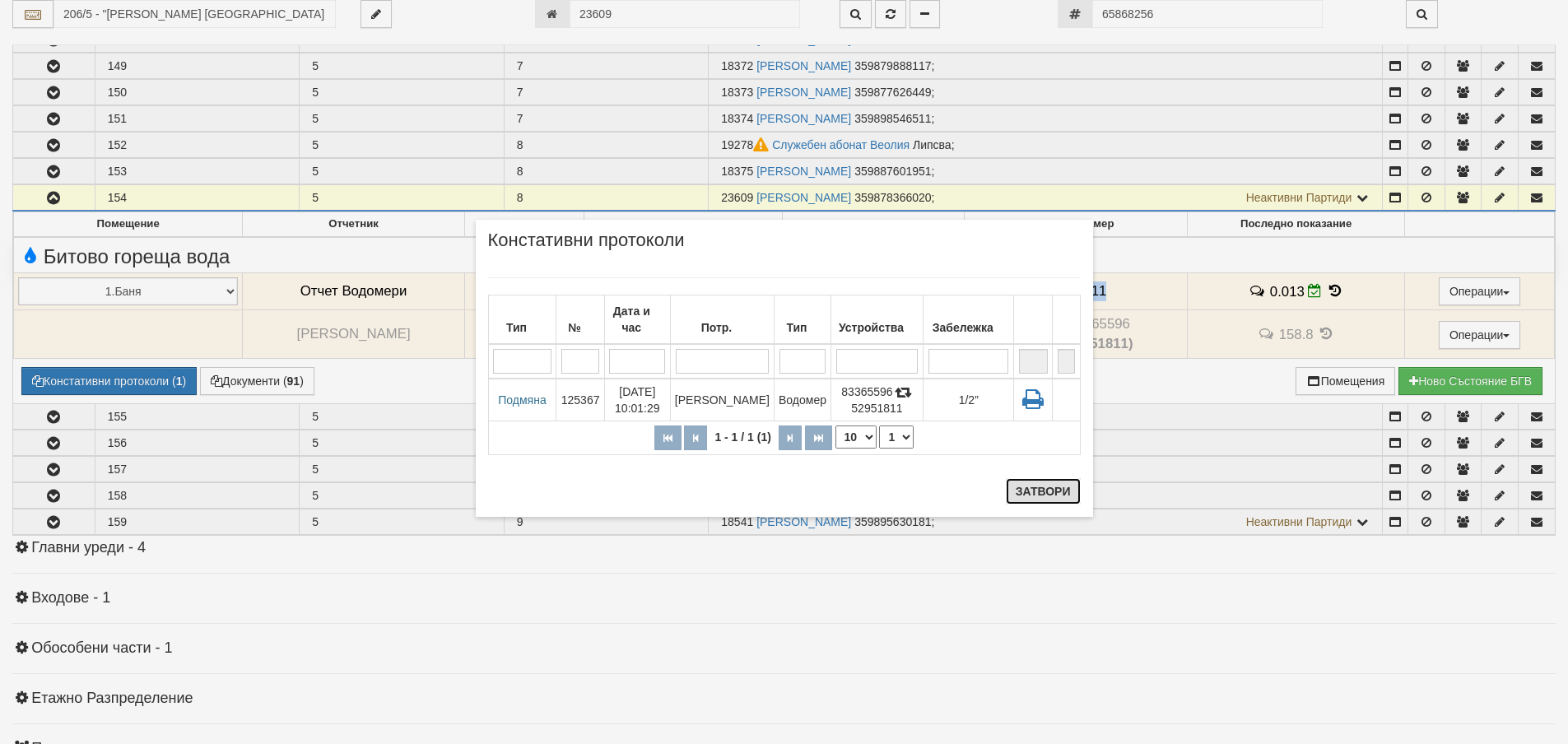
drag, startPoint x: 1037, startPoint y: 494, endPoint x: 482, endPoint y: 725, distance: 601.2
click at [1033, 496] on button "Затвори" at bounding box center [1043, 491] width 75 height 27
